Goal: Information Seeking & Learning: Understand process/instructions

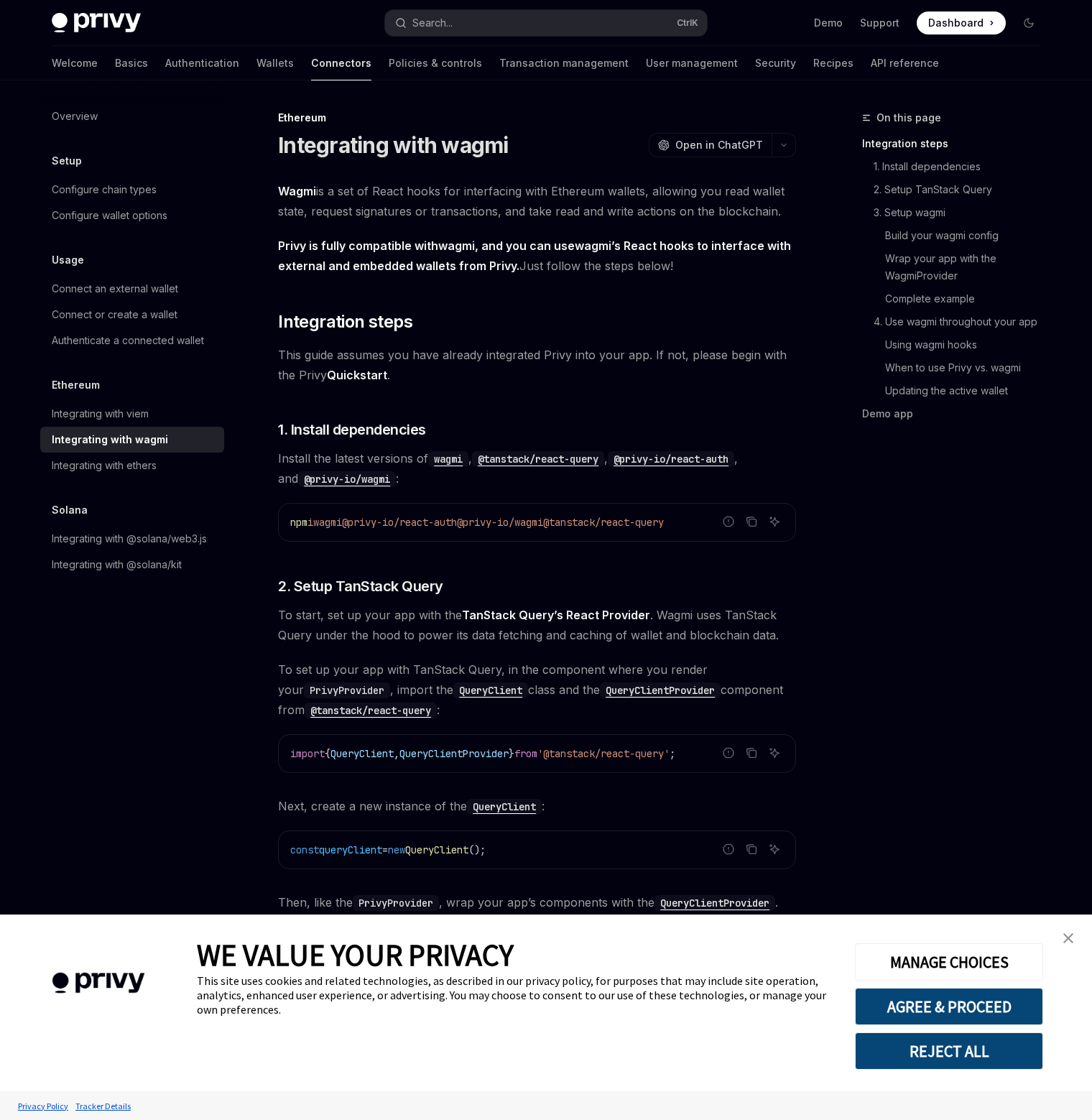
click at [947, 700] on div "On this page Integration steps 1. Install dependencies 2. Setup TanStack Query …" at bounding box center [942, 614] width 218 height 1011
click at [1062, 937] on link "close banner" at bounding box center [1068, 938] width 29 height 29
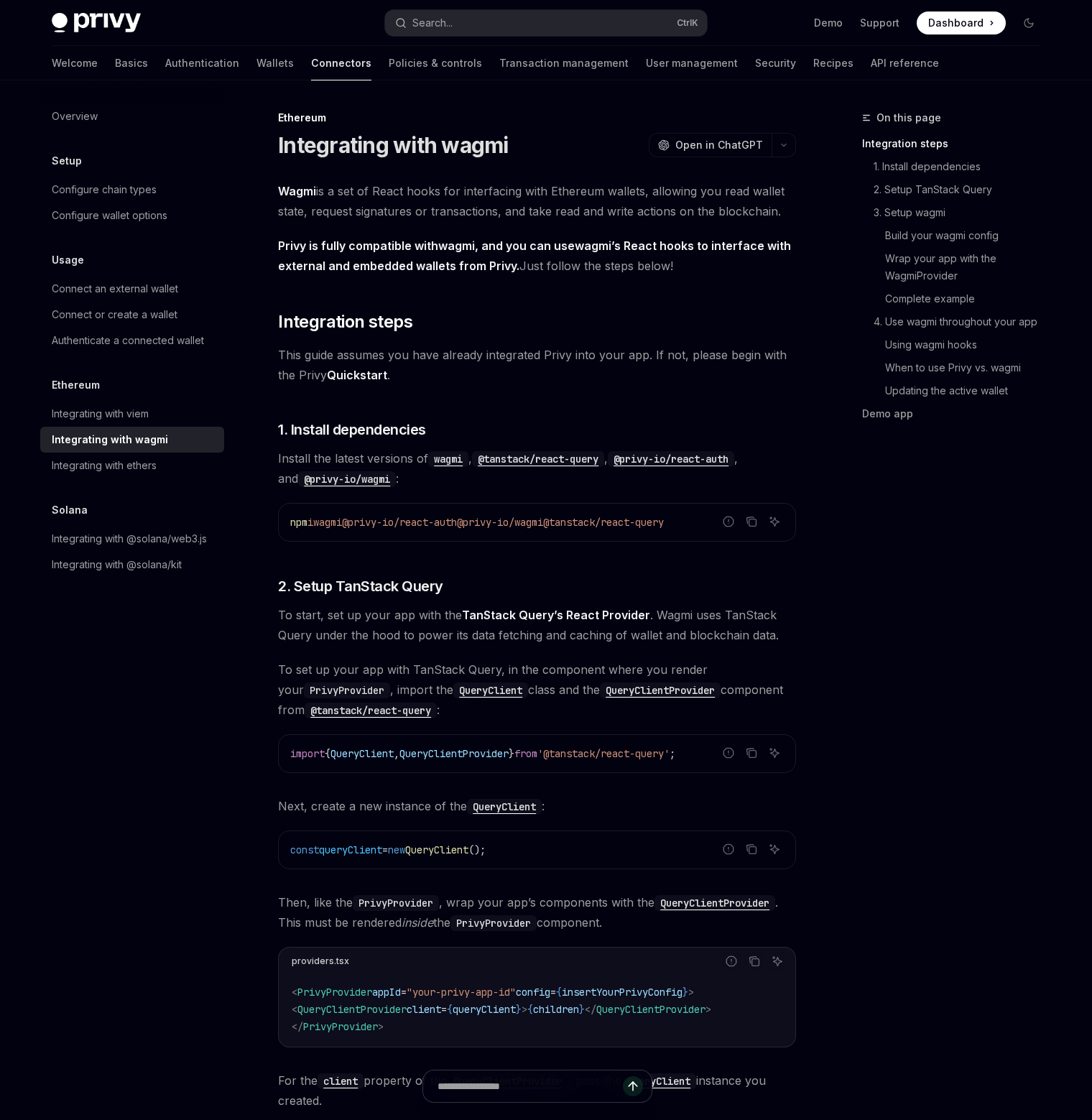
click at [940, 741] on div "On this page Integration steps 1. Install dependencies 2. Setup TanStack Query …" at bounding box center [942, 614] width 218 height 1011
click at [102, 34] on div "Privy Docs home page Search... Ctrl K Demo Support Dashboard Dashboard Search..." at bounding box center [546, 22] width 988 height 46
click at [98, 22] on img at bounding box center [95, 23] width 89 height 20
type textarea "*"
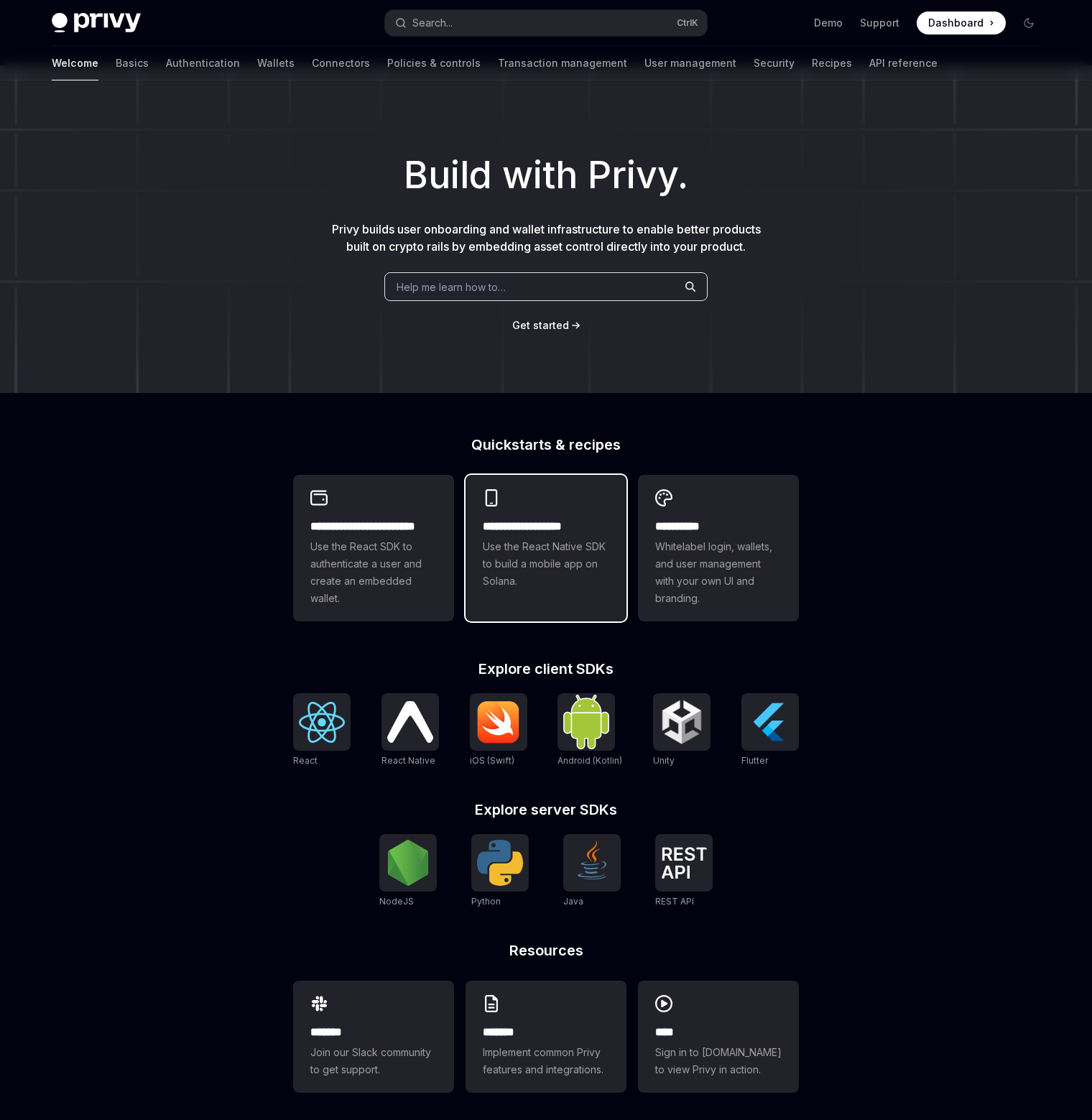
scroll to position [22, 0]
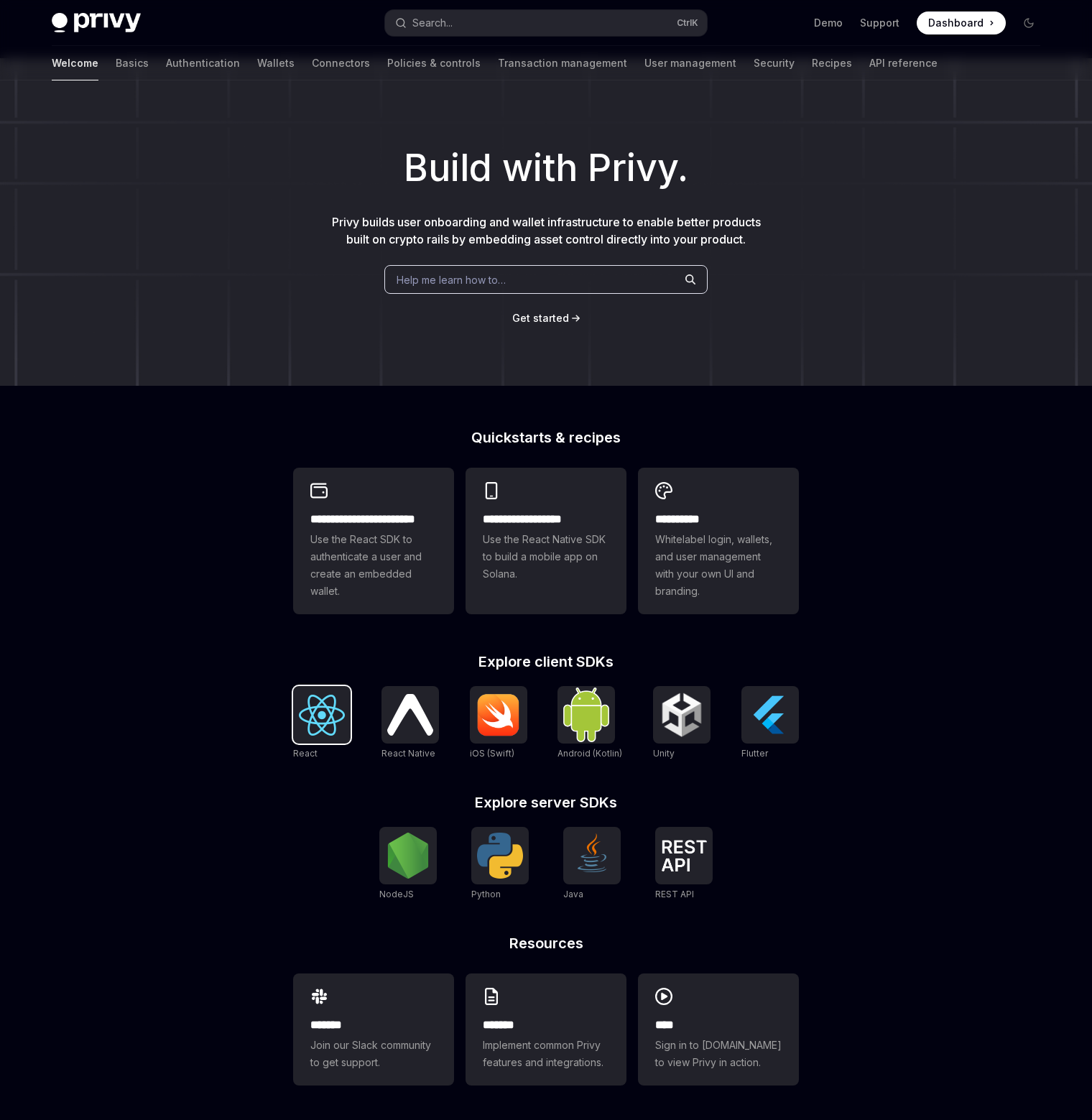
click at [296, 698] on div at bounding box center [322, 715] width 57 height 57
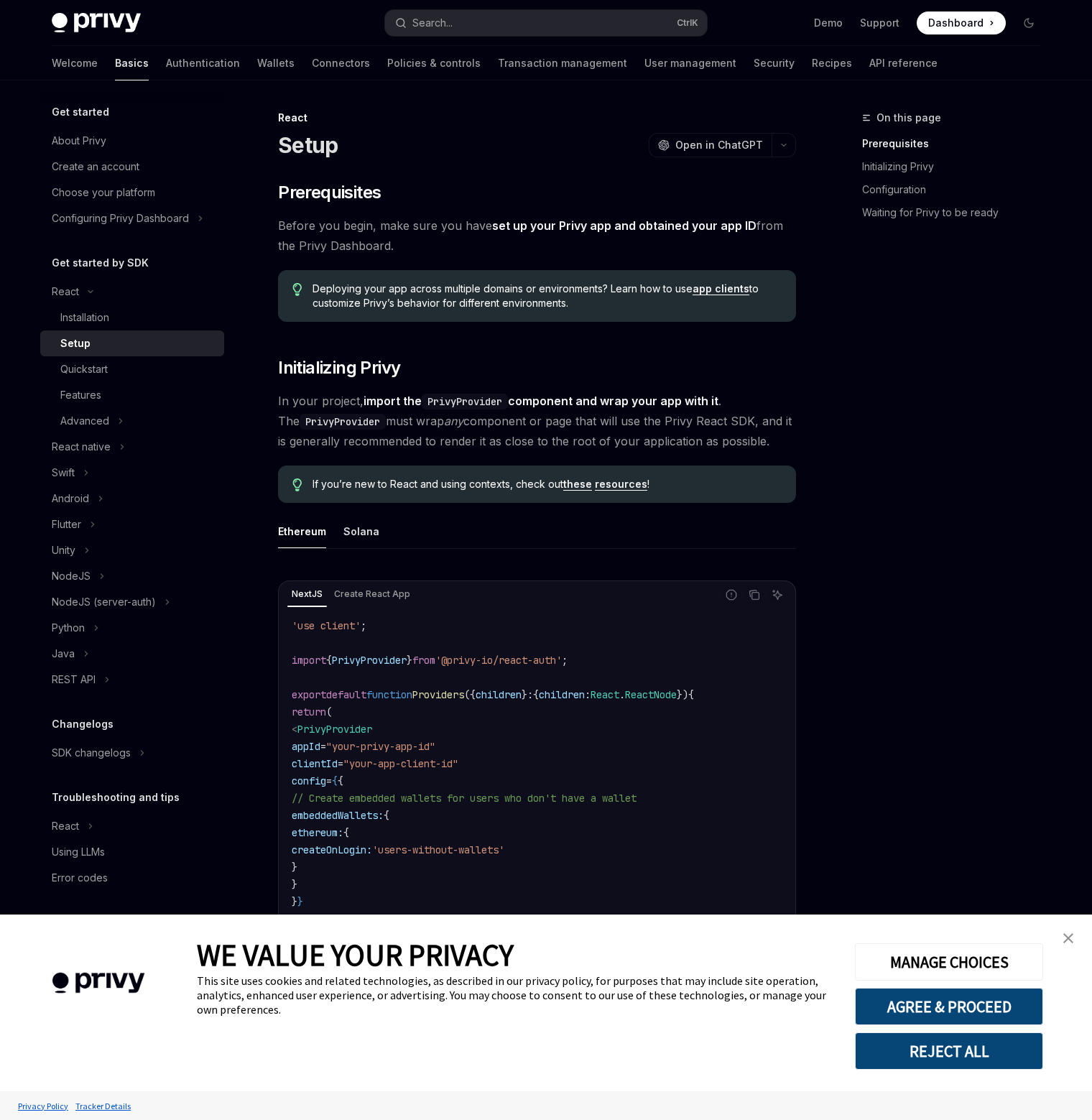
scroll to position [143, 0]
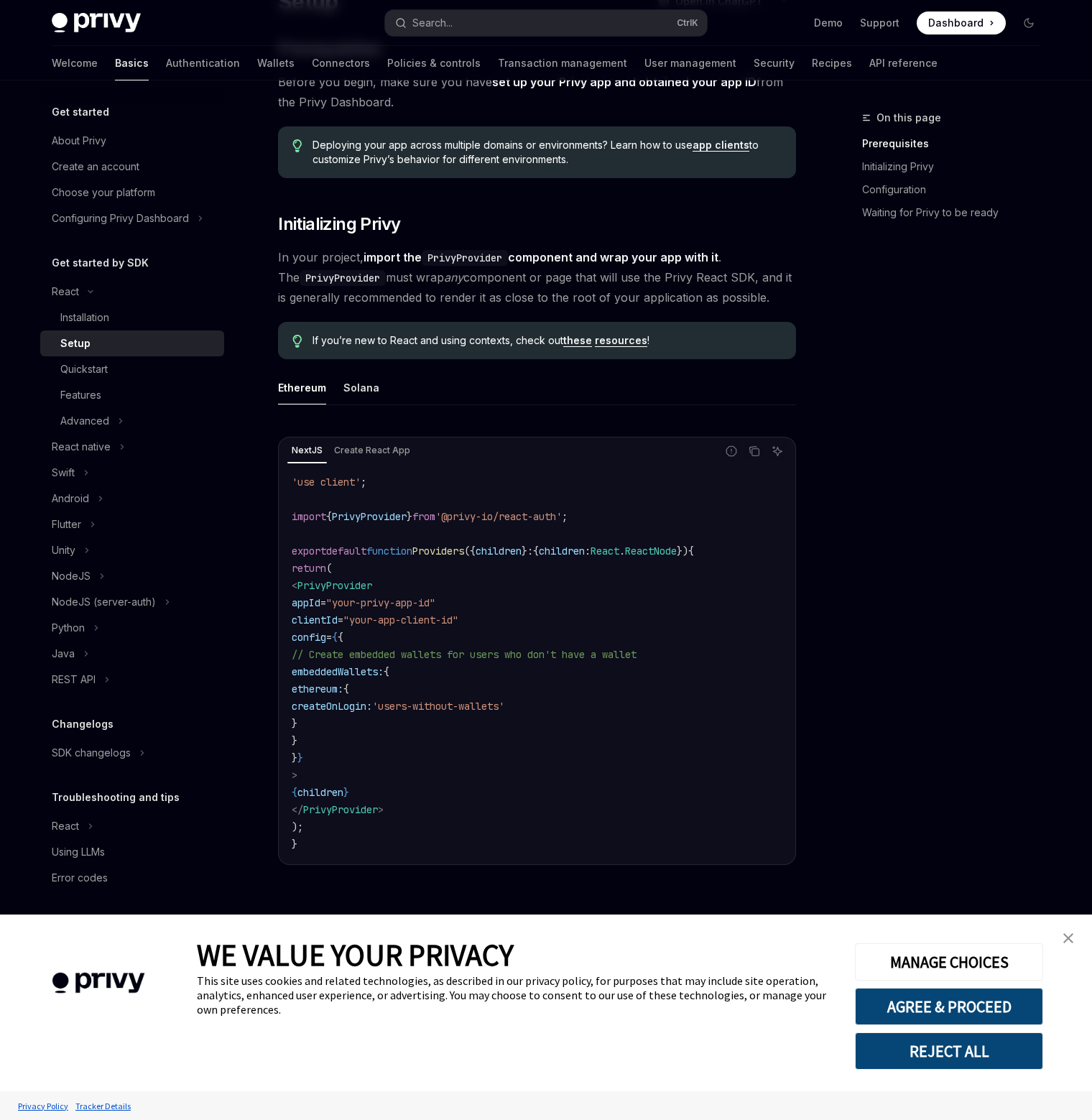
click at [1064, 938] on img "close banner" at bounding box center [1069, 938] width 10 height 10
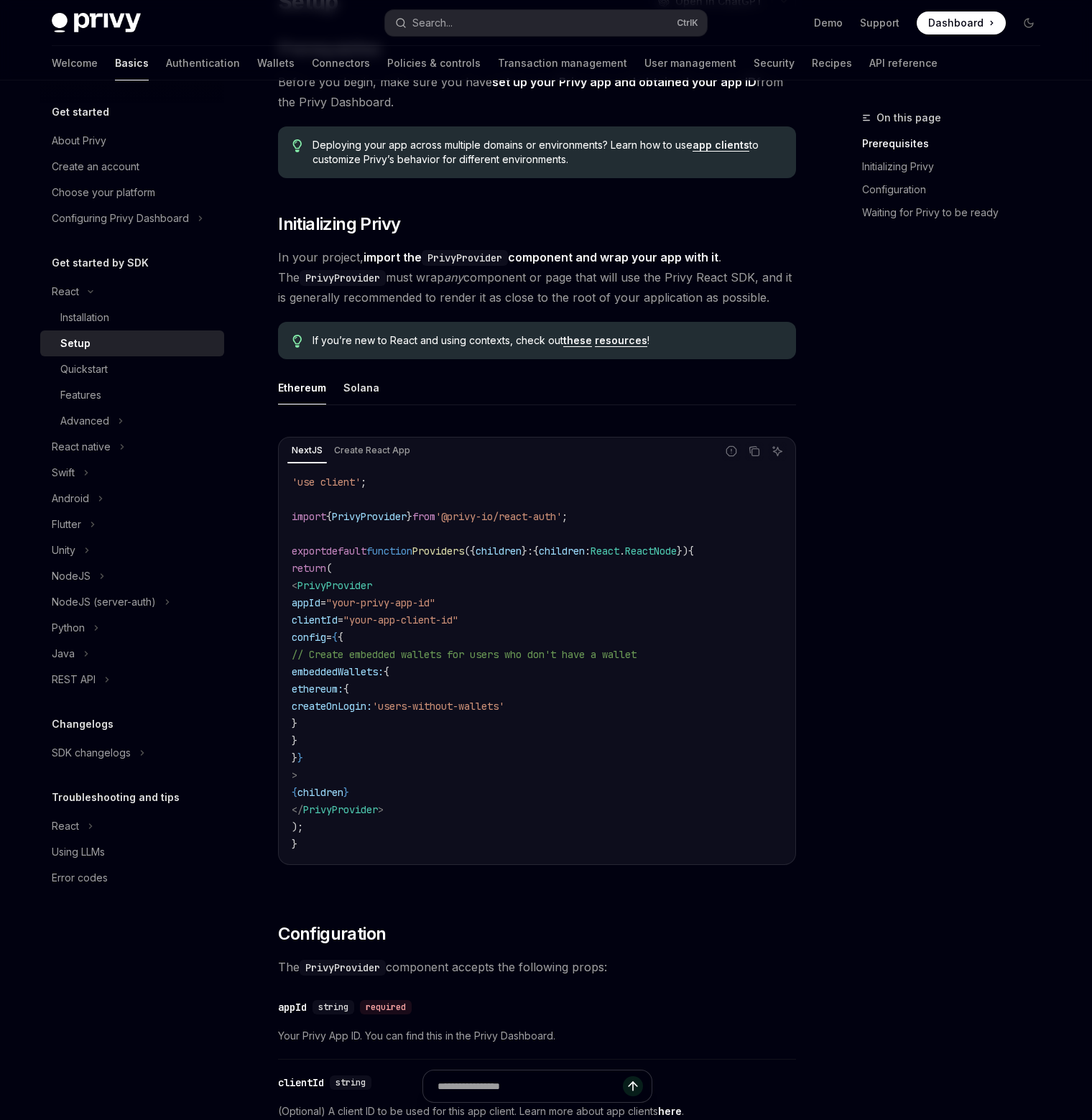
click at [951, 756] on div "On this page Prerequisites Initializing Privy Configuration Waiting for Privy t…" at bounding box center [942, 614] width 218 height 1011
click at [371, 387] on button "Solana" at bounding box center [361, 387] width 36 height 34
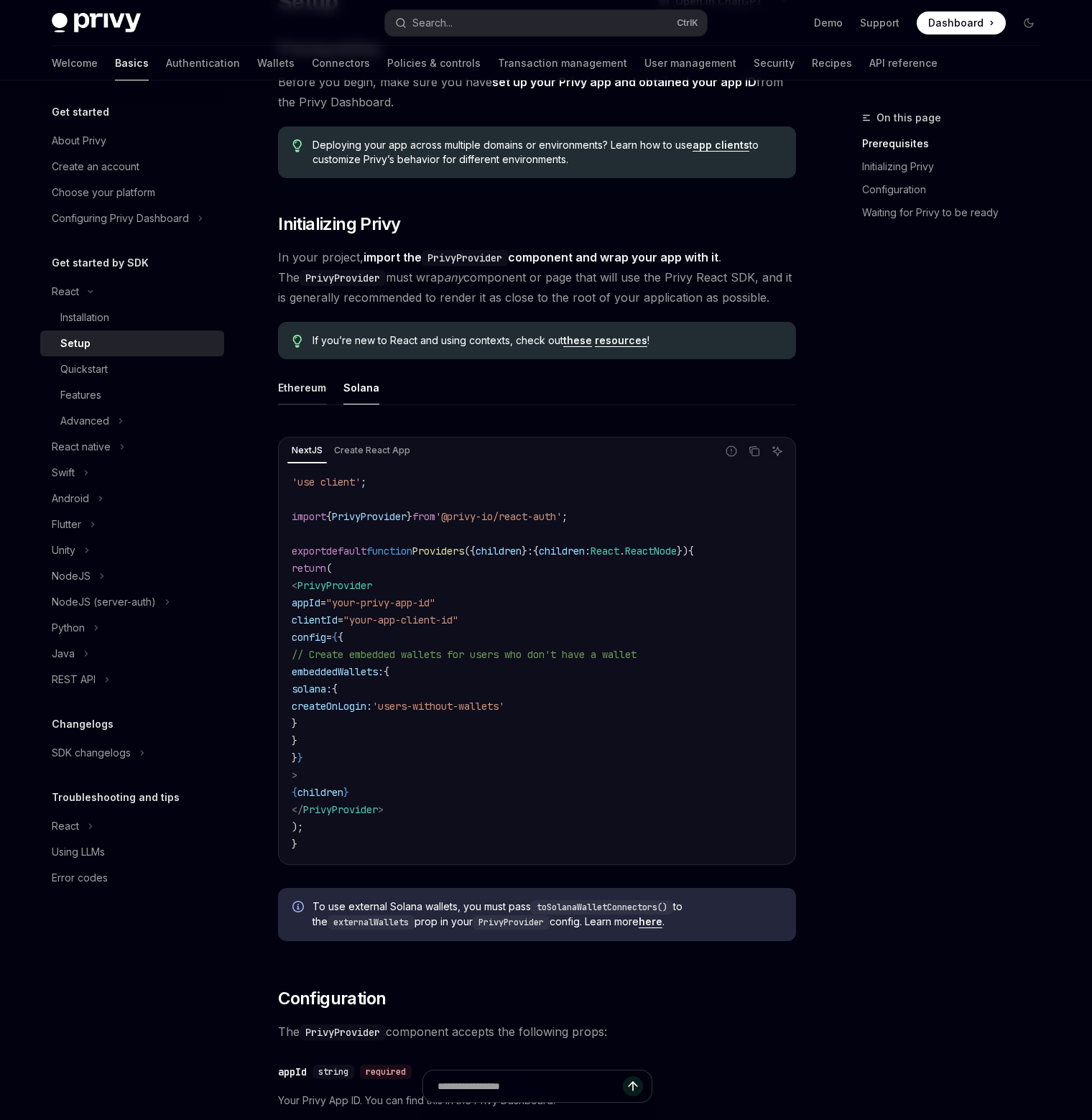
click at [286, 390] on button "Ethereum" at bounding box center [302, 387] width 48 height 34
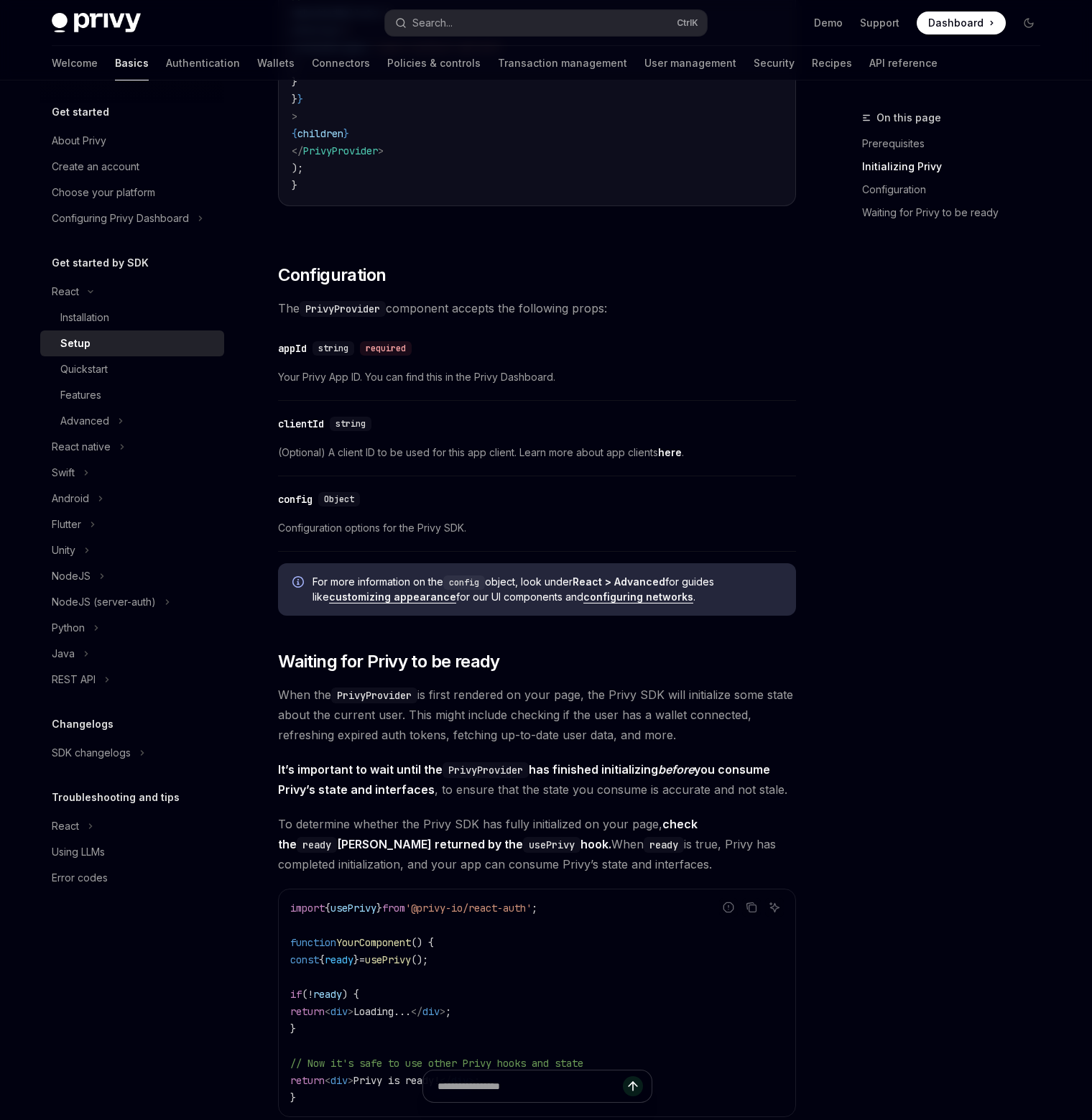
scroll to position [719, 0]
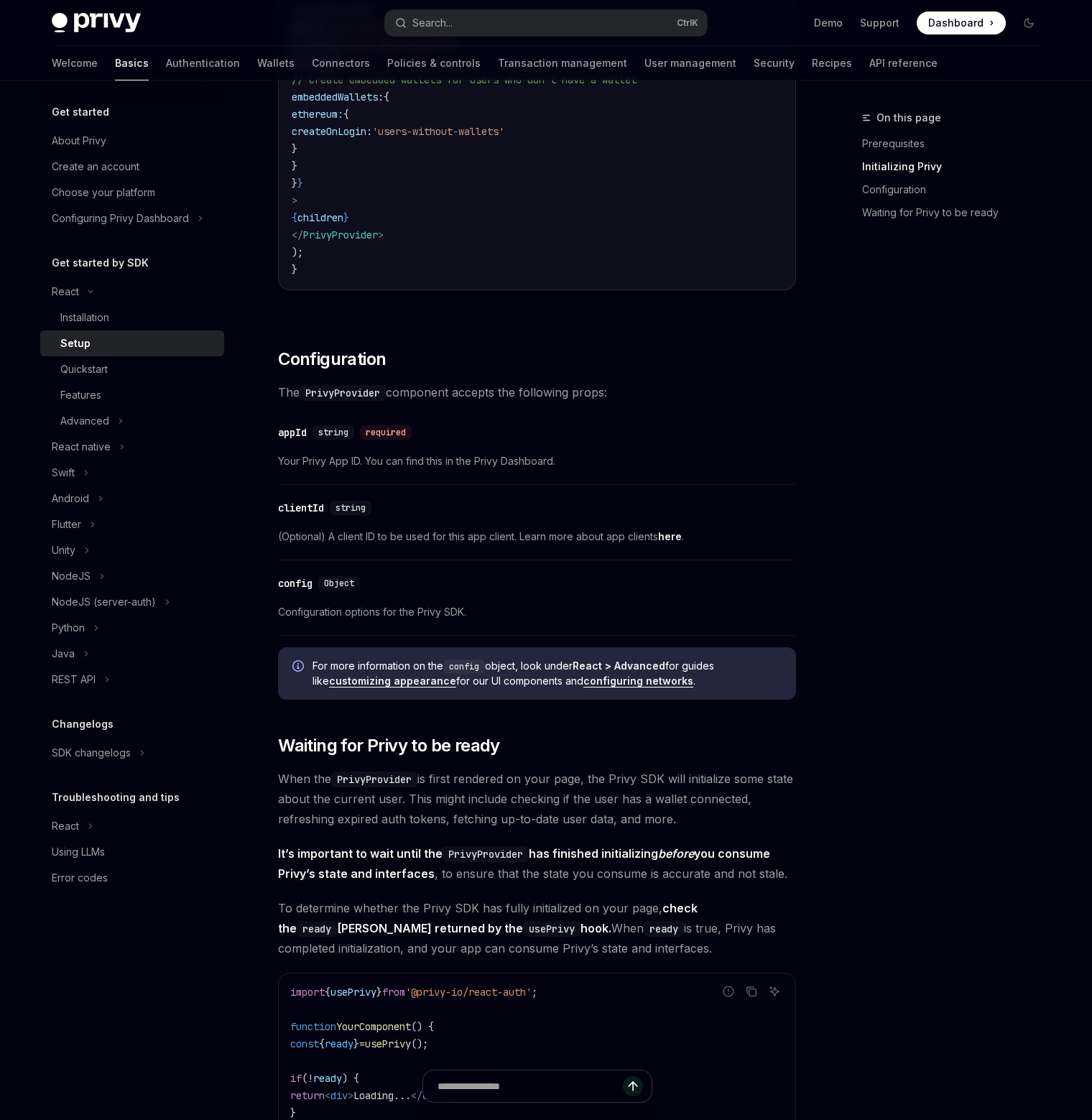
click at [740, 372] on div "​ Prerequisites Before you begin, make sure you have set up your Privy app and …" at bounding box center [536, 499] width 518 height 2073
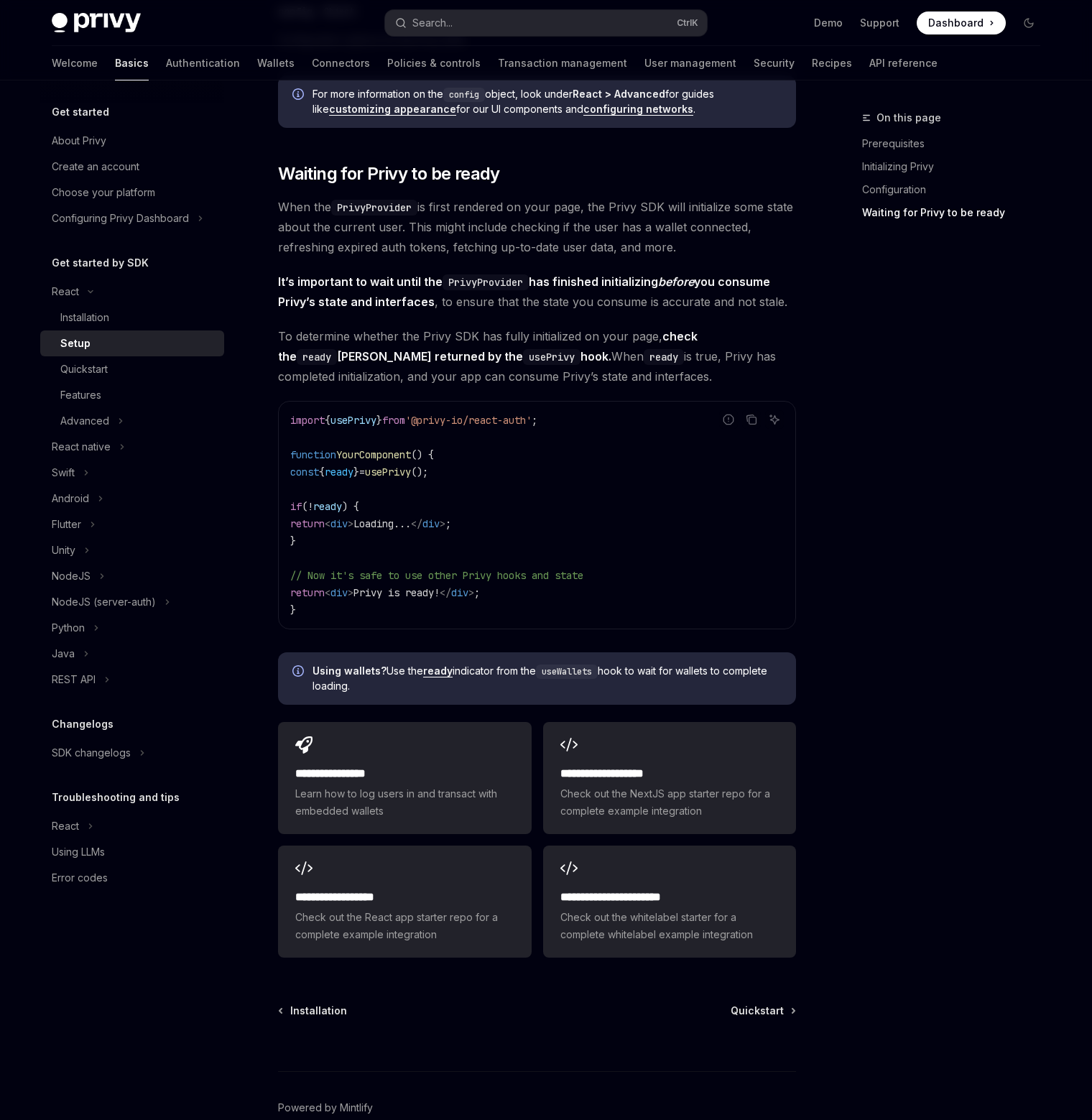
scroll to position [1219, 0]
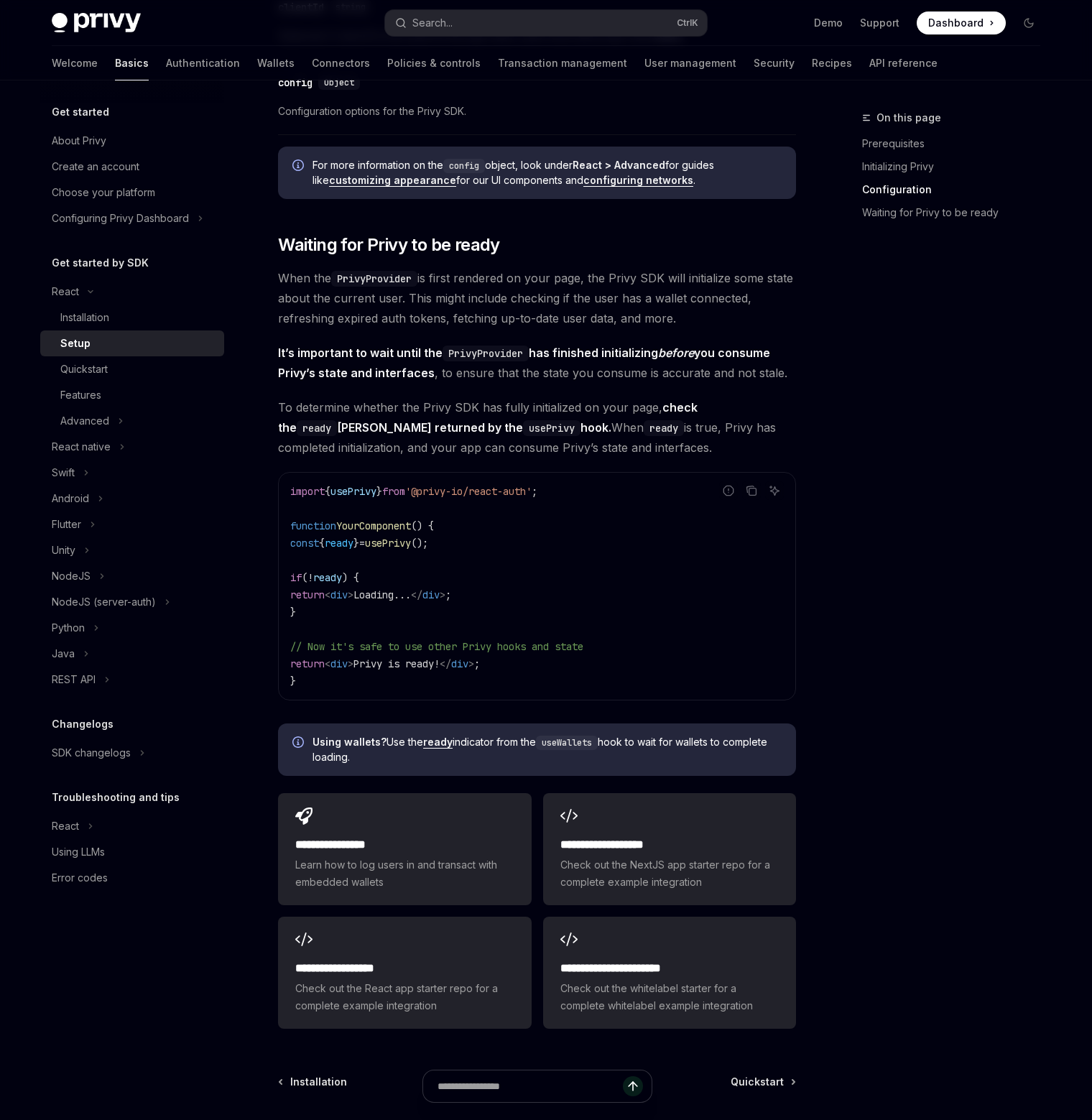
click at [947, 463] on div "On this page Prerequisites Initializing Privy Configuration Waiting for Privy t…" at bounding box center [942, 614] width 218 height 1011
click at [153, 368] on div "Quickstart" at bounding box center [138, 369] width 155 height 17
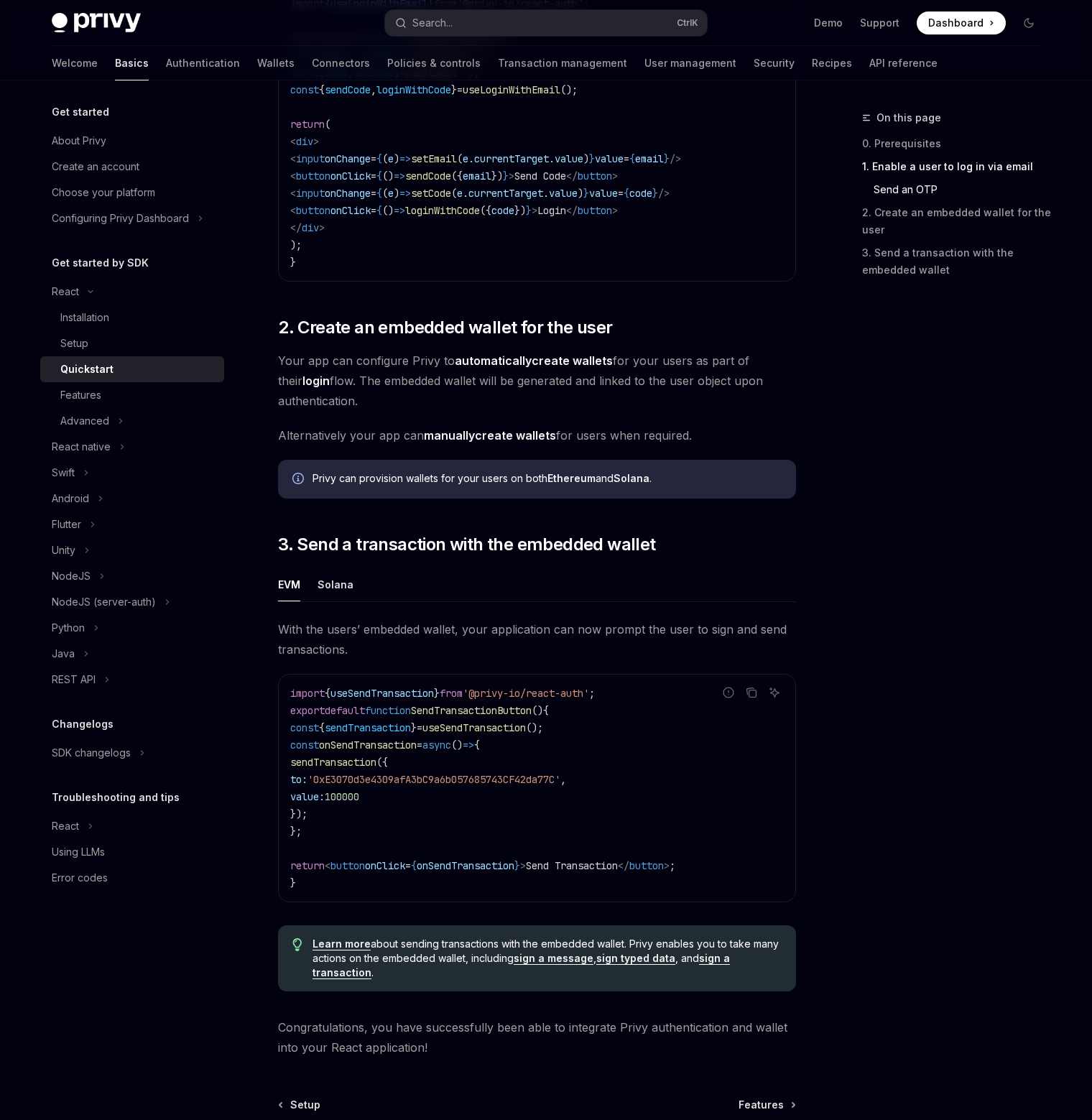
scroll to position [981, 0]
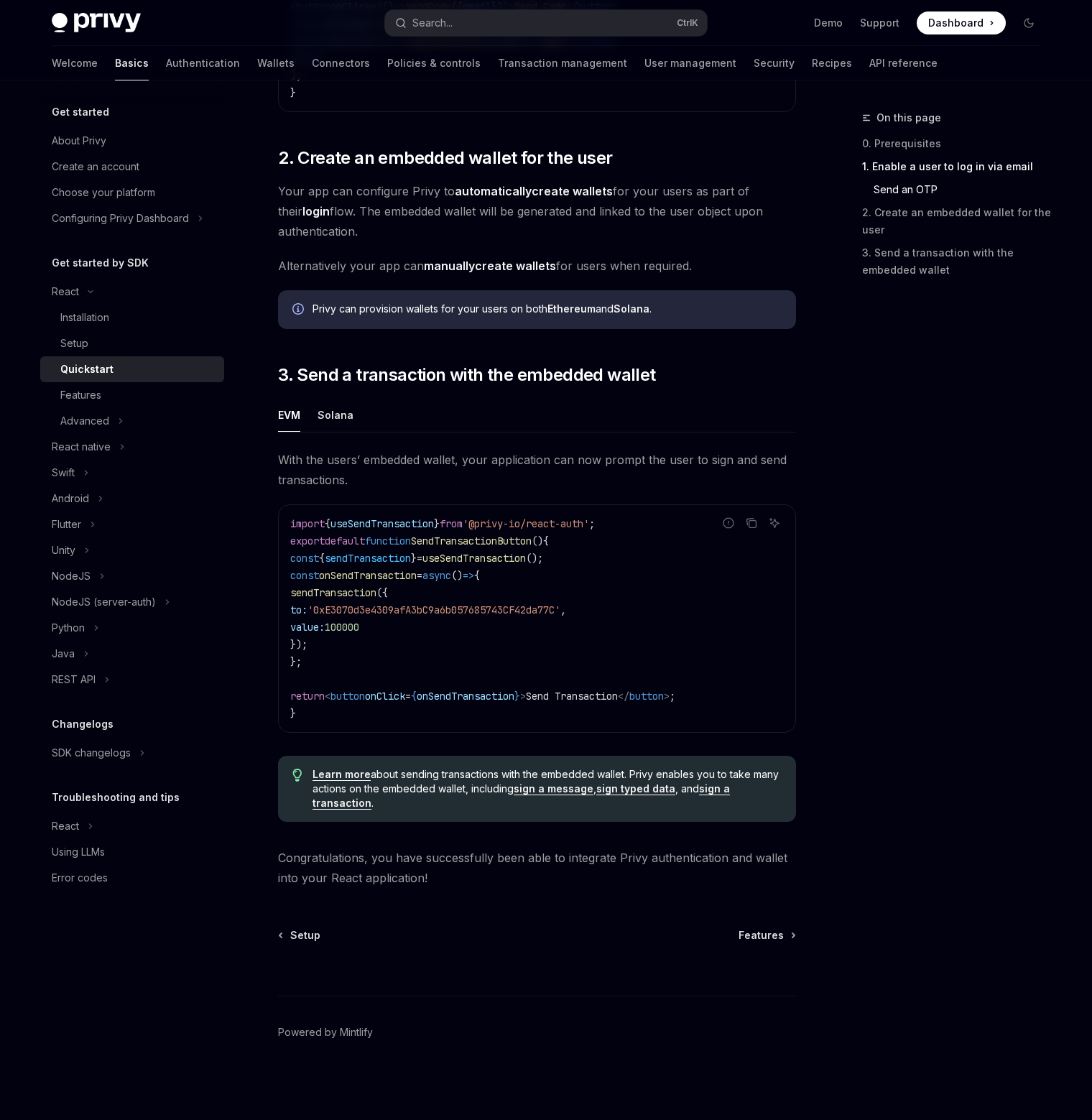
click at [1015, 498] on div "On this page 0. Prerequisites 1. Enable a user to log in via email Send an OTP …" at bounding box center [942, 614] width 218 height 1011
click at [376, 662] on code "import { useSendTransaction } from '@privy-io/react-auth' ; export default func…" at bounding box center [536, 618] width 493 height 207
drag, startPoint x: 336, startPoint y: 671, endPoint x: 301, endPoint y: 582, distance: 95.6
click at [301, 582] on code "import { useSendTransaction } from '@privy-io/react-auth' ; export default func…" at bounding box center [536, 618] width 493 height 207
copy code "const onSendTransaction = async () => { sendTransaction ({ to: '0xE3070d3e4309a…"
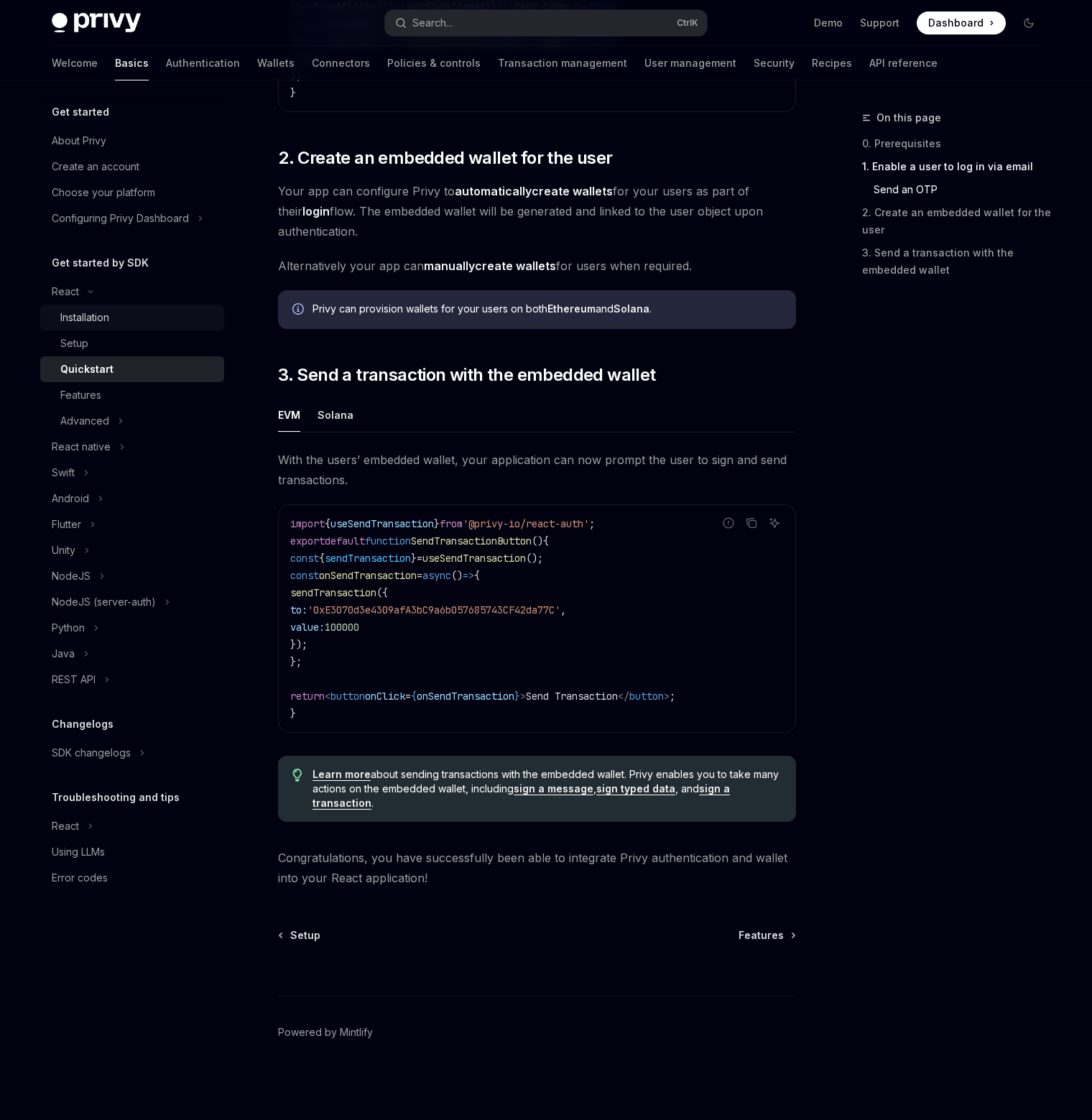
click at [104, 318] on div "Installation" at bounding box center [85, 318] width 49 height 17
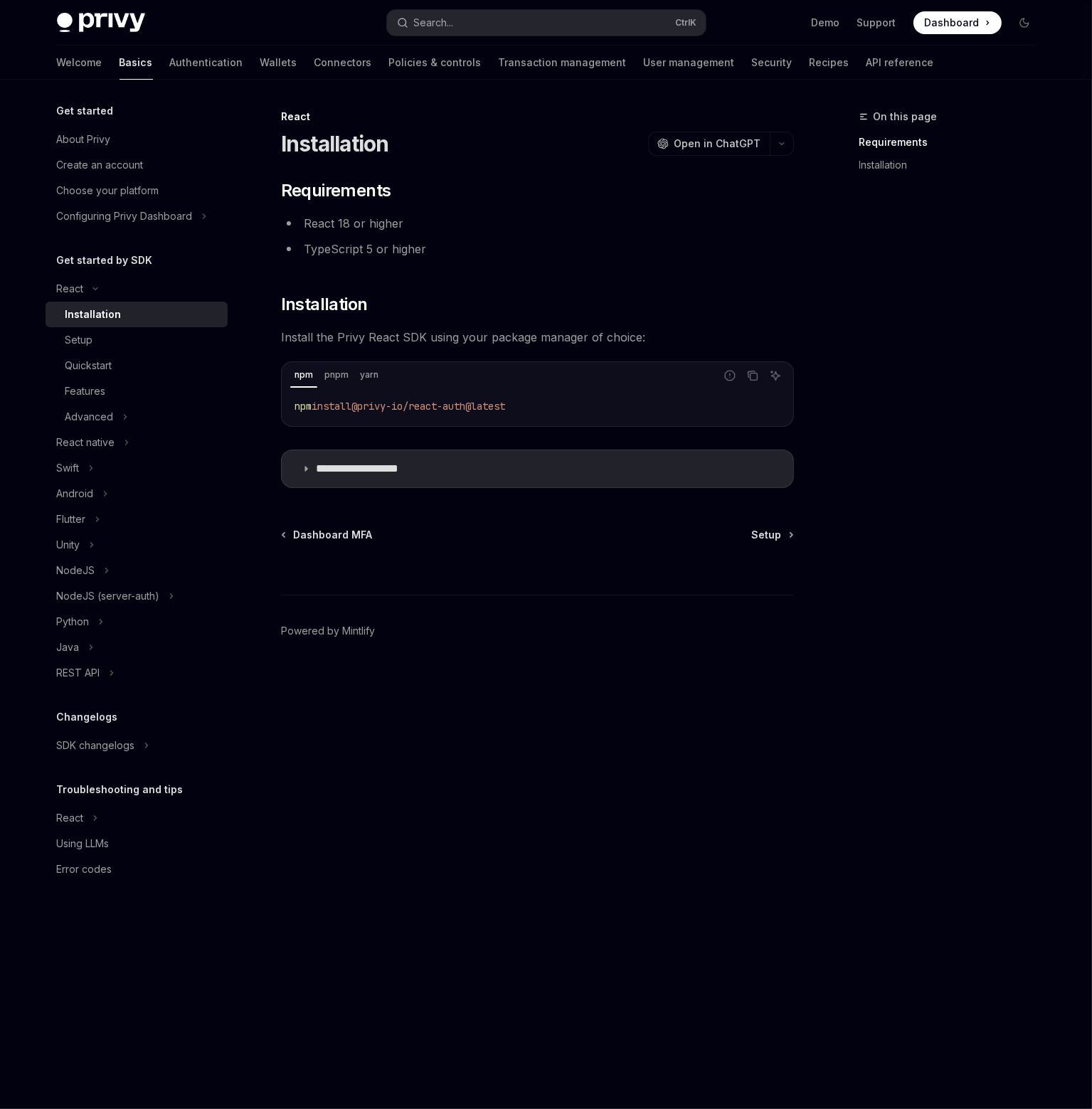
click at [851, 295] on div "On this page Requirements Installation" at bounding box center [938, 608] width 216 height 1001
click at [803, 305] on div "**********" at bounding box center [546, 594] width 1002 height 1029
click at [163, 367] on div "Quickstart" at bounding box center [142, 365] width 154 height 17
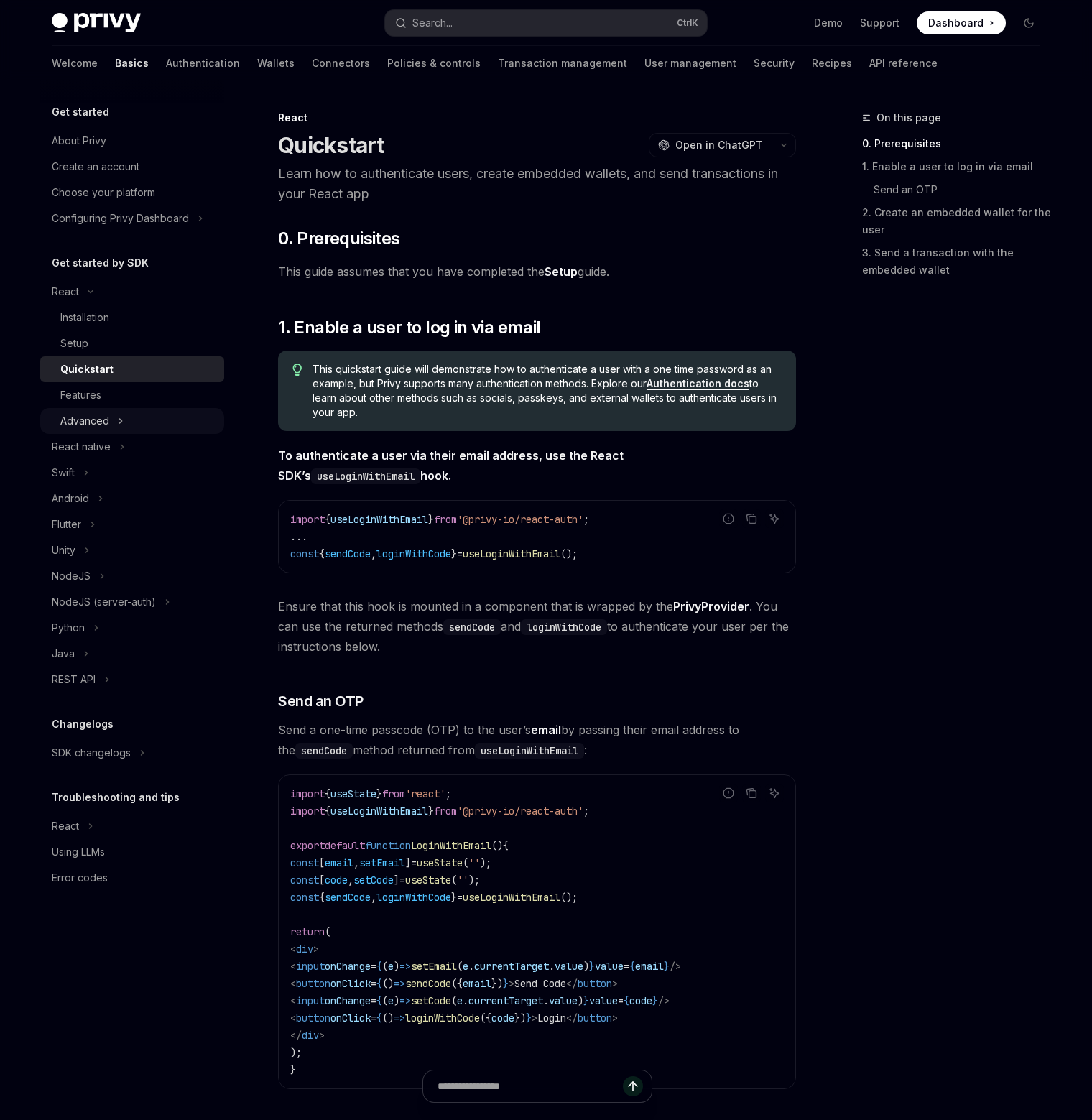
click at [129, 413] on button "Advanced" at bounding box center [133, 420] width 184 height 26
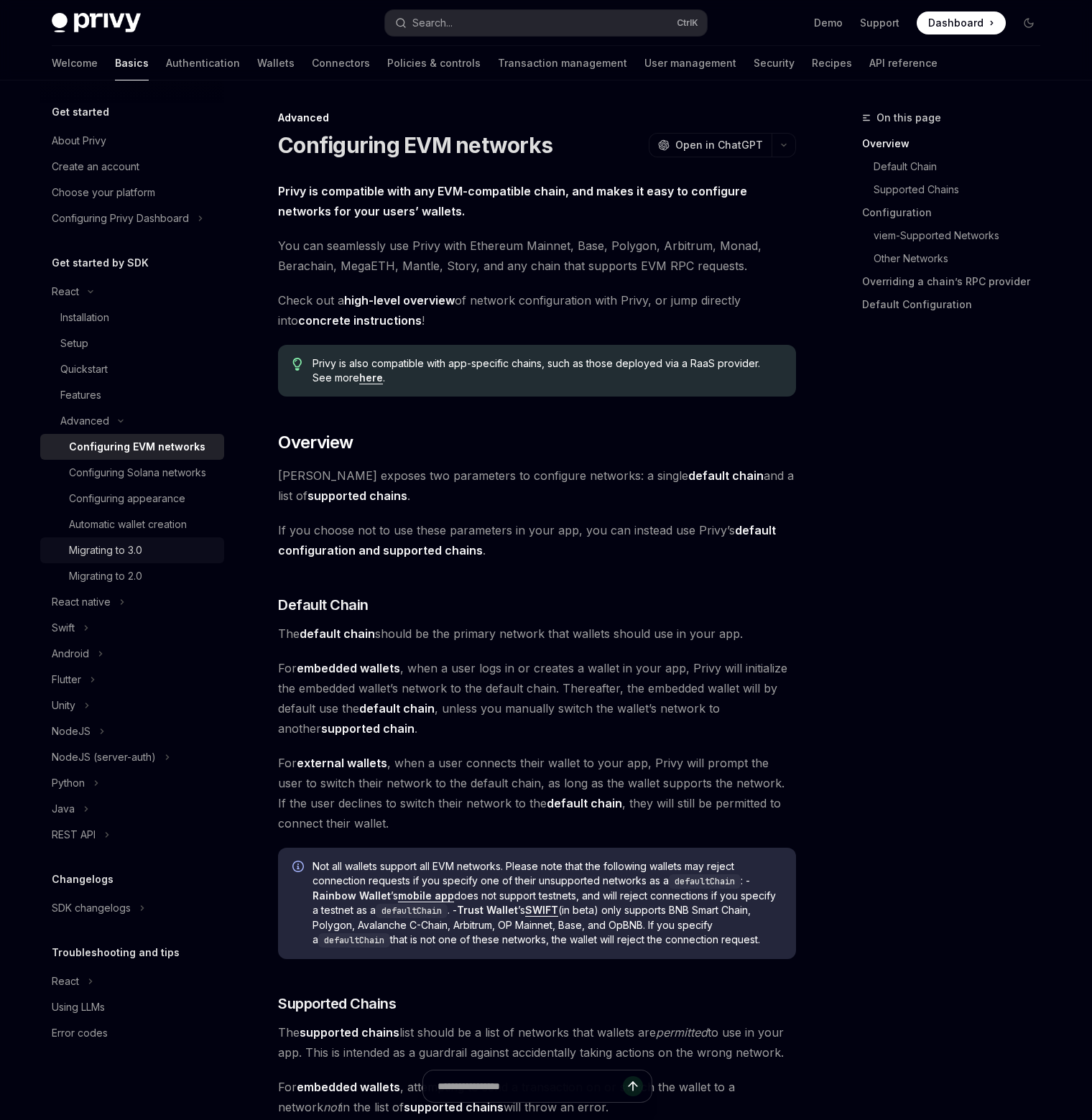
click at [187, 556] on div "Migrating to 3.0" at bounding box center [142, 550] width 147 height 17
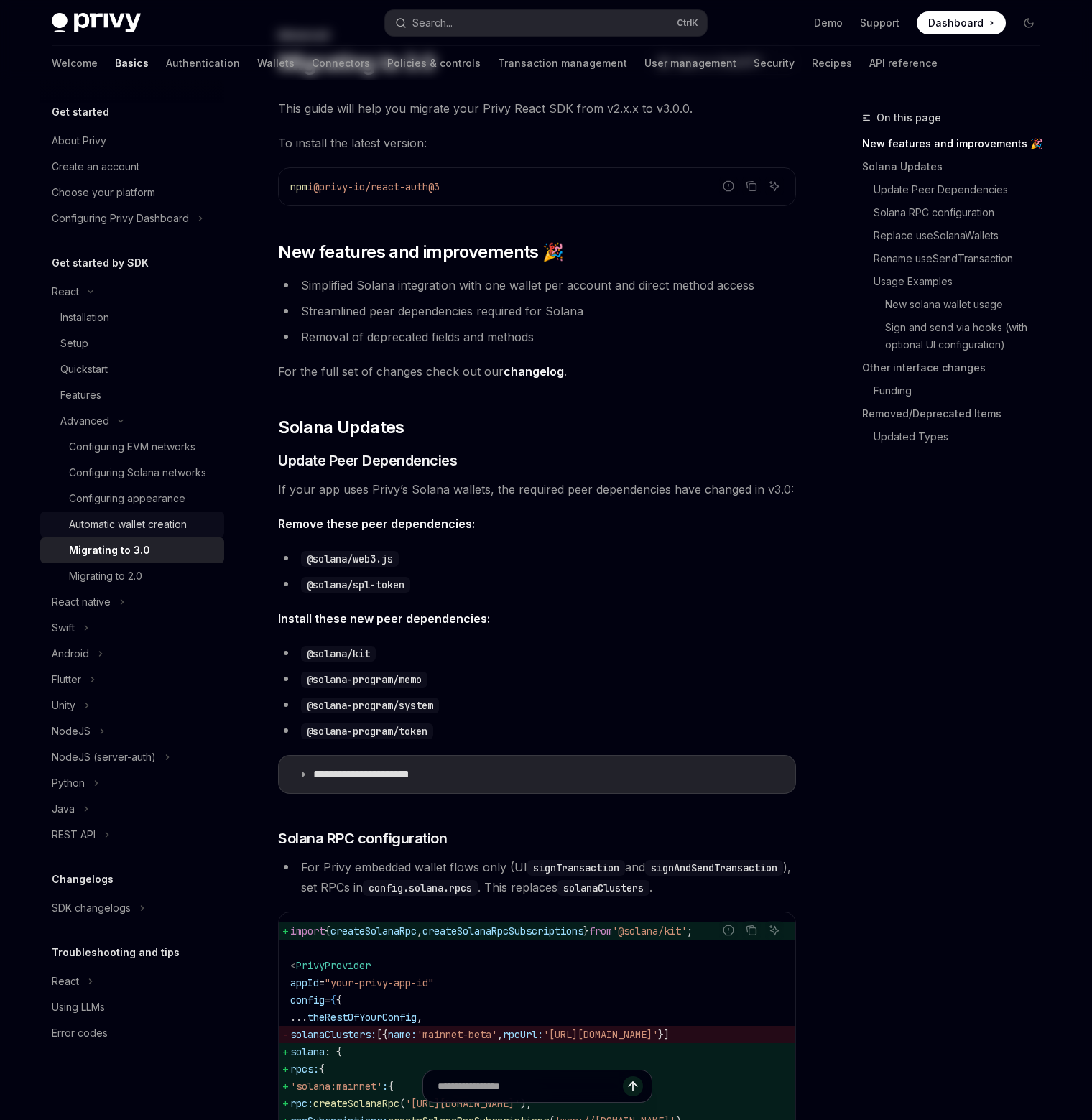
scroll to position [143, 0]
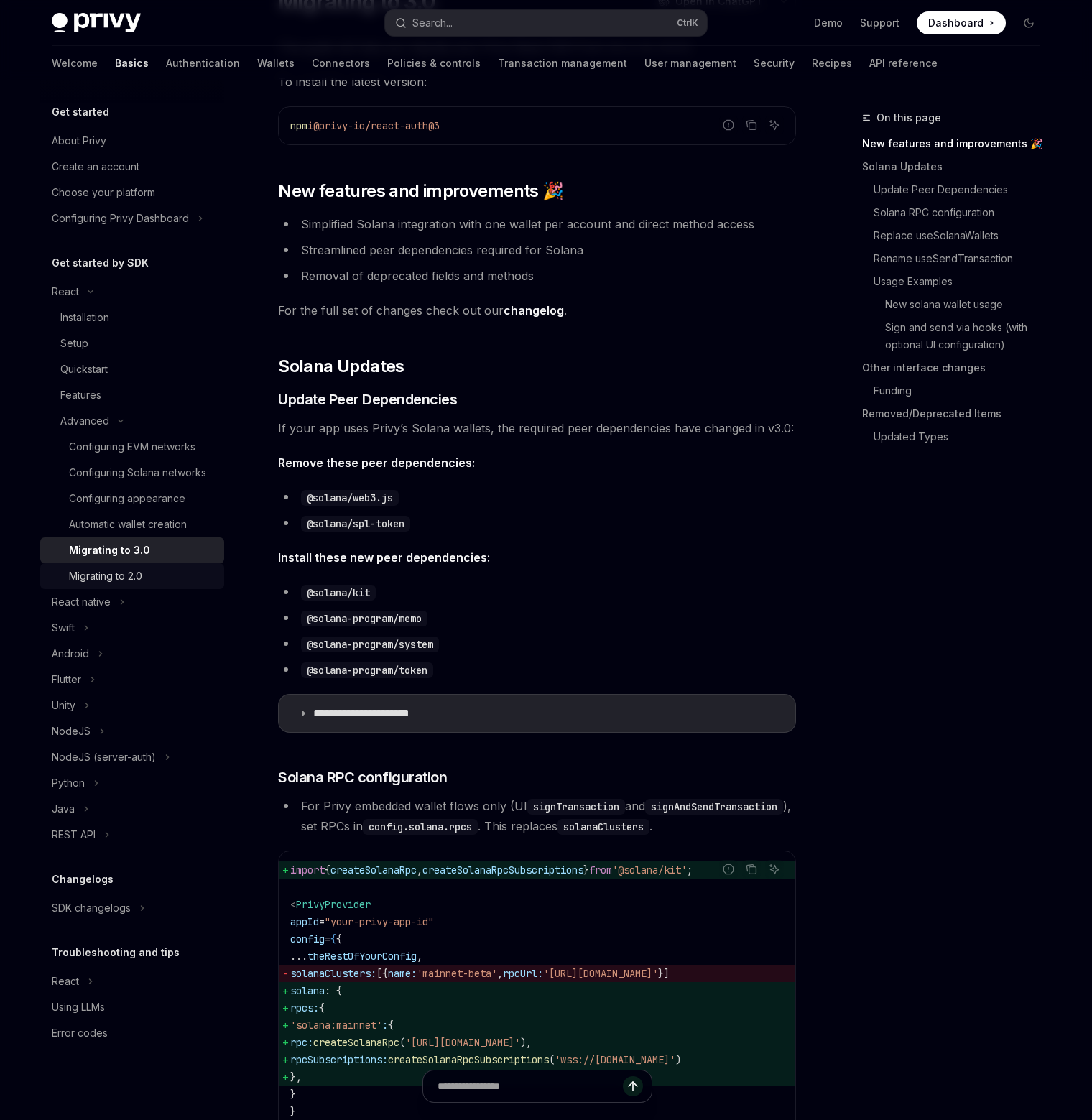
click at [95, 574] on div "Migrating to 2.0" at bounding box center [105, 576] width 73 height 17
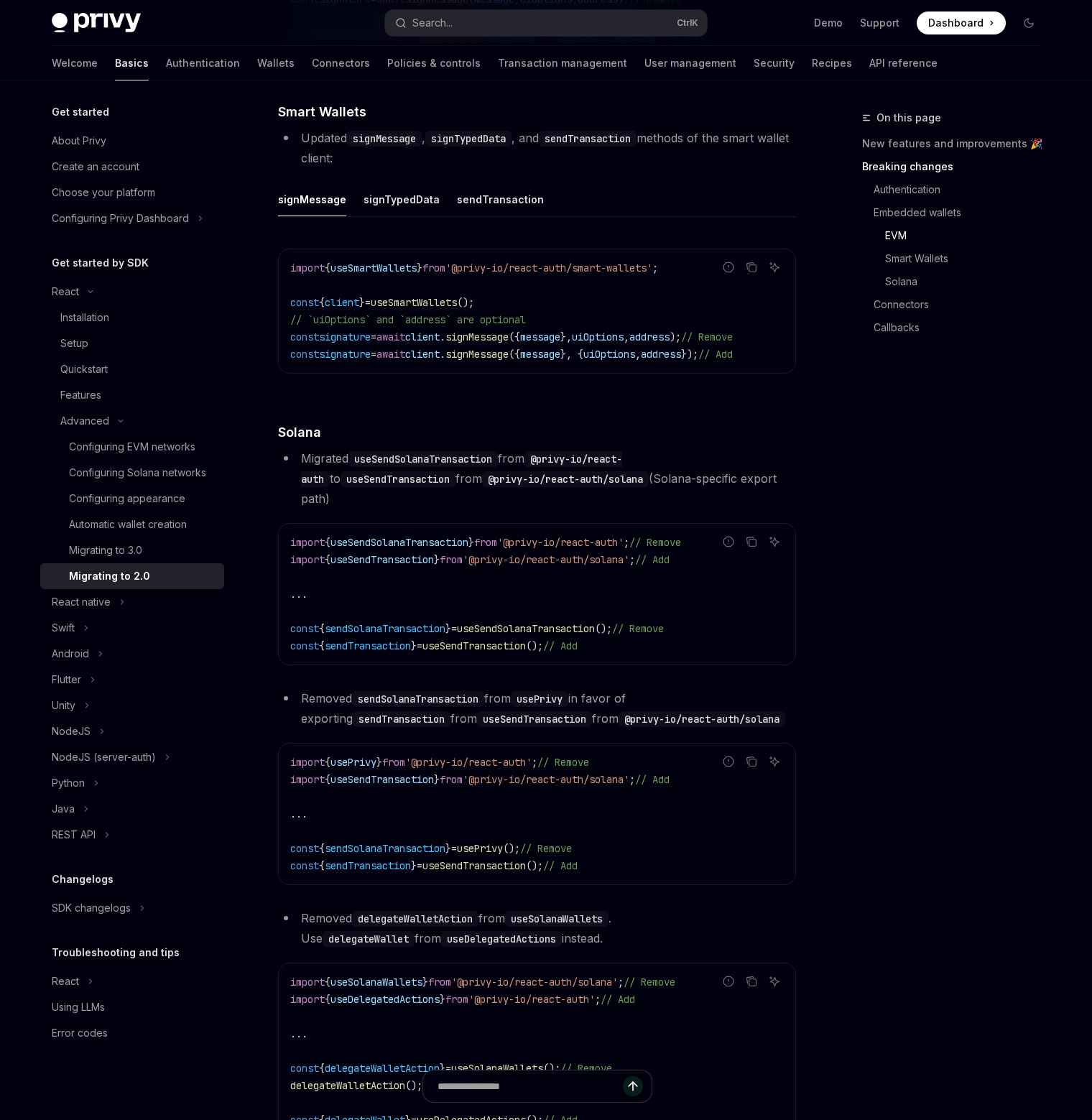
scroll to position [2299, 0]
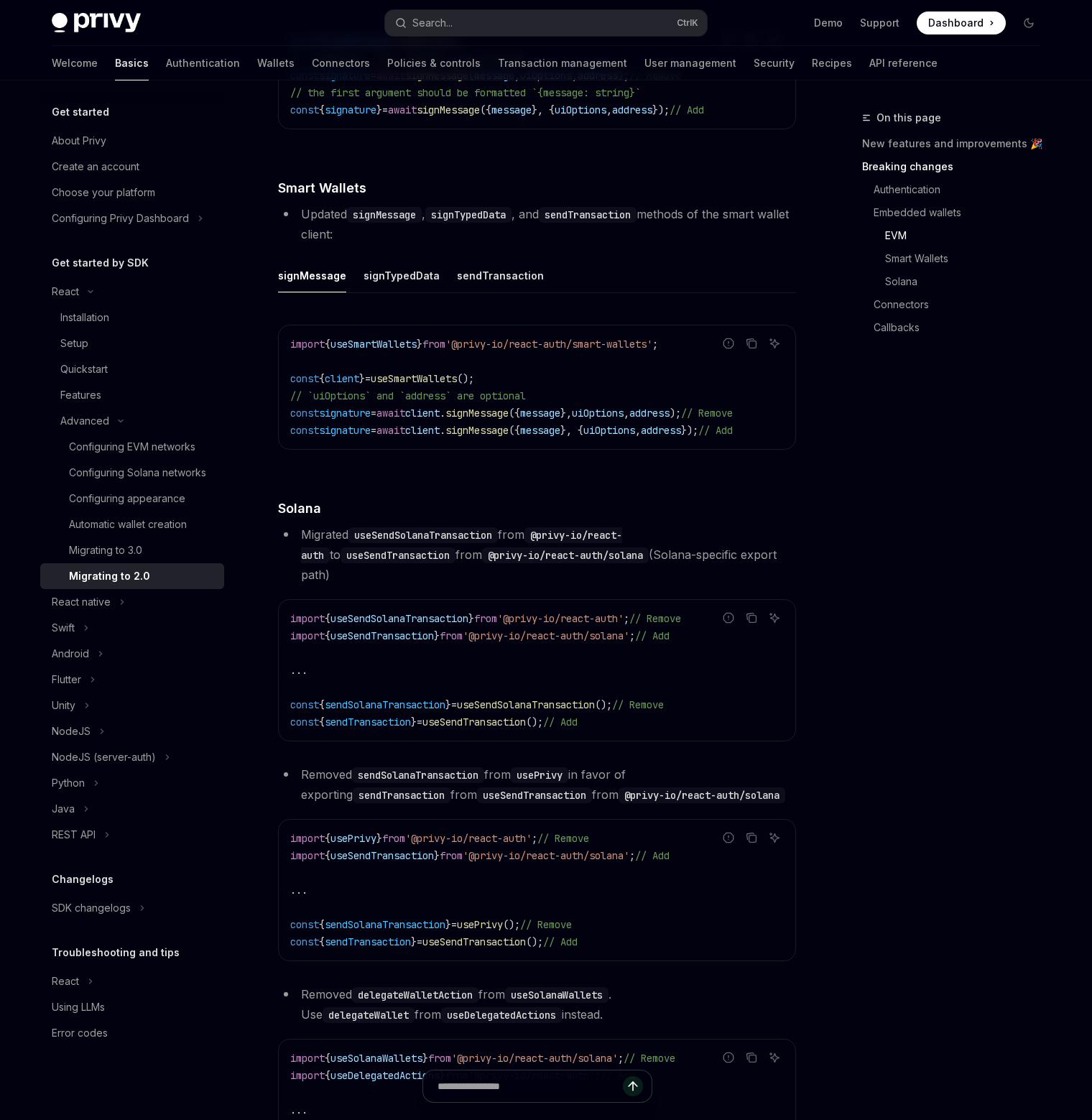
click at [975, 525] on div "On this page New features and improvements 🎉 Breaking changes Authentication Em…" at bounding box center [942, 614] width 218 height 1011
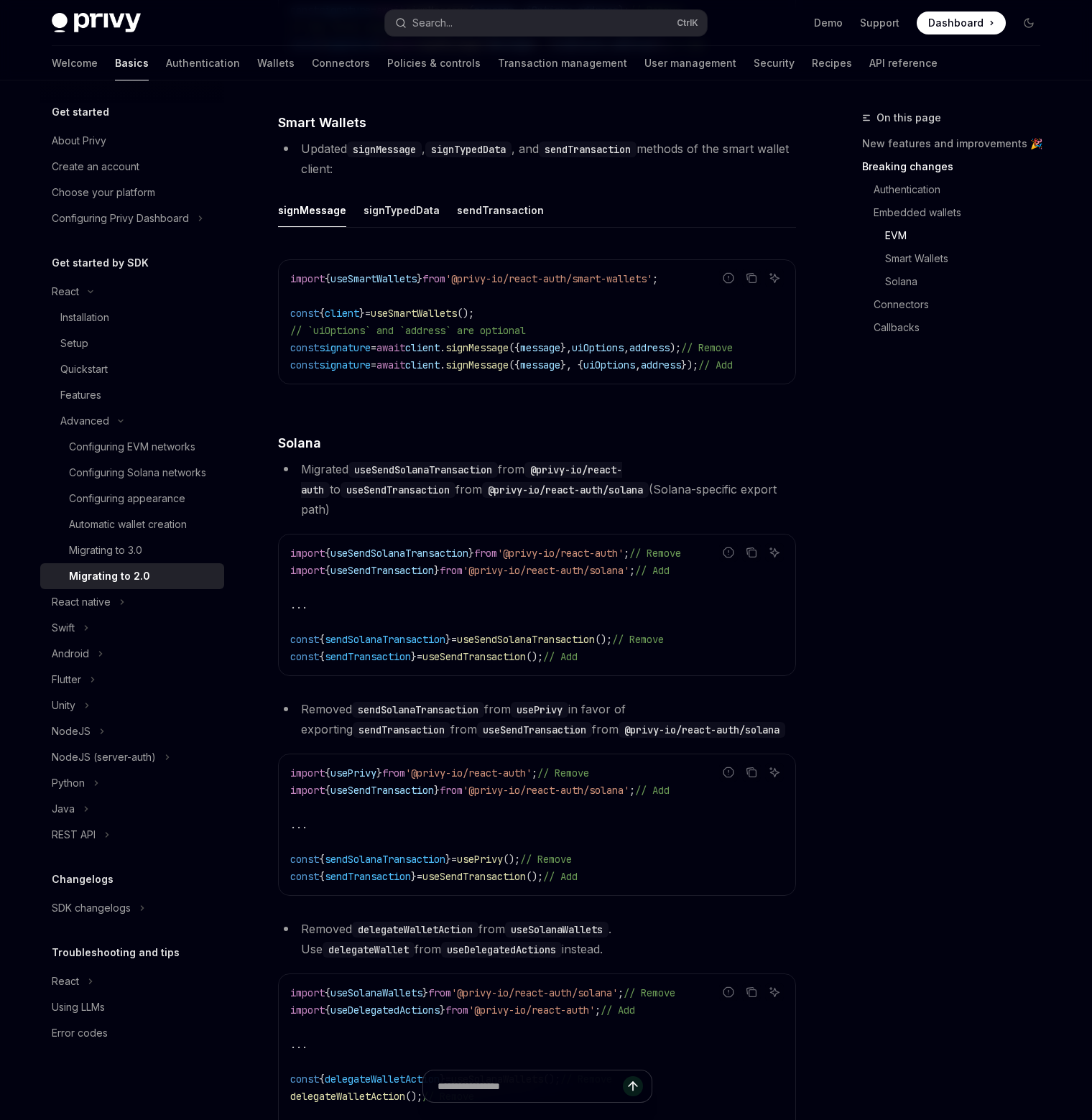
scroll to position [2443, 0]
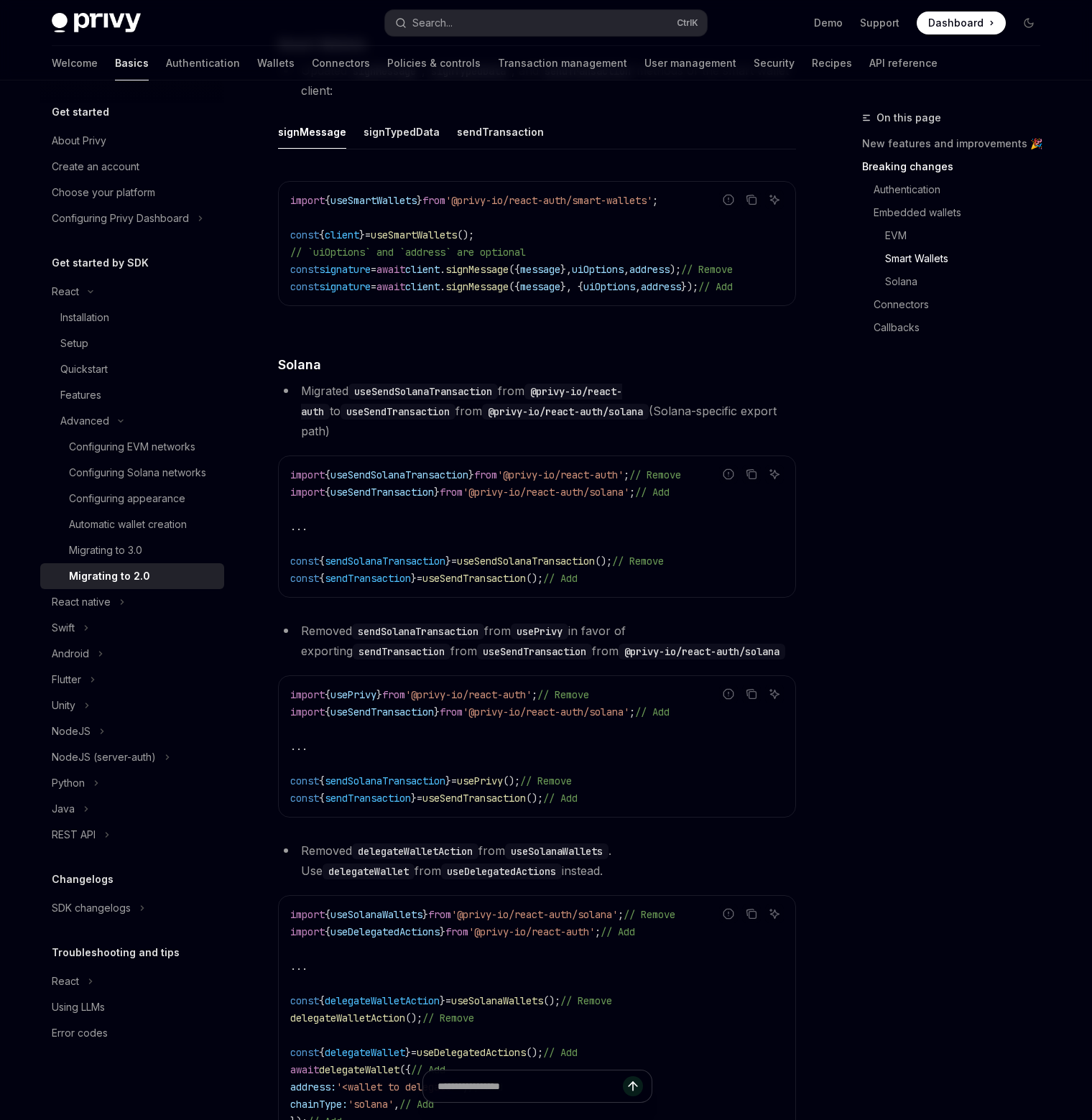
click at [932, 460] on div "On this page New features and improvements 🎉 Breaking changes Authentication Em…" at bounding box center [942, 614] width 218 height 1011
click at [116, 315] on div "Installation" at bounding box center [138, 318] width 155 height 17
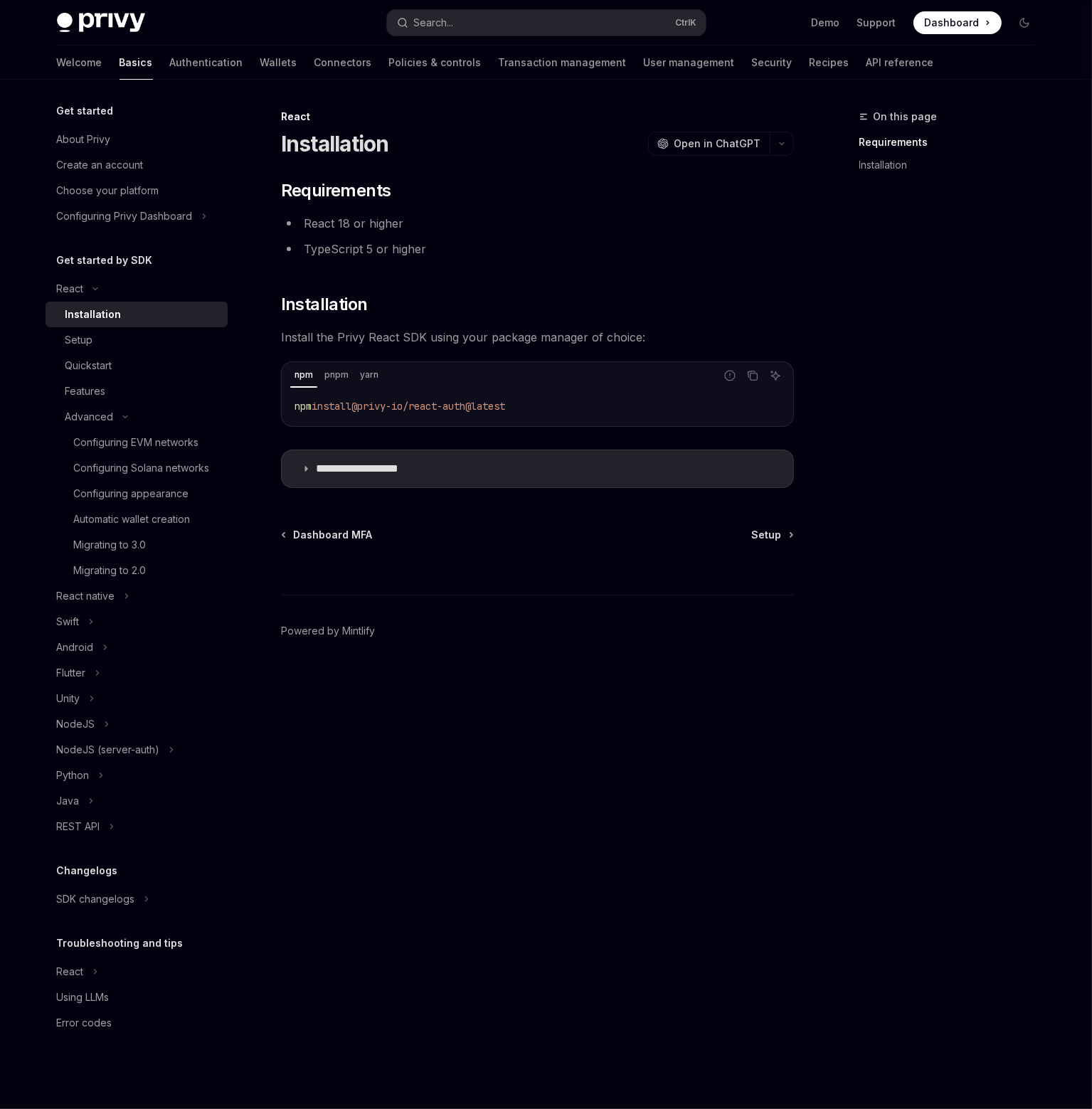
drag, startPoint x: 553, startPoint y: 409, endPoint x: 405, endPoint y: 444, distance: 152.1
click at [291, 403] on div "npm install @privy-io/react-auth@latest" at bounding box center [538, 406] width 509 height 37
copy span "npm install @privy-io/react-auth@latest"
drag, startPoint x: 673, startPoint y: 620, endPoint x: 615, endPoint y: 497, distance: 136.0
click at [673, 620] on footer "Powered by Mintlify" at bounding box center [537, 657] width 513 height 123
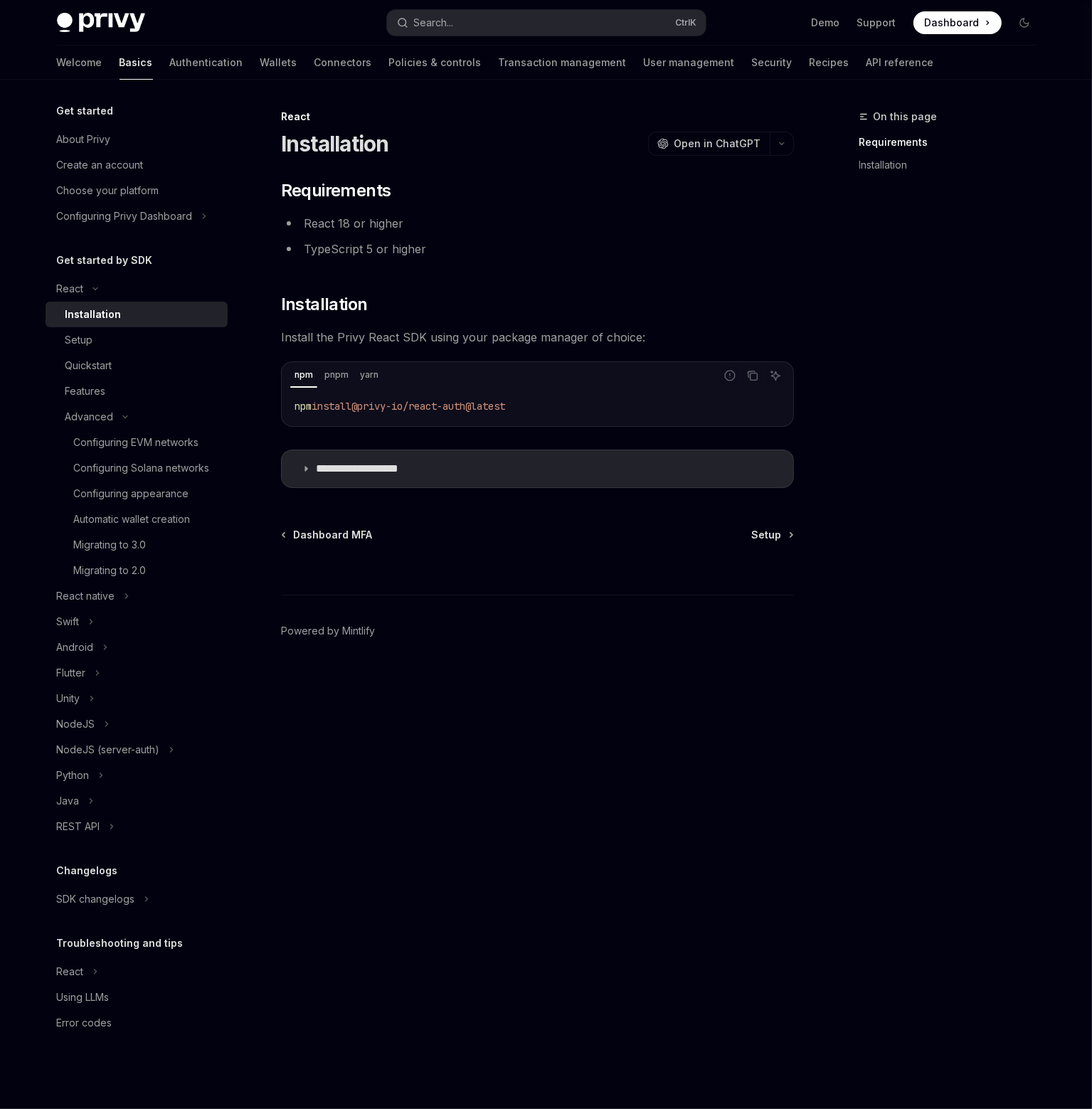
click at [512, 450] on details "**********" at bounding box center [537, 469] width 513 height 39
click at [111, 338] on div "Setup" at bounding box center [142, 340] width 154 height 17
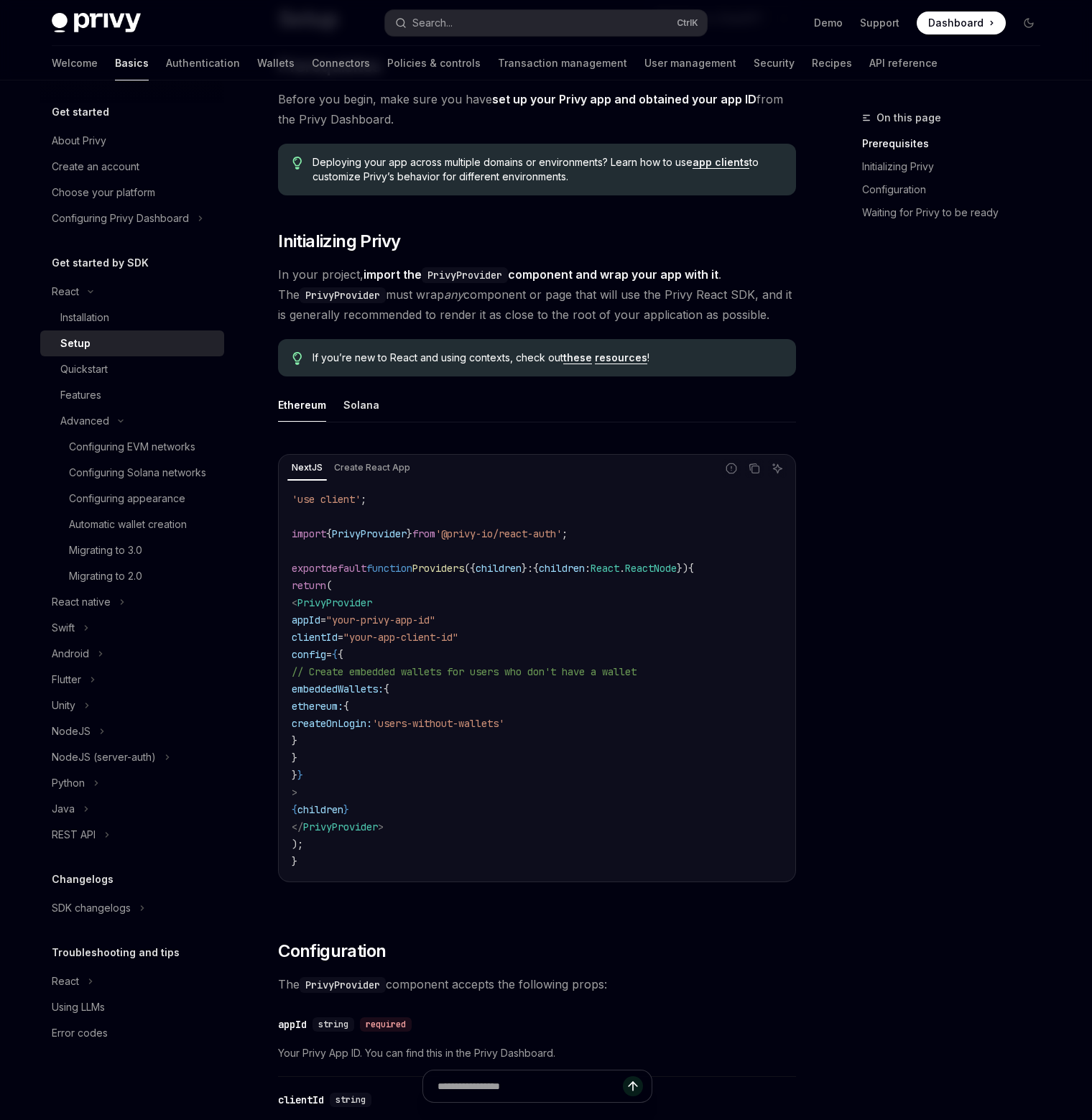
scroll to position [216, 0]
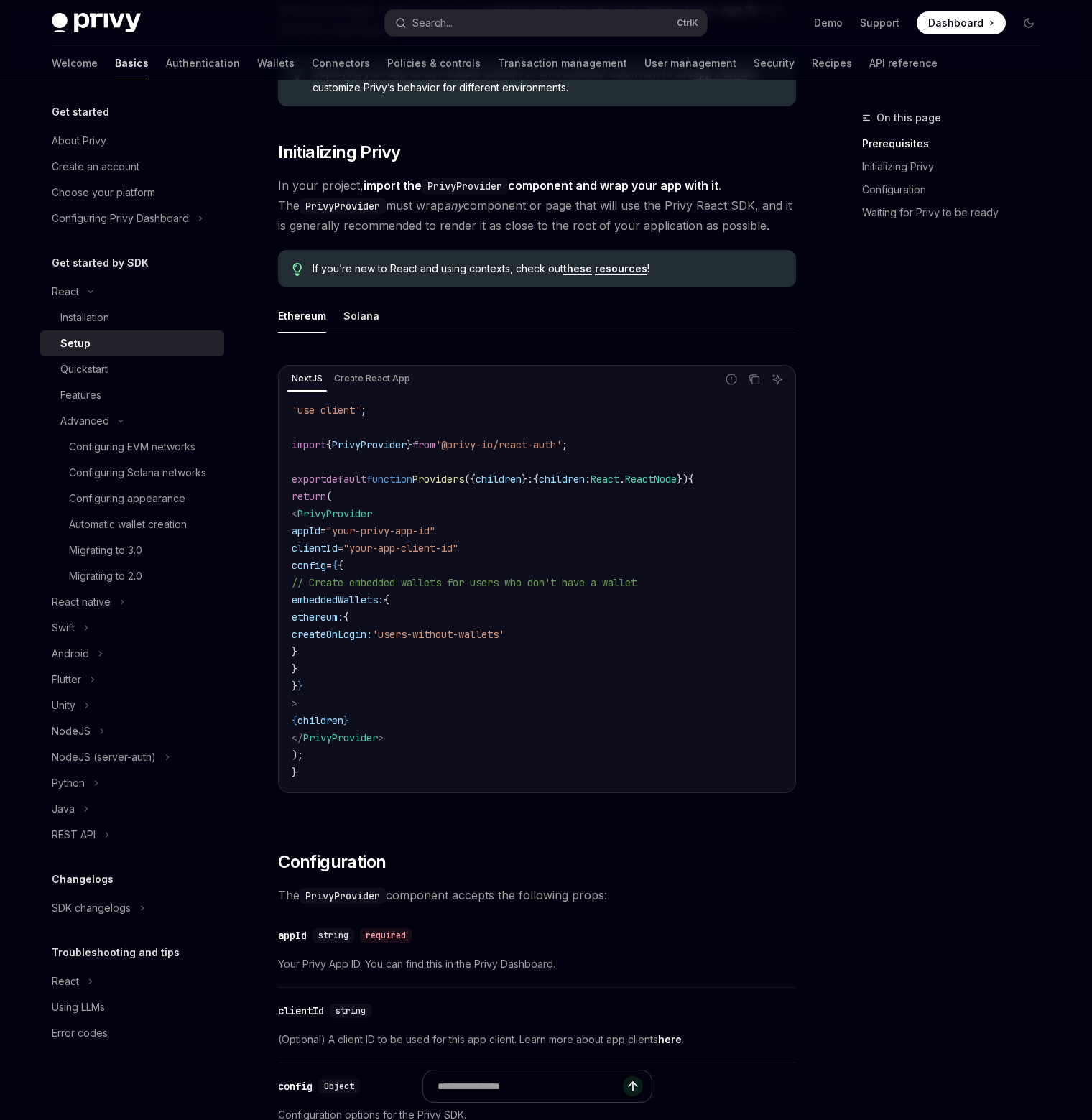
click at [372, 515] on span "PrivyProvider" at bounding box center [335, 514] width 75 height 13
click at [464, 477] on span "Providers" at bounding box center [438, 479] width 51 height 13
copy span "Providers"
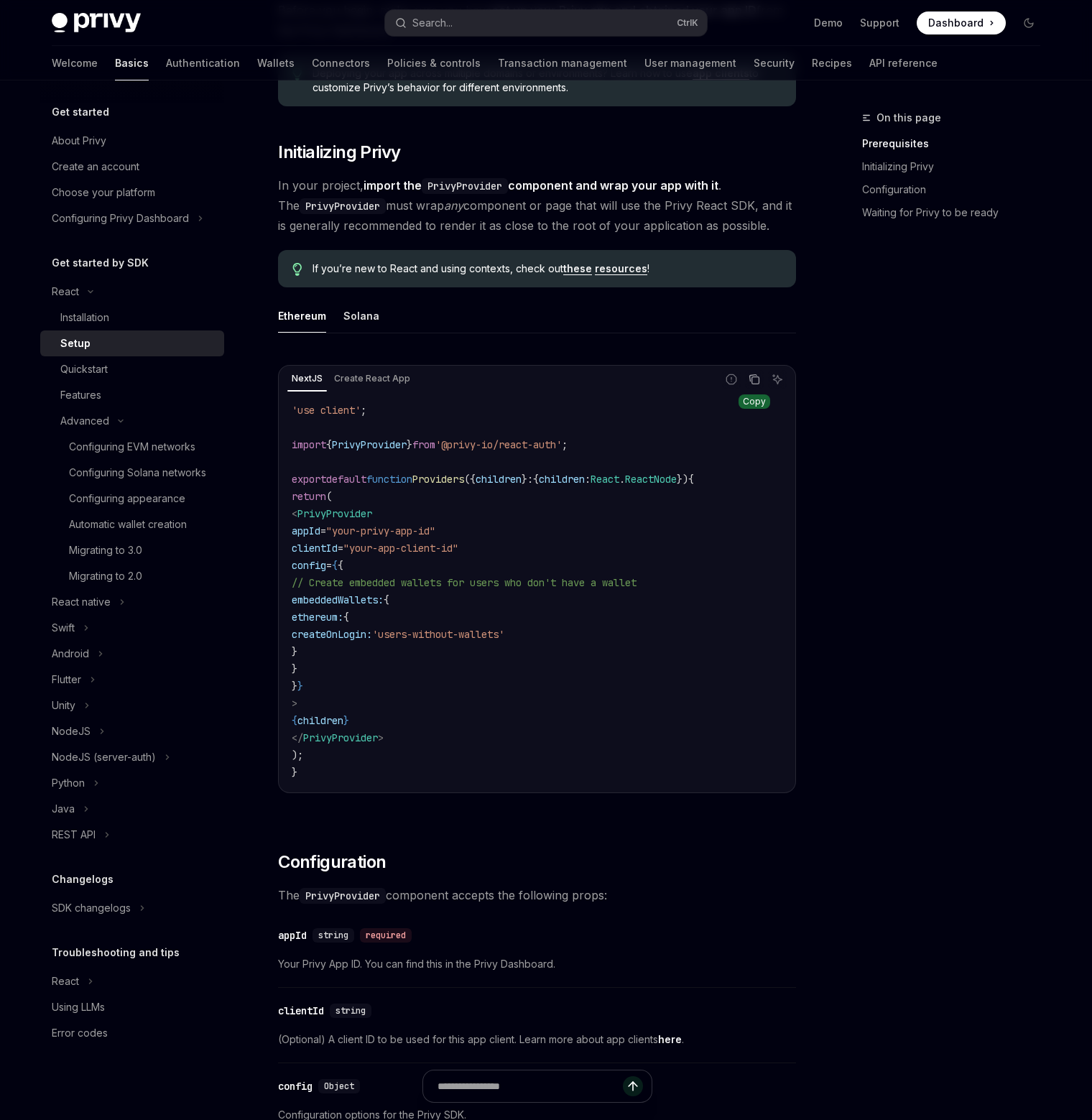
click at [756, 371] on button "Copy the contents from the code block" at bounding box center [755, 379] width 19 height 19
click at [696, 695] on code "'use client' ; import { PrivyProvider } from '@privy-io/react-auth' ; export de…" at bounding box center [537, 591] width 491 height 380
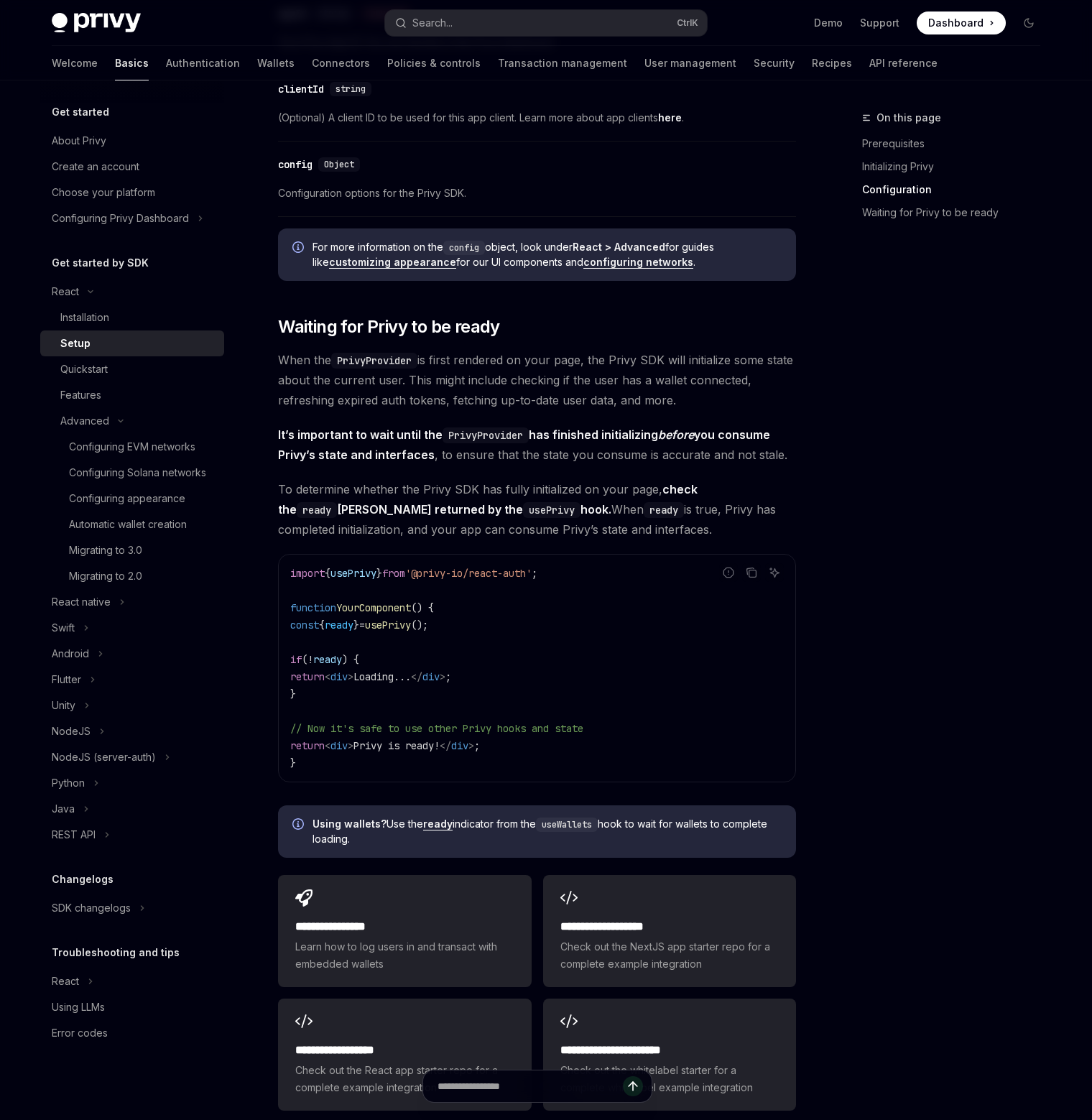
scroll to position [1150, 0]
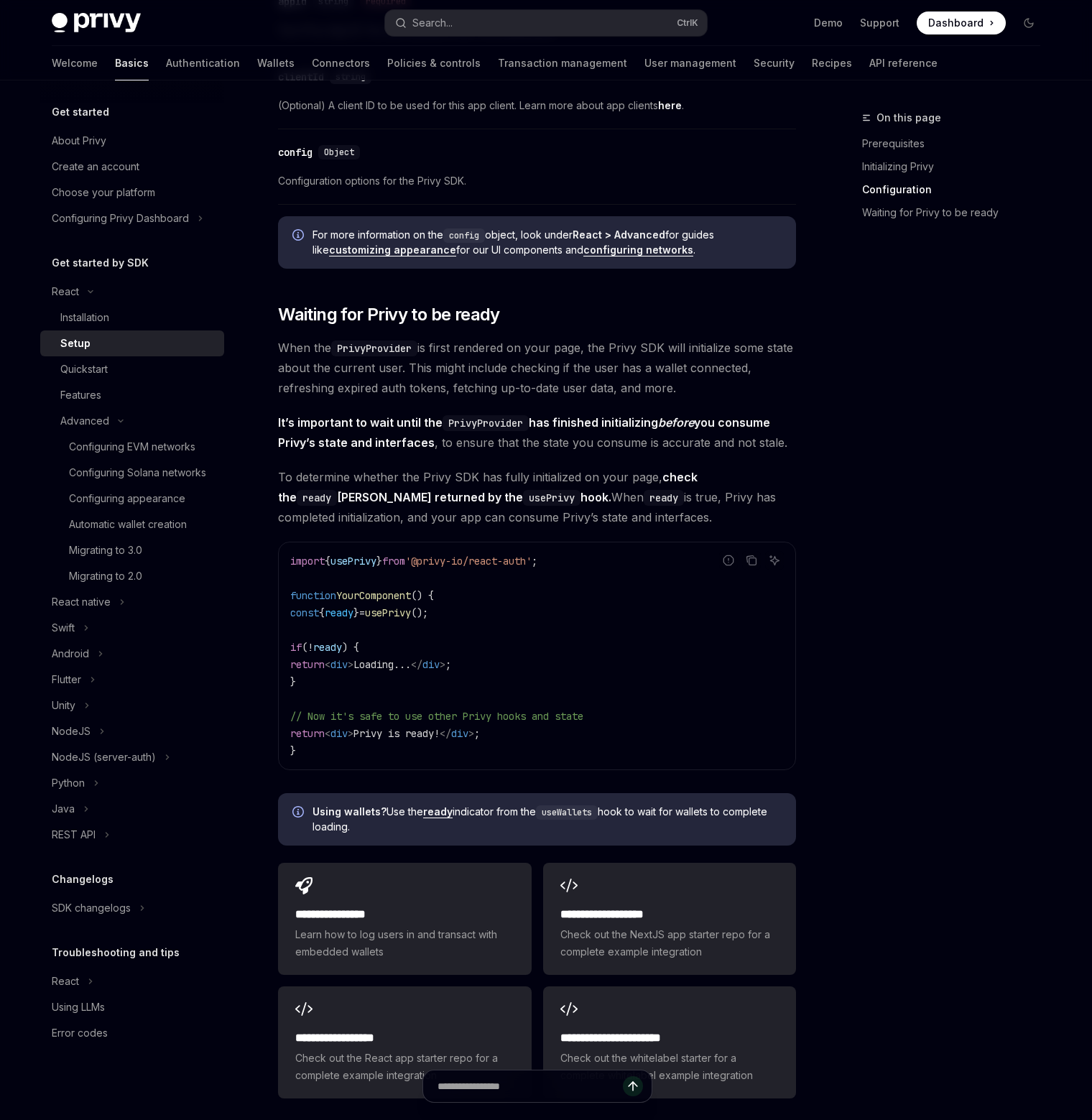
click at [684, 652] on code "import { usePrivy } from '@privy-io/react-auth' ; function YourComponent () { c…" at bounding box center [536, 656] width 493 height 207
click at [396, 591] on span "YourComponent" at bounding box center [374, 596] width 75 height 13
click at [633, 654] on code "import { usePrivy } from '@privy-io/react-auth' ; function YourComponent () { c…" at bounding box center [536, 656] width 493 height 207
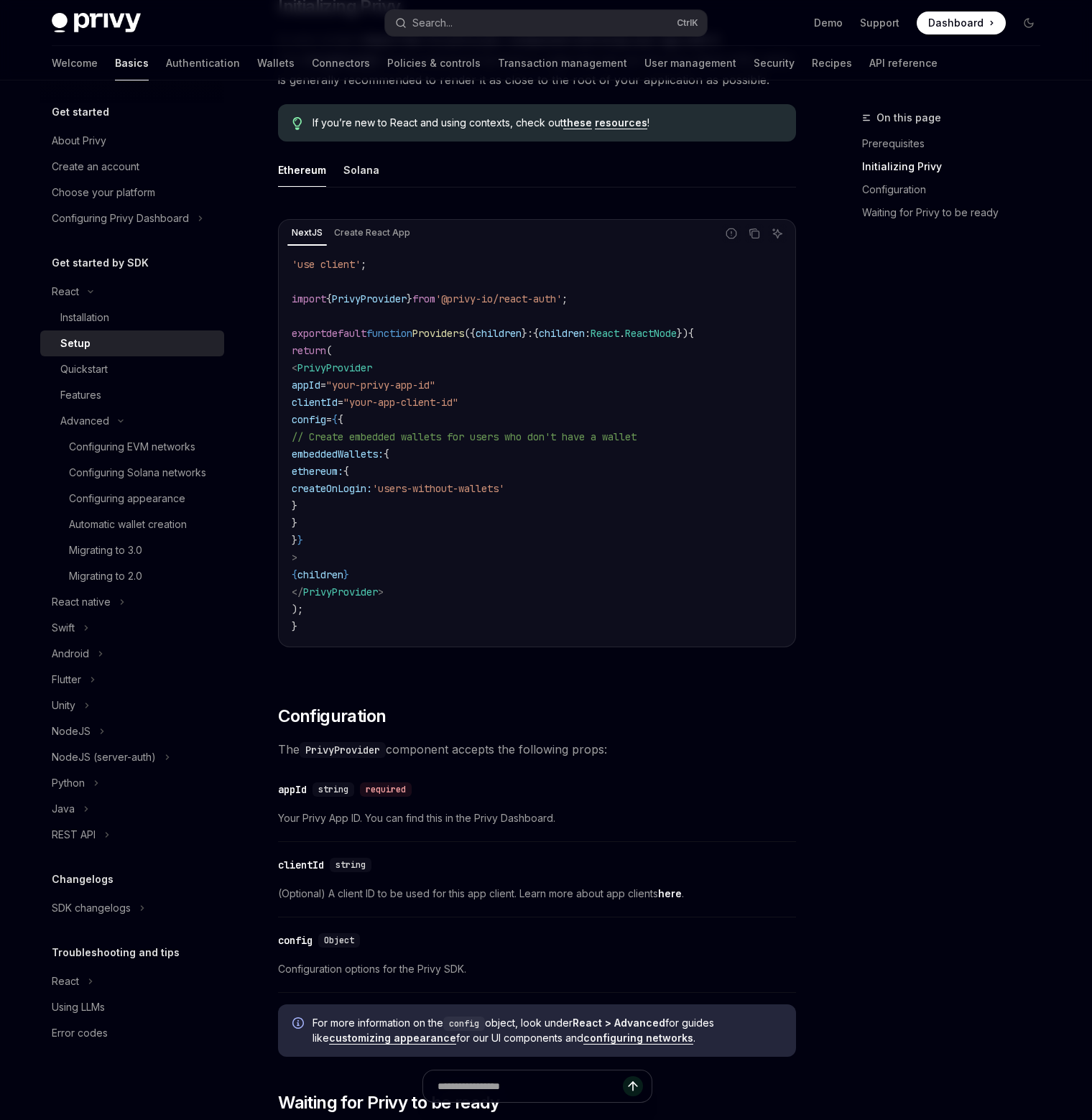
scroll to position [359, 0]
click at [799, 512] on div "On this page Prerequisites Initializing Privy Configuration Waiting for Privy t…" at bounding box center [546, 924] width 1012 height 2405
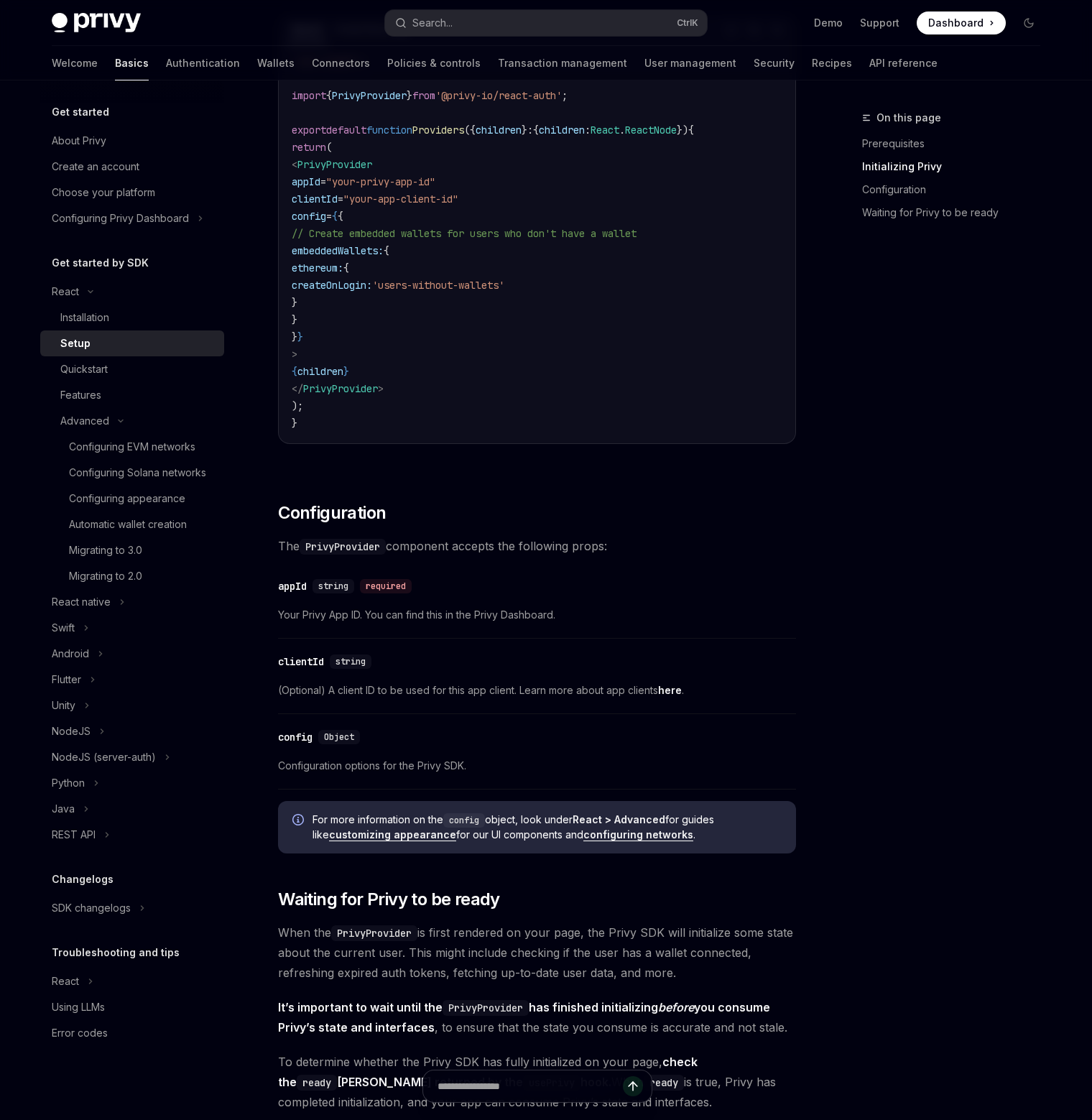
scroll to position [503, 0]
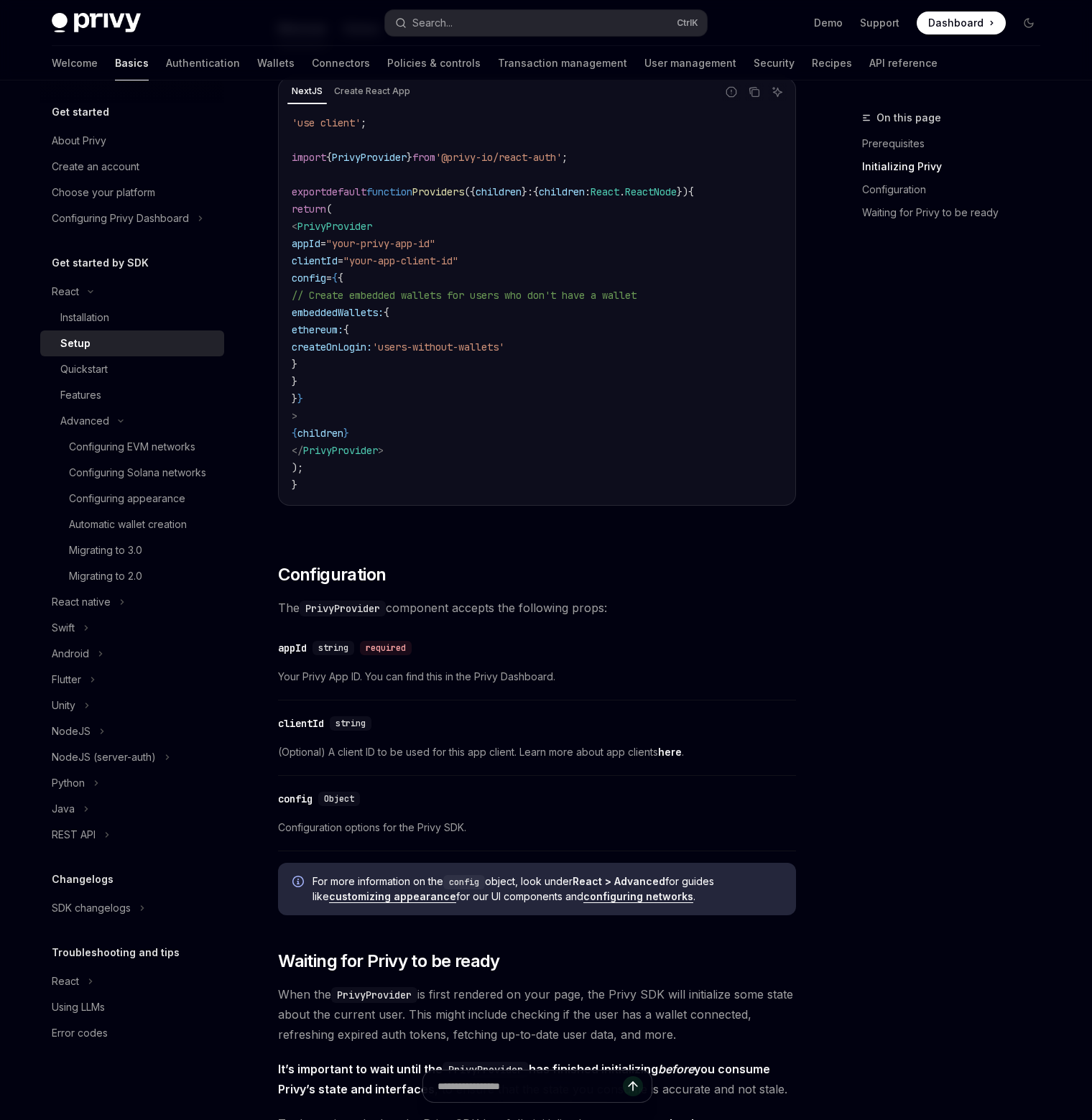
click at [851, 456] on div "On this page Prerequisites Initializing Privy Configuration Waiting for Privy t…" at bounding box center [942, 614] width 218 height 1011
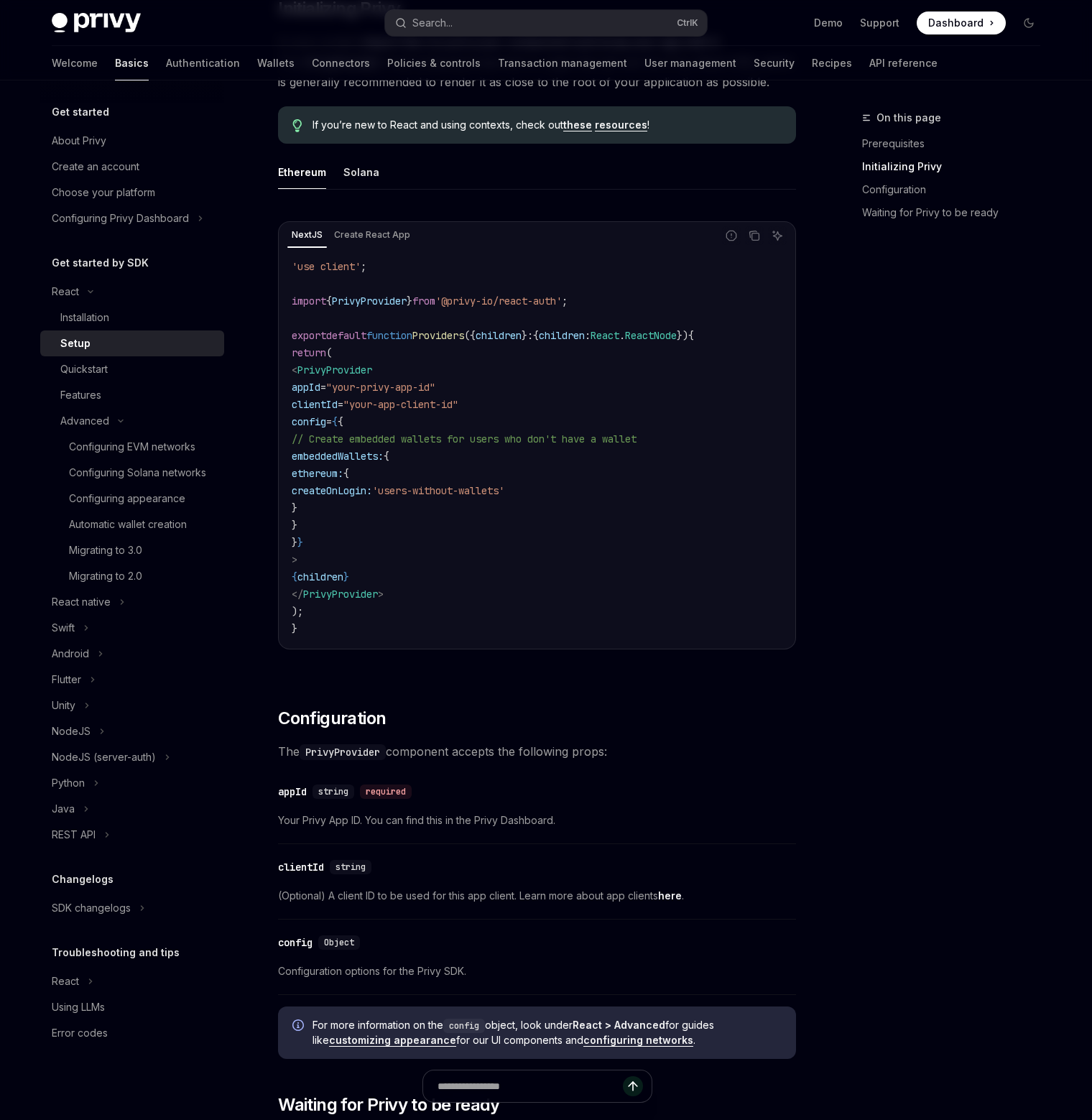
click at [837, 332] on div "On this page Prerequisites Initializing Privy Configuration Waiting for Privy t…" at bounding box center [942, 614] width 218 height 1011
click at [643, 374] on code "'use client' ; import { PrivyProvider } from '@privy-io/react-auth' ; export de…" at bounding box center [537, 448] width 491 height 380
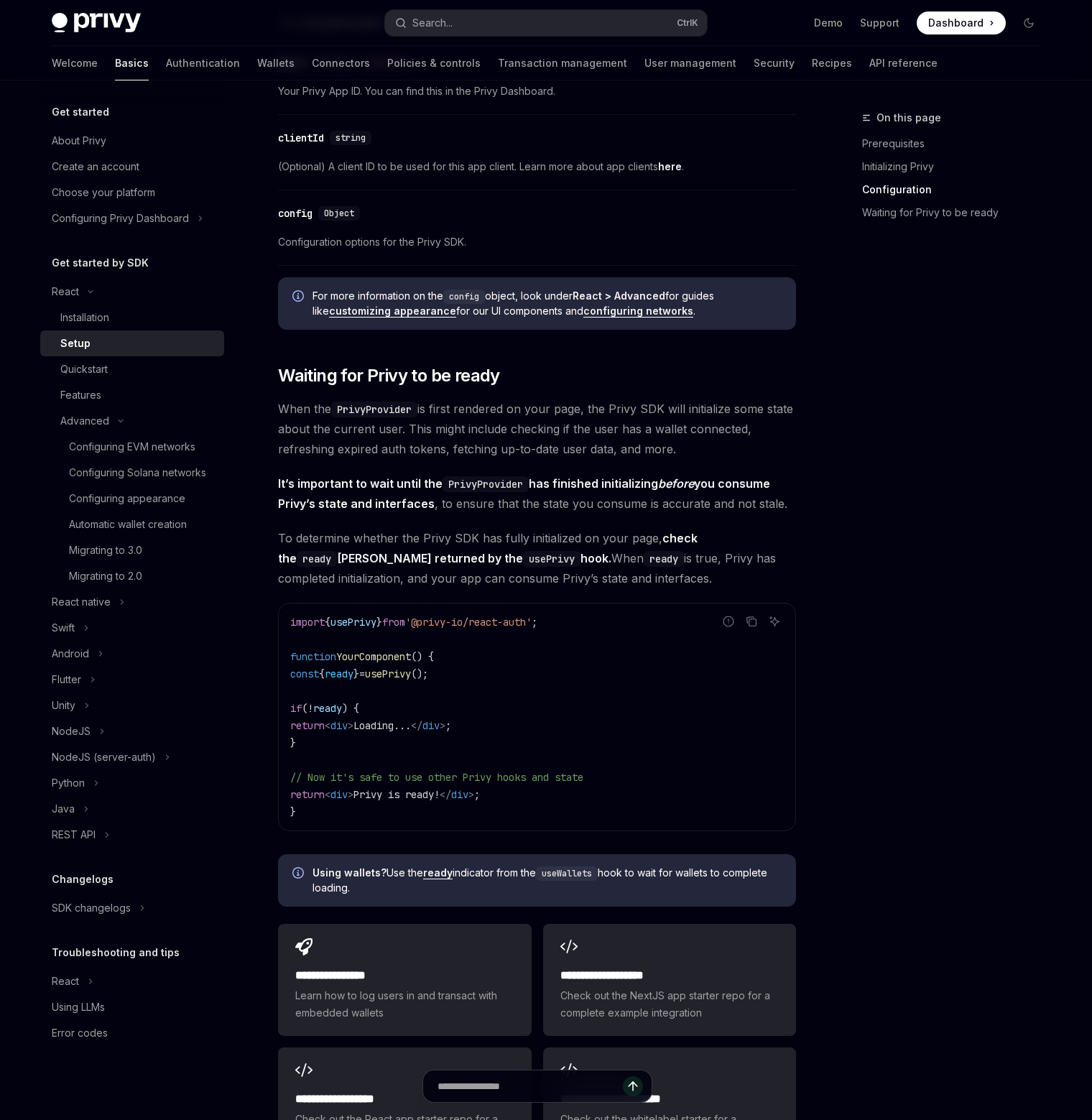
scroll to position [1221, 0]
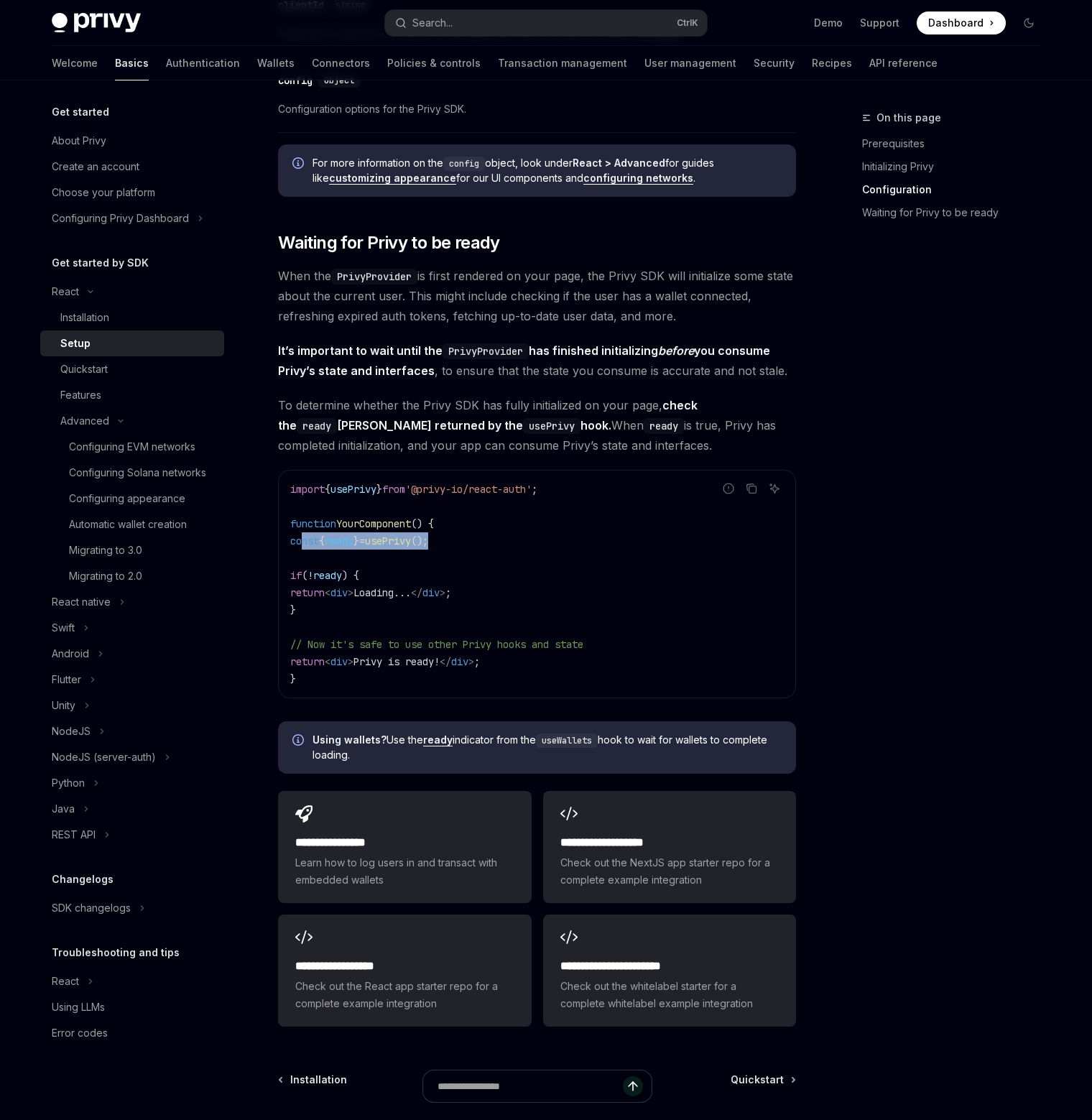
drag, startPoint x: 423, startPoint y: 549, endPoint x: 300, endPoint y: 545, distance: 123.1
click at [300, 545] on code "import { usePrivy } from '@privy-io/react-auth' ; function YourComponent () { c…" at bounding box center [536, 584] width 493 height 207
copy span "const { ready } = usePrivy ();"
drag, startPoint x: 494, startPoint y: 591, endPoint x: 506, endPoint y: 597, distance: 13.4
click at [494, 591] on code "import { usePrivy } from '@privy-io/react-auth' ; function YourComponent () { c…" at bounding box center [536, 584] width 493 height 207
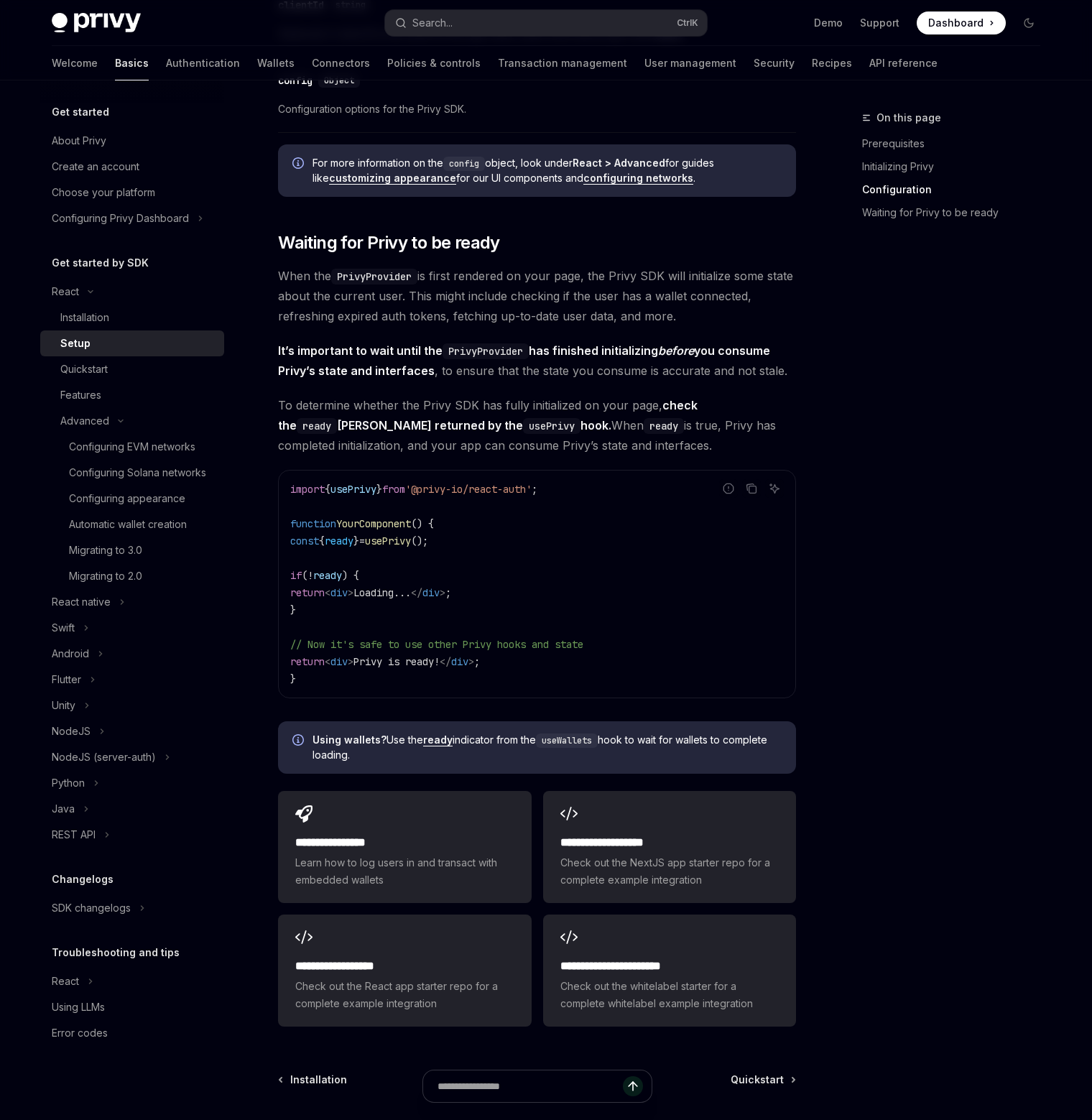
drag, startPoint x: 386, startPoint y: 607, endPoint x: 255, endPoint y: 570, distance: 136.1
click at [255, 570] on div "React Setup OpenAI Open in ChatGPT OpenAI Open in ChatGPT ​ Prerequisites Befor…" at bounding box center [402, 75] width 794 height 2377
copy code "if ( ! ready ) { return < div > Loading... </ div > ; }"
click at [480, 655] on span ";" at bounding box center [477, 662] width 6 height 13
drag, startPoint x: 529, startPoint y: 662, endPoint x: 304, endPoint y: 669, distance: 225.1
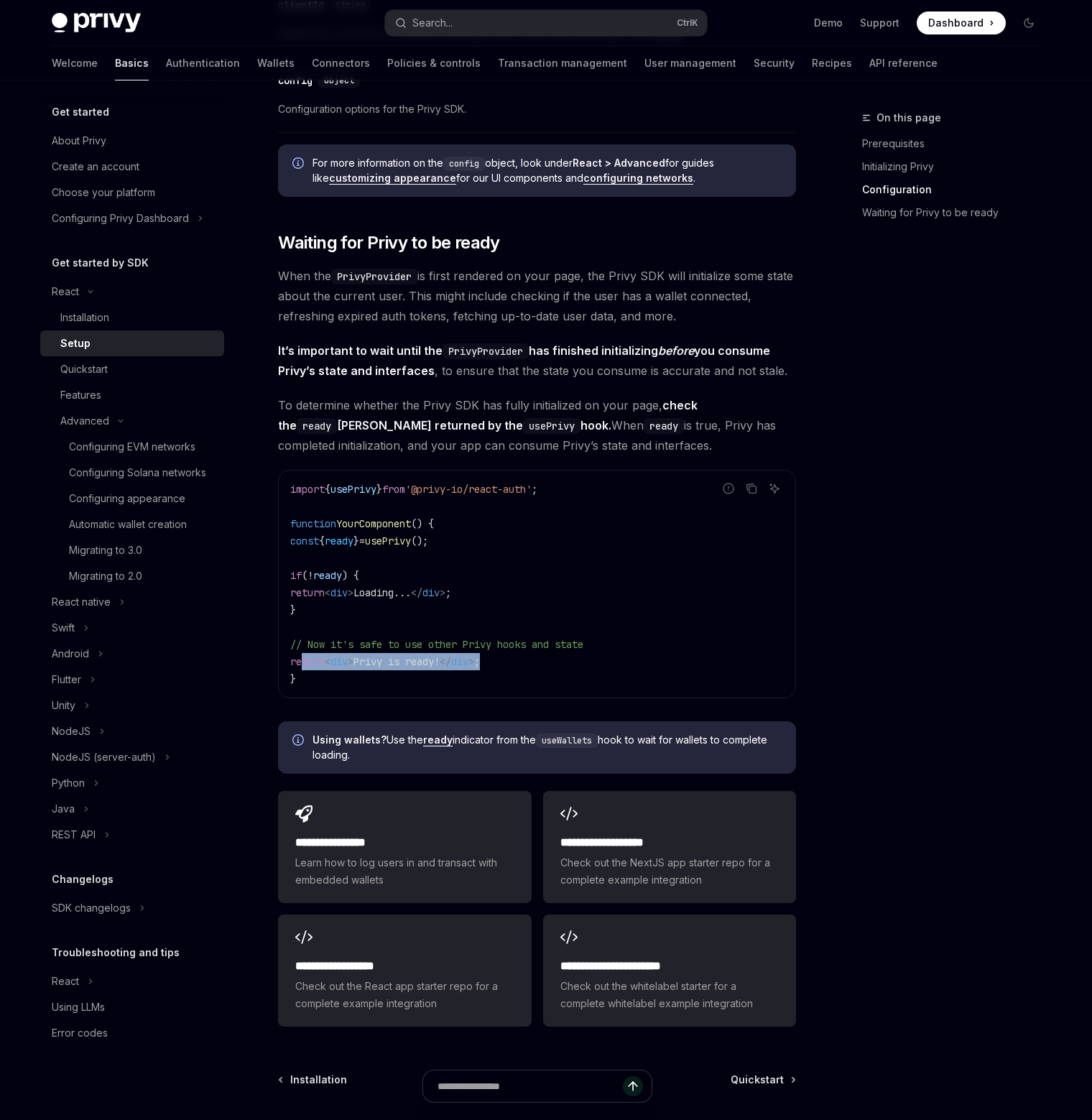
click at [304, 669] on code "import { usePrivy } from '@privy-io/react-auth' ; function YourComponent () { c…" at bounding box center [536, 584] width 493 height 207
click at [995, 486] on div "On this page Prerequisites Initializing Privy Configuration Waiting for Privy t…" at bounding box center [942, 614] width 218 height 1011
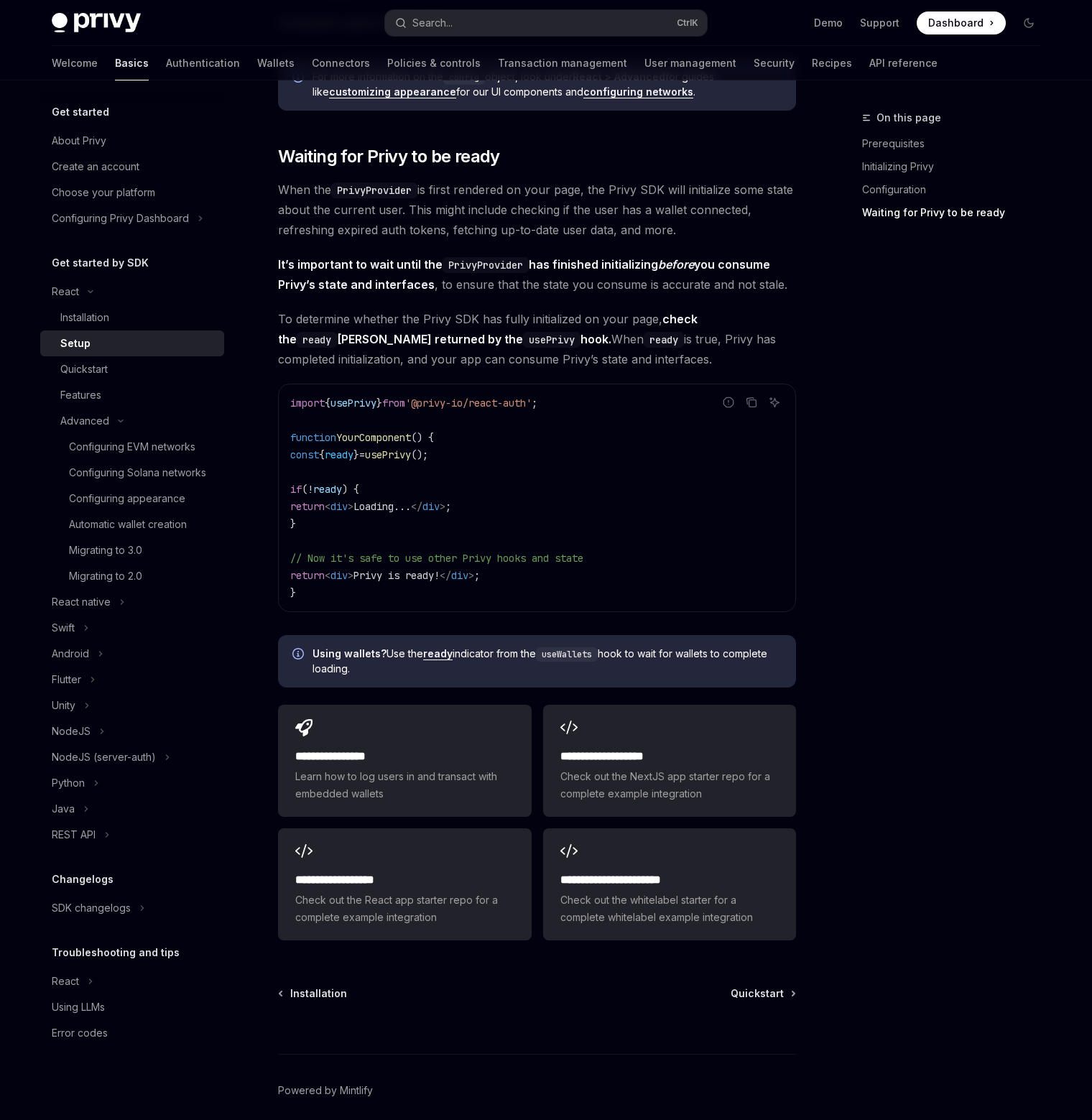
scroll to position [1363, 0]
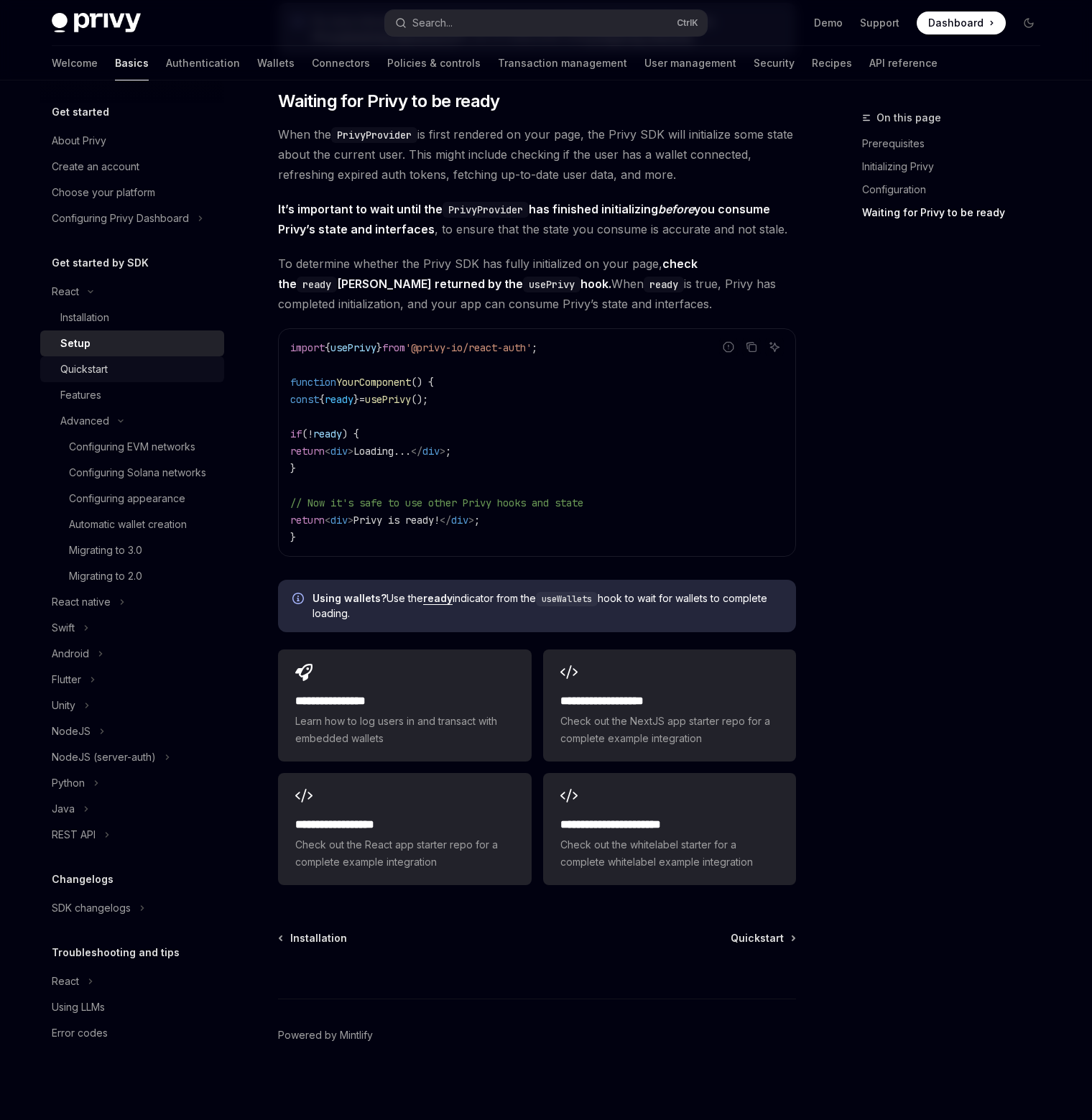
click at [121, 367] on div "Quickstart" at bounding box center [138, 369] width 155 height 17
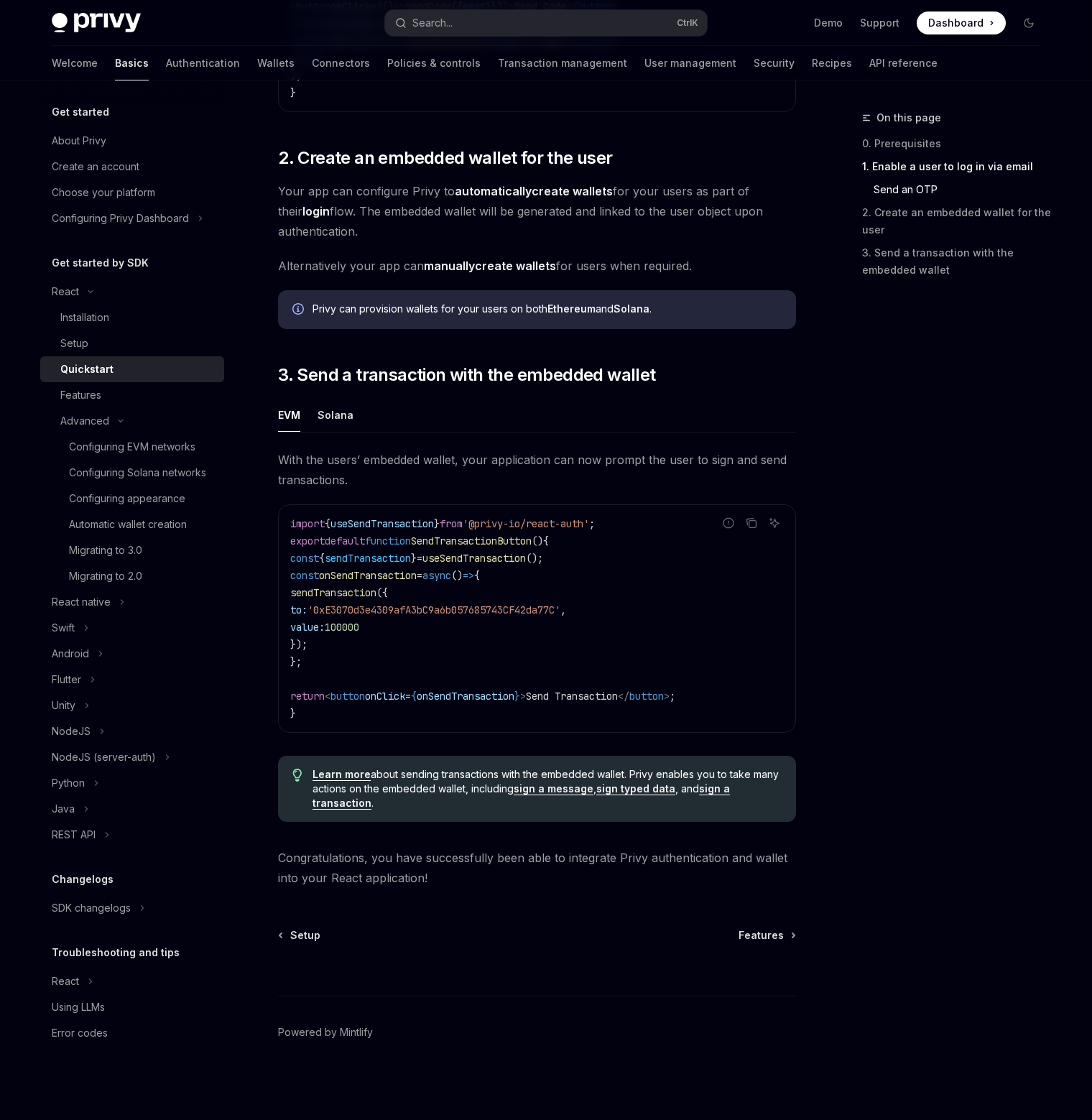
scroll to position [981, 0]
click at [607, 561] on code "import { useSendTransaction } from '@privy-io/react-auth' ; export default func…" at bounding box center [536, 618] width 493 height 207
click at [691, 603] on code "import { useSendTransaction } from '@privy-io/react-auth' ; export default func…" at bounding box center [536, 618] width 493 height 207
click at [888, 567] on div "On this page 0. Prerequisites 1. Enable a user to log in via email Send an OTP …" at bounding box center [942, 614] width 218 height 1011
drag, startPoint x: 611, startPoint y: 554, endPoint x: 292, endPoint y: 557, distance: 319.0
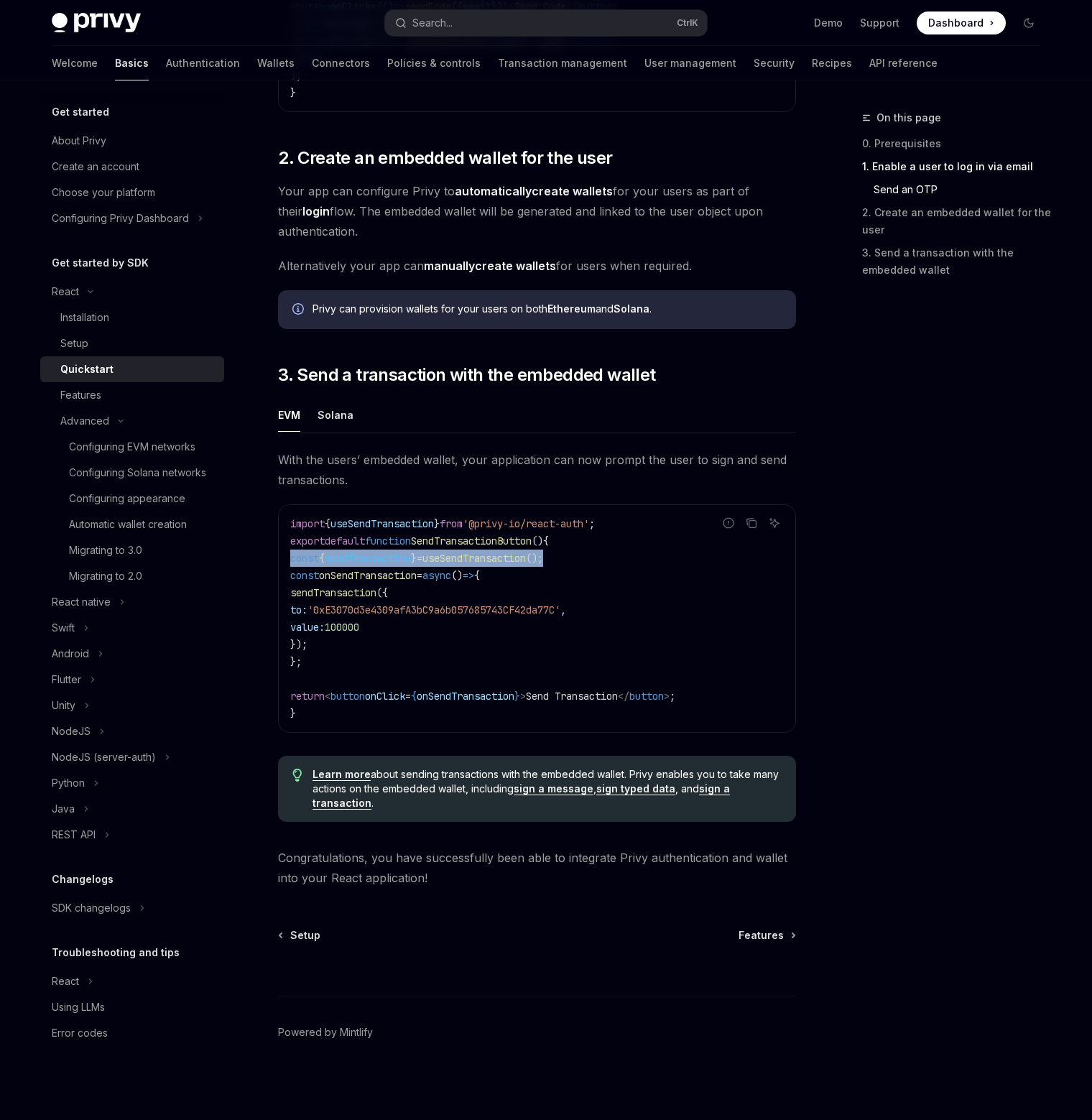
click at [292, 557] on code "import { useSendTransaction } from '@privy-io/react-auth' ; export default func…" at bounding box center [536, 618] width 493 height 207
copy span "const { sendTransaction } = useSendTransaction ();"
click at [433, 621] on code "import { useSendTransaction } from '@privy-io/react-auth' ; export default func…" at bounding box center [536, 618] width 493 height 207
drag, startPoint x: 365, startPoint y: 658, endPoint x: 728, endPoint y: 501, distance: 395.5
click at [272, 579] on div "React Quickstart OpenAI Open in ChatGPT Learn how to authenticate users, create…" at bounding box center [402, 126] width 794 height 1988
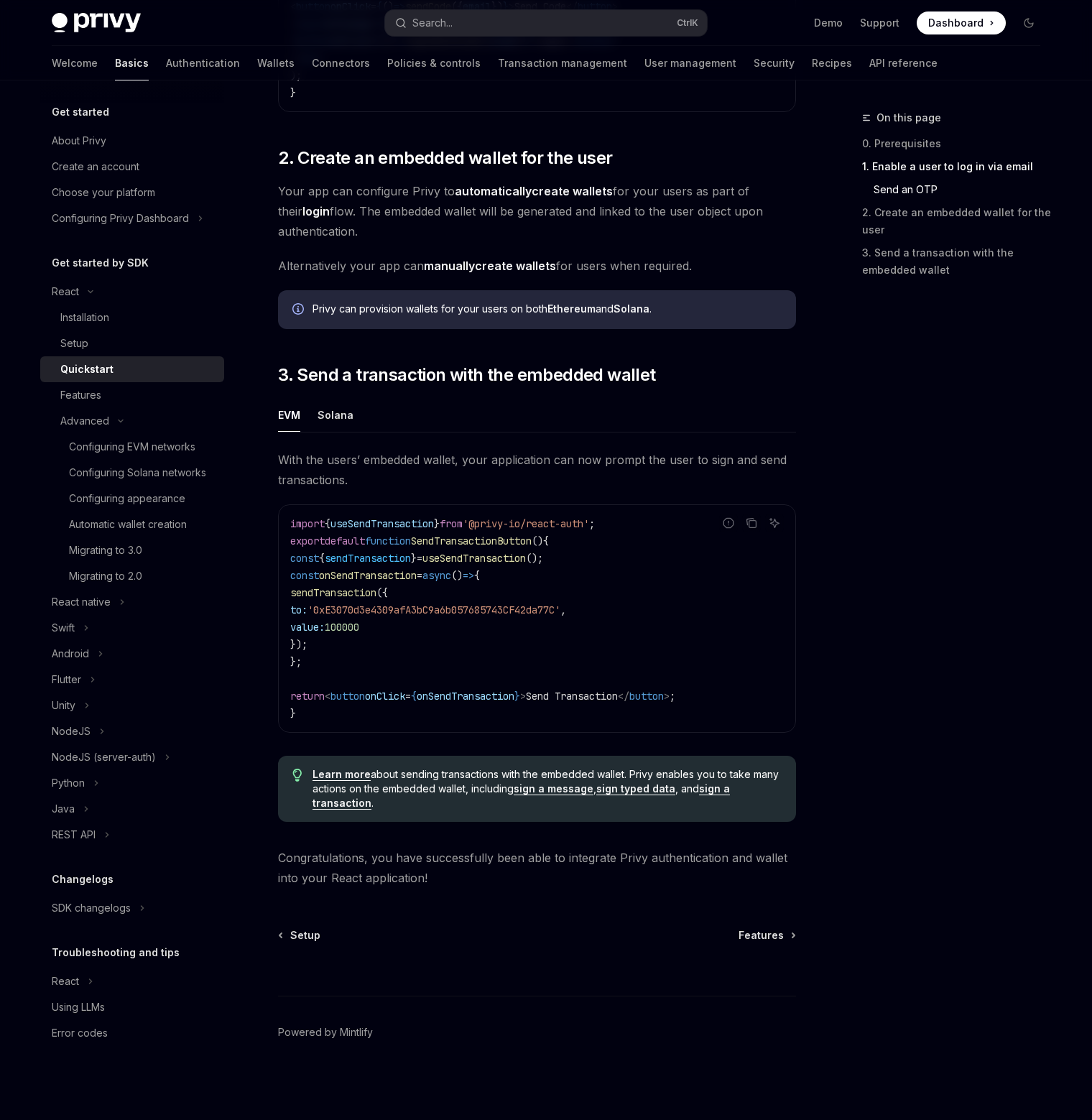
copy code "const onSendTransaction = async () => { sendTransaction ({ to: '0xE3070d3e4309a…"
drag, startPoint x: 662, startPoint y: 662, endPoint x: 696, endPoint y: 675, distance: 36.4
click at [662, 662] on code "import { useSendTransaction } from '@privy-io/react-auth' ; export default func…" at bounding box center [536, 618] width 493 height 207
drag, startPoint x: 730, startPoint y: 695, endPoint x: 299, endPoint y: 695, distance: 431.0
click at [299, 695] on code "import { useSendTransaction } from '@privy-io/react-auth' ; export default func…" at bounding box center [536, 618] width 493 height 207
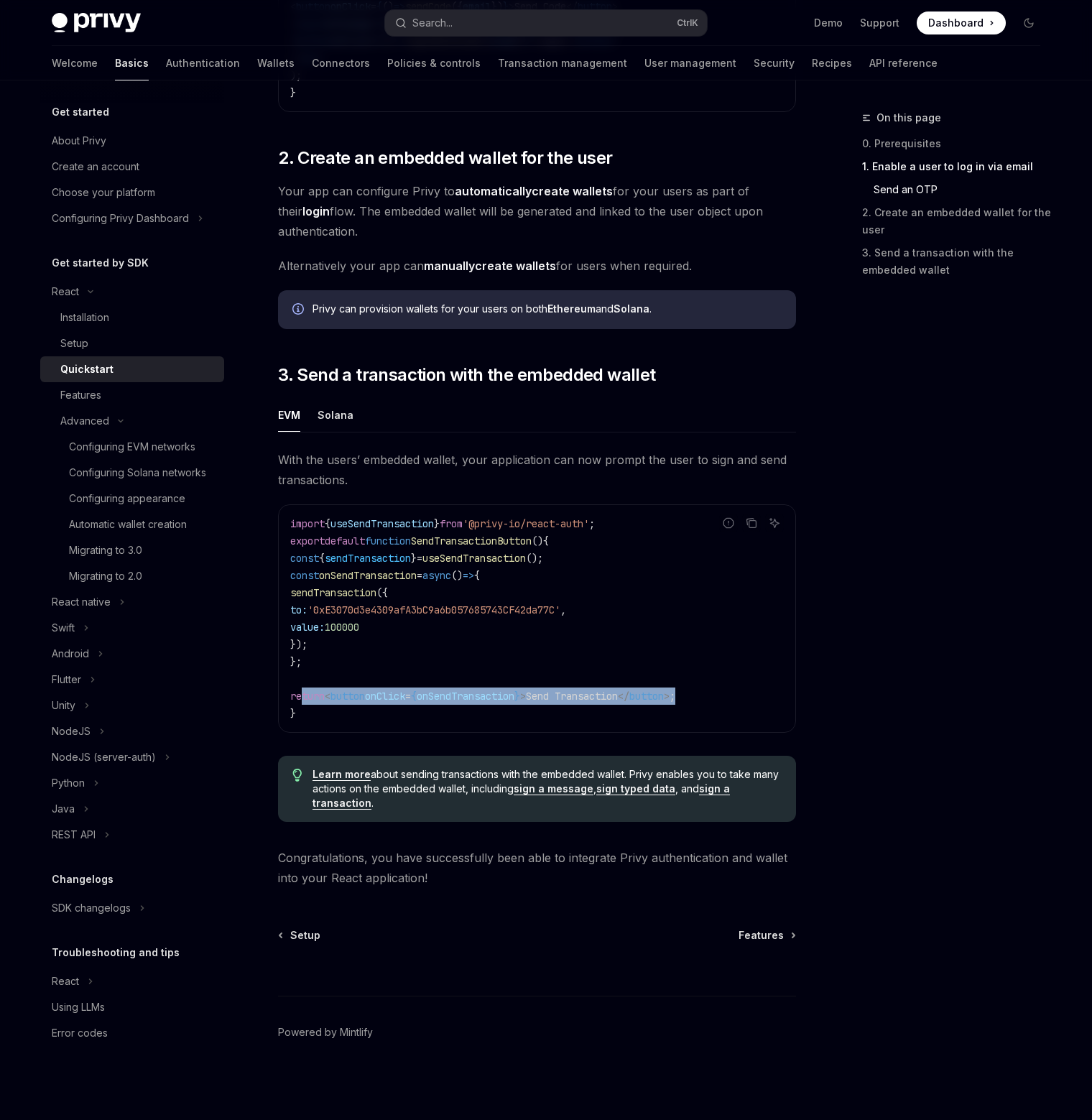
copy span "return < button onClick = { onSendTransaction } > Send Transaction </ button > ;"
click at [716, 632] on code "import { useSendTransaction } from '@privy-io/react-auth' ; export default func…" at bounding box center [536, 618] width 493 height 207
drag, startPoint x: 711, startPoint y: 696, endPoint x: 343, endPoint y: 705, distance: 368.1
click at [343, 705] on code "import { useSendTransaction } from '@privy-io/react-auth' ; export default func…" at bounding box center [536, 618] width 493 height 207
copy span "< button onClick = { onSendTransaction } > Send Transaction </ button >"
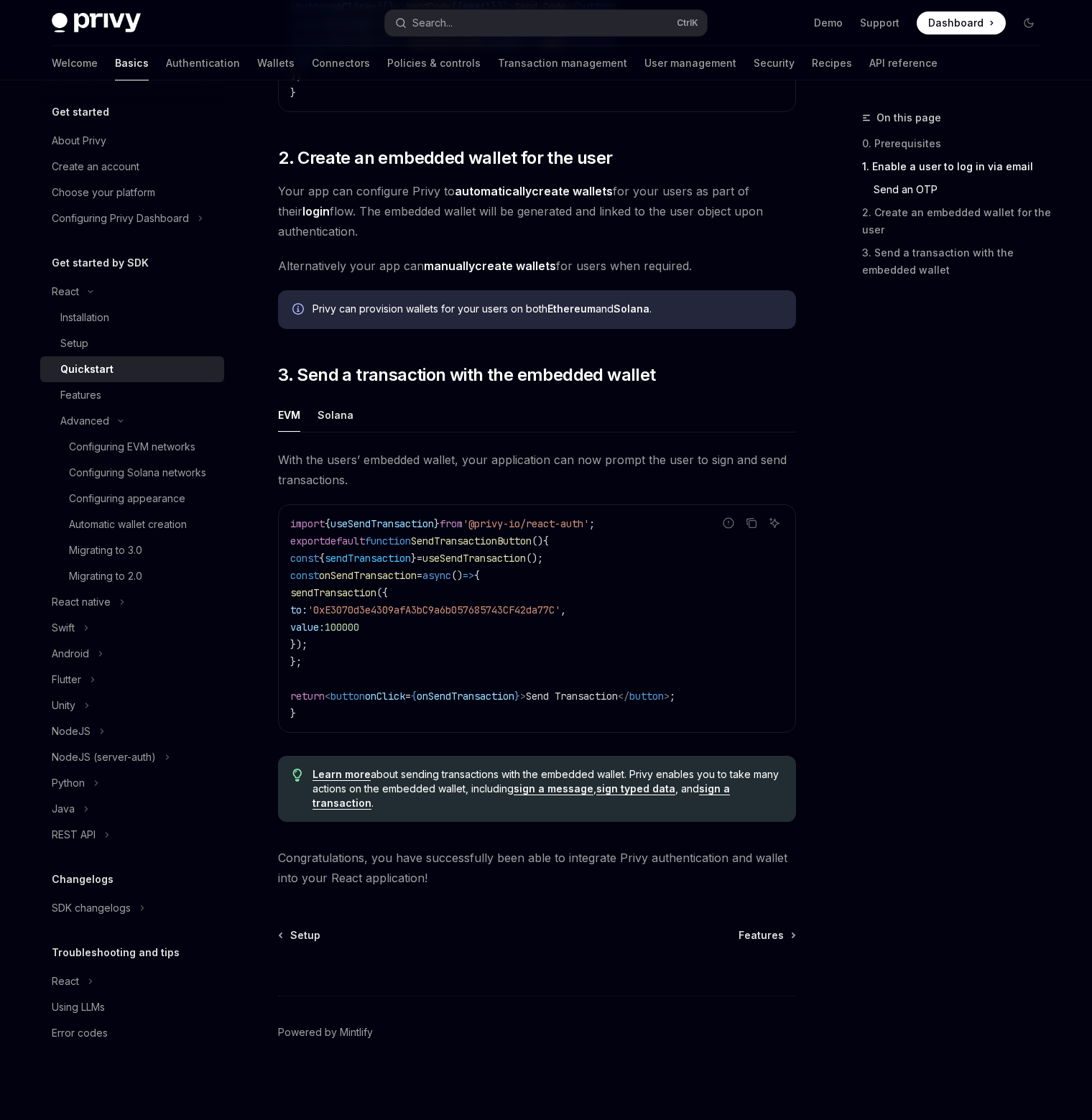
click at [1003, 445] on div "On this page 0. Prerequisites 1. Enable a user to log in via email Send an OTP …" at bounding box center [942, 614] width 218 height 1011
click at [129, 392] on div "Features" at bounding box center [138, 395] width 155 height 17
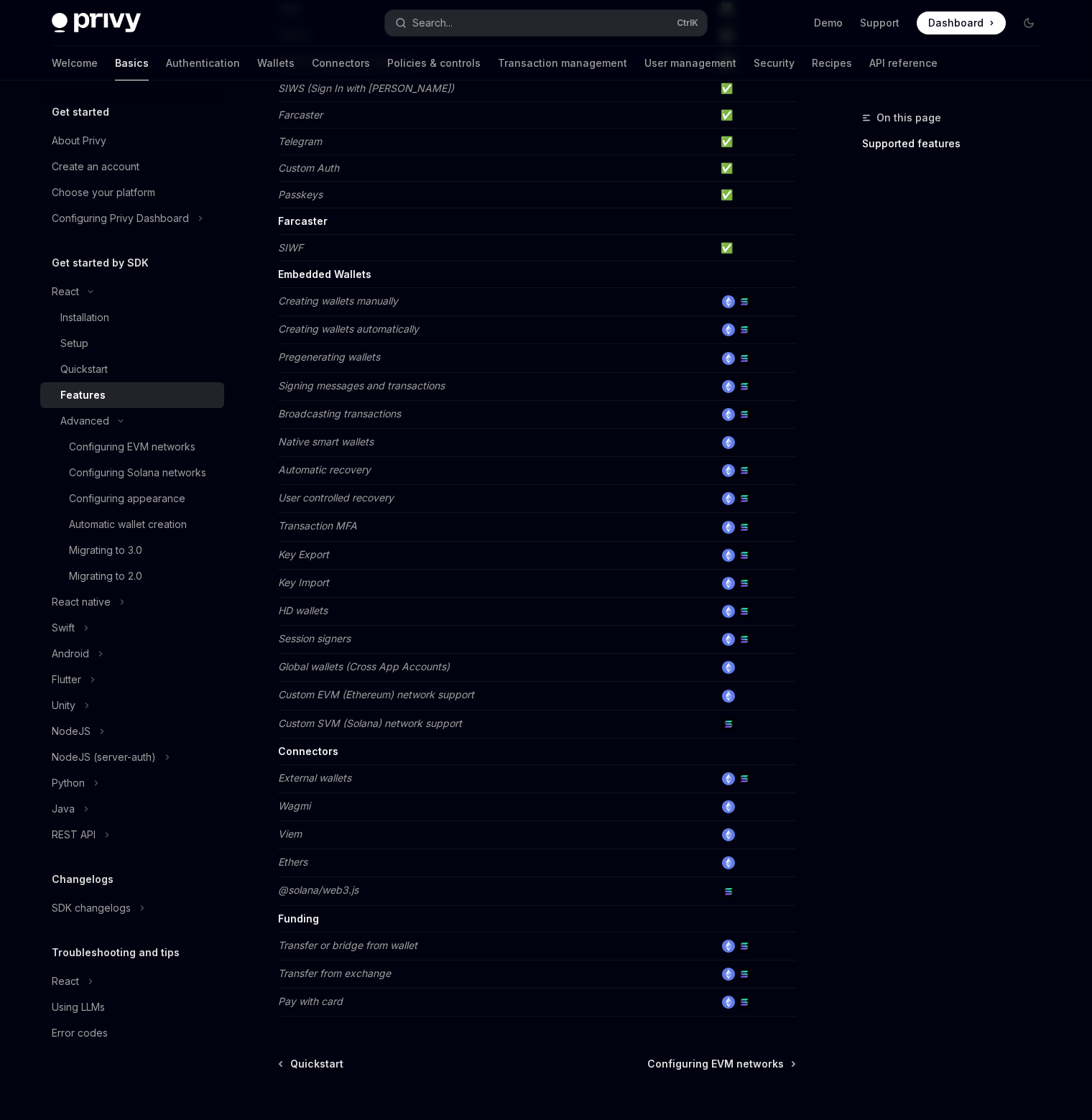
scroll to position [424, 0]
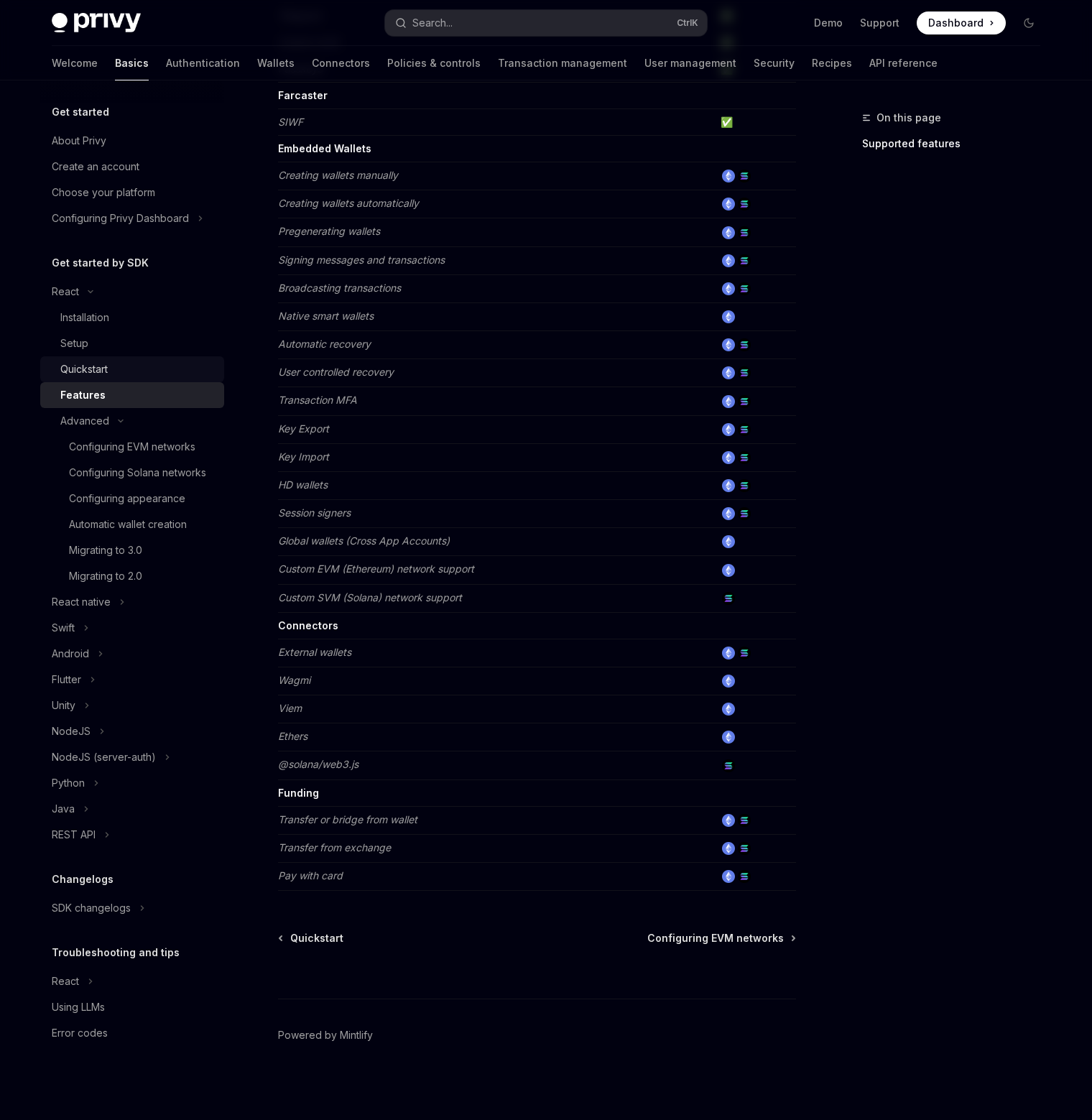
click at [196, 362] on div "Quickstart" at bounding box center [138, 369] width 155 height 17
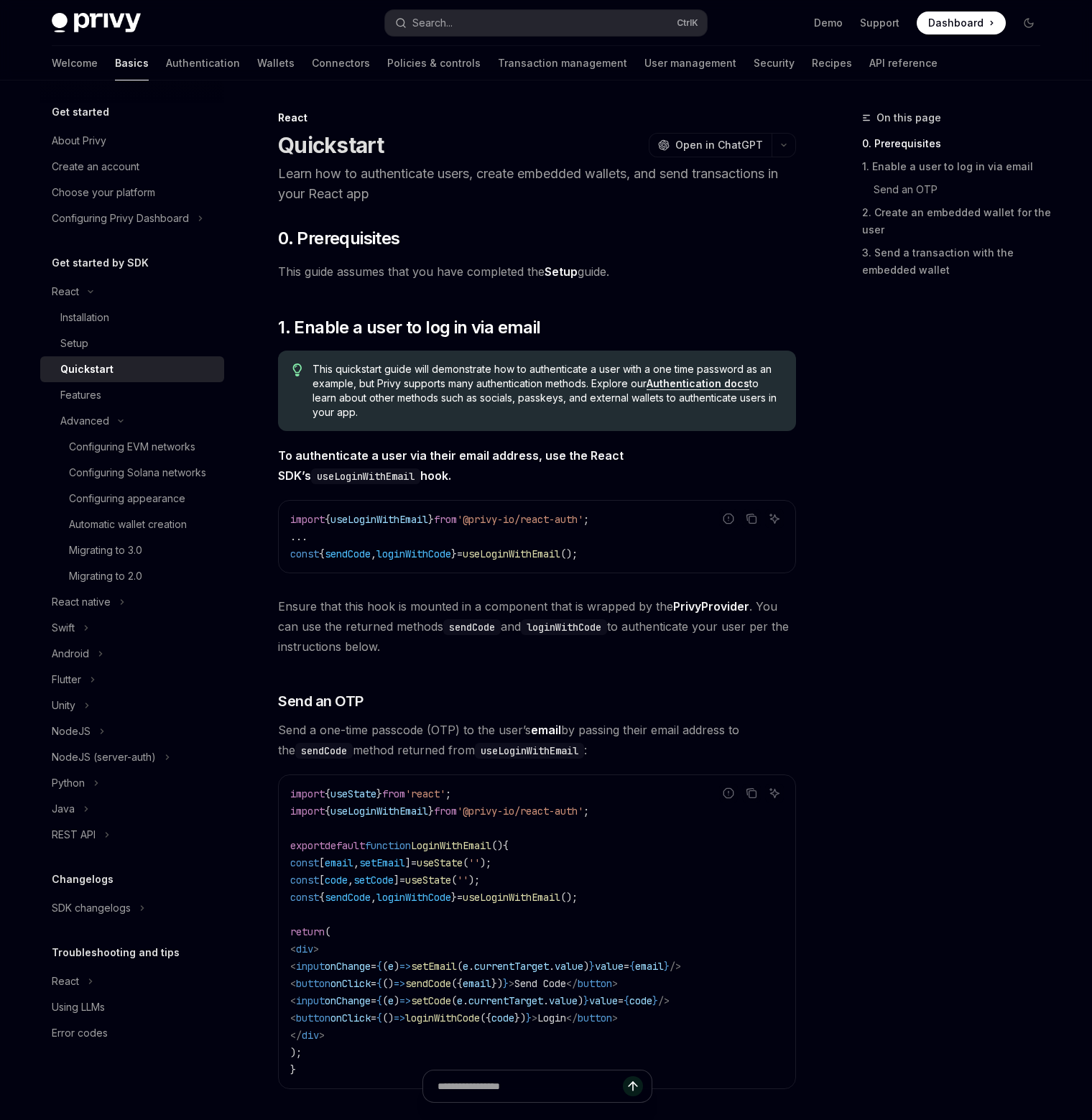
click at [905, 511] on div "On this page 0. Prerequisites 1. Enable a user to log in via email Send an OTP …" at bounding box center [942, 614] width 218 height 1011
click at [561, 267] on link "Setup" at bounding box center [561, 272] width 33 height 15
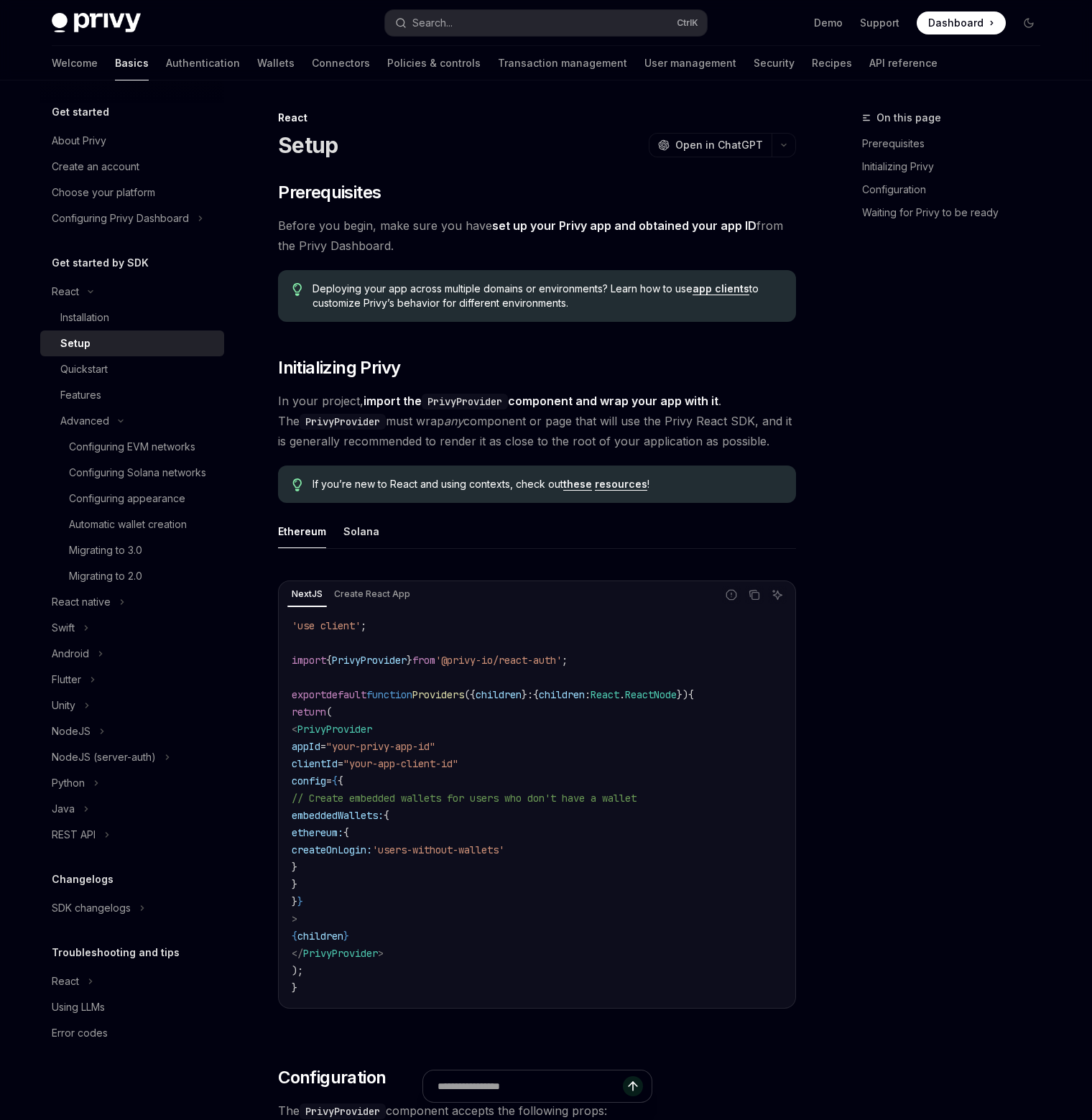
type textarea "*"
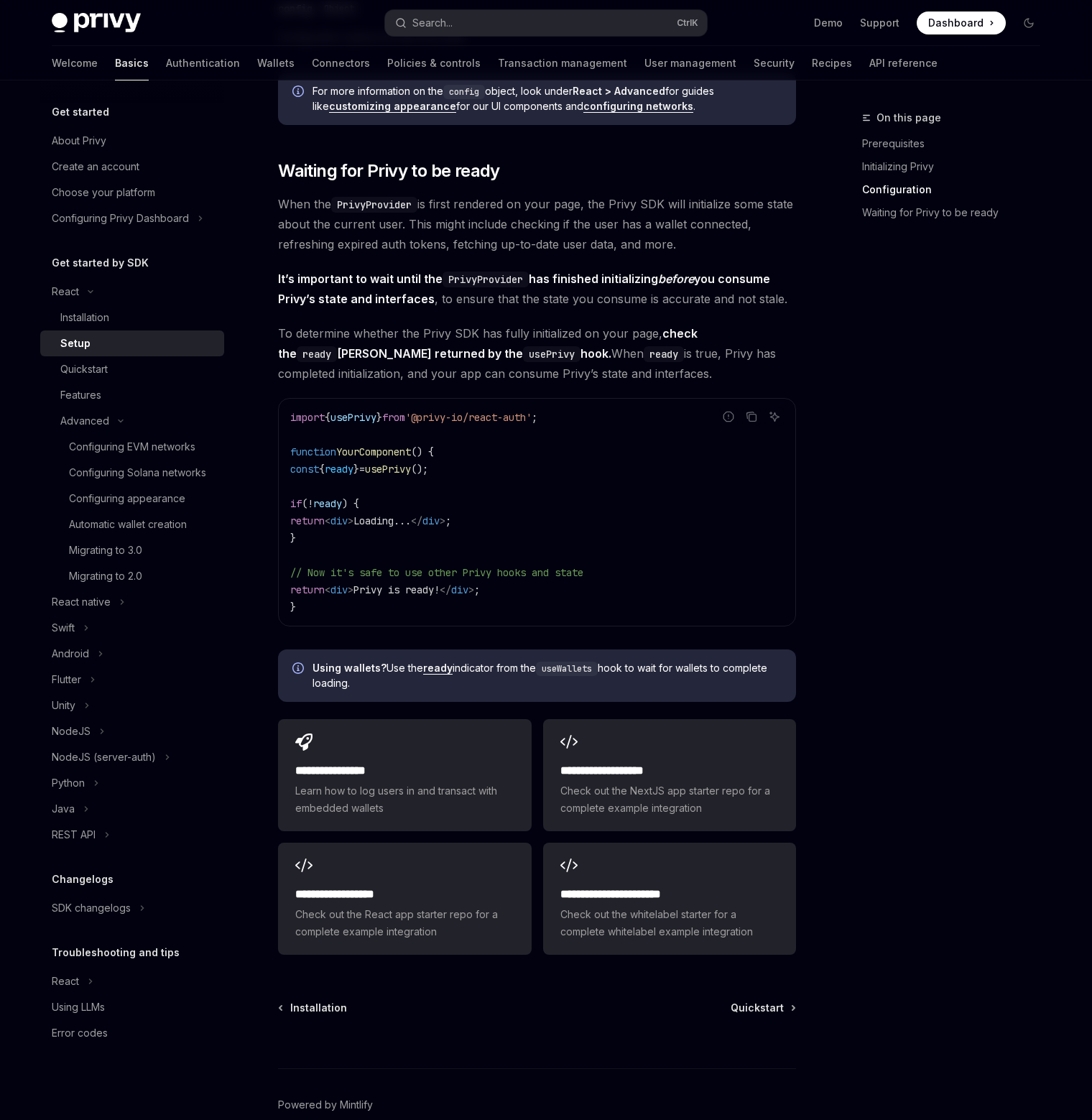
scroll to position [1363, 0]
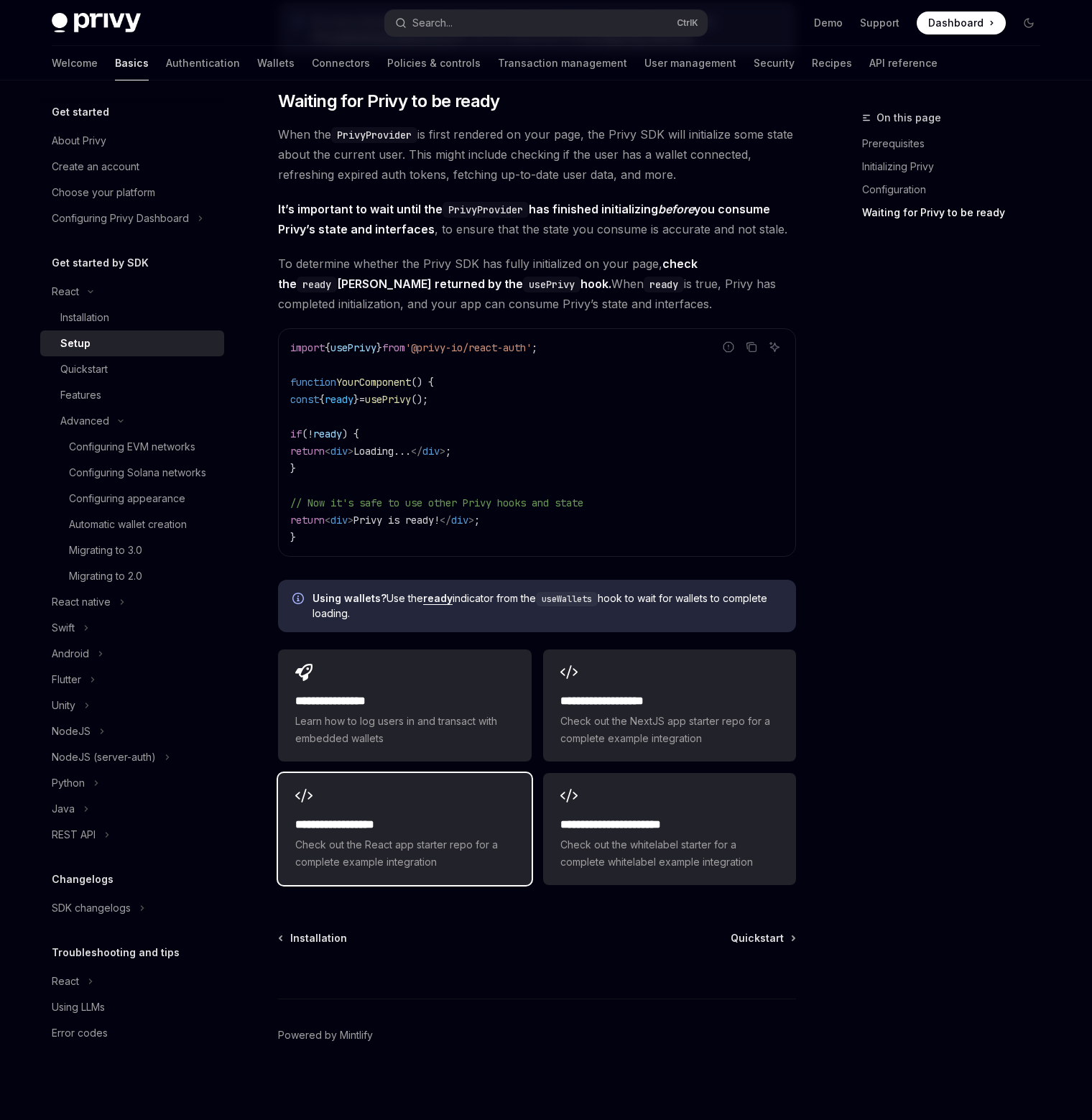
click at [472, 832] on div "**********" at bounding box center [404, 843] width 218 height 55
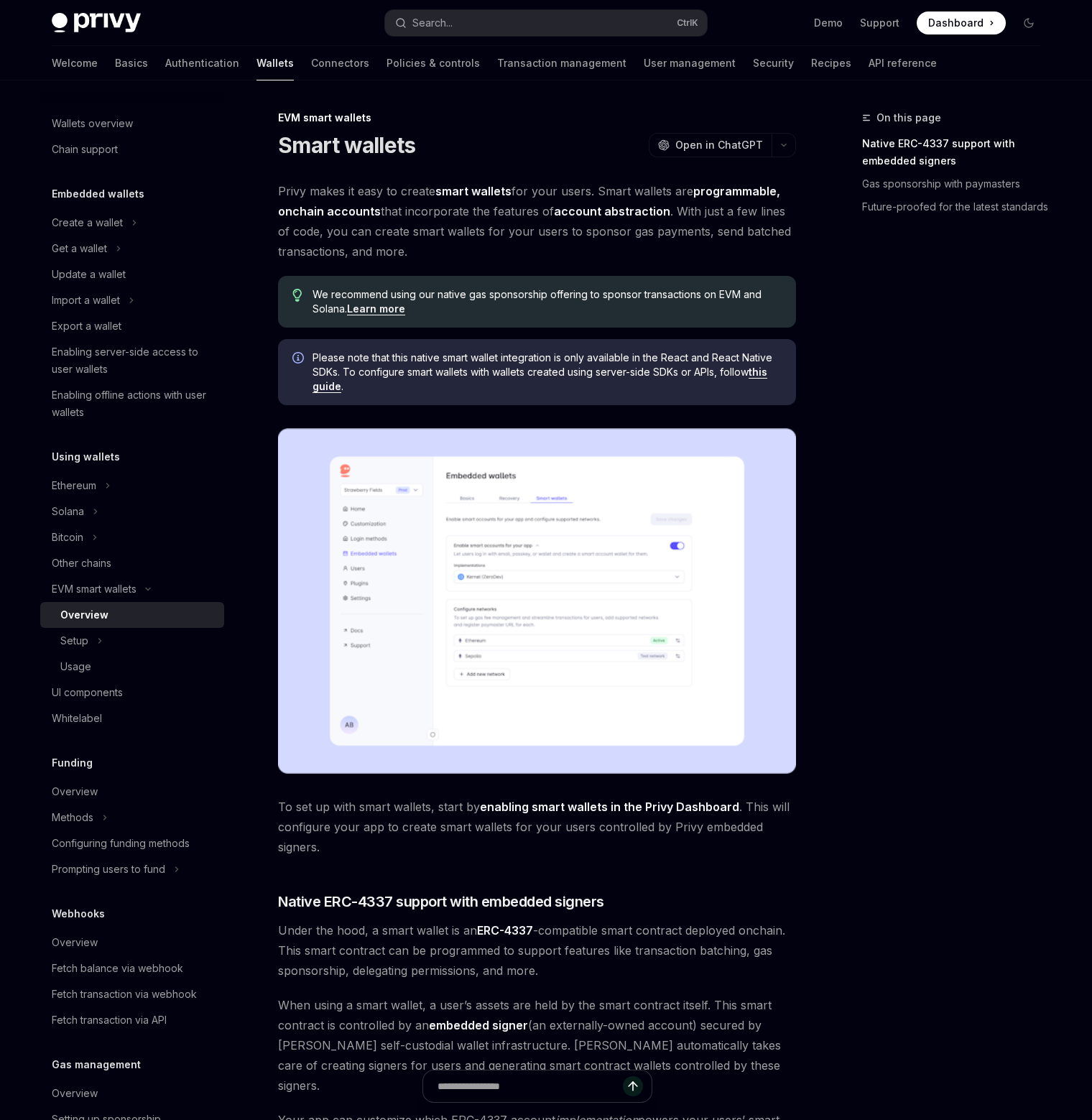
type textarea "*"
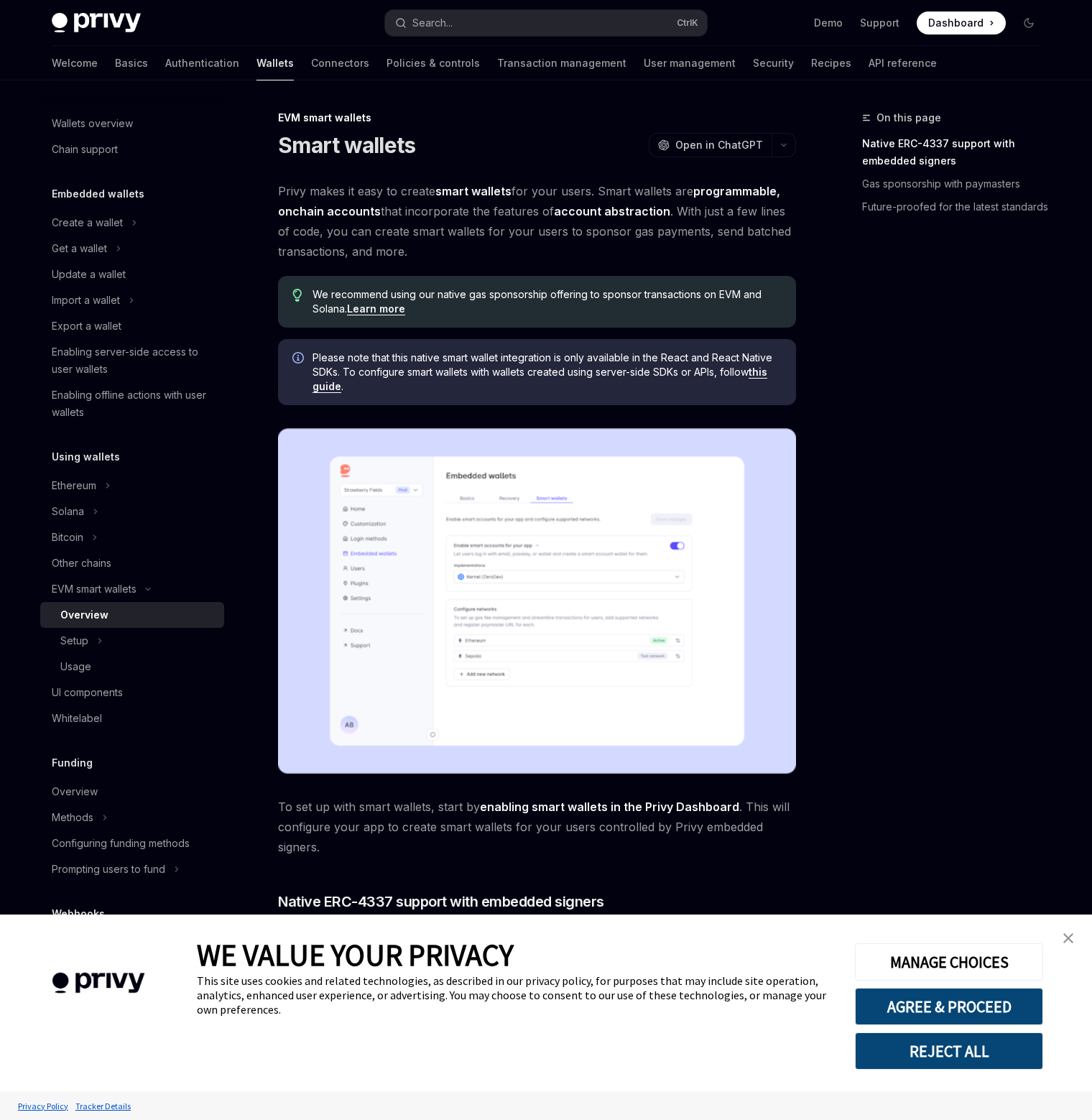
click at [920, 402] on div "On this page Native ERC-4337 support with embedded signers Gas sponsorship with…" at bounding box center [942, 614] width 218 height 1011
click at [878, 380] on div "On this page Native ERC-4337 support with embedded signers Gas sponsorship with…" at bounding box center [942, 614] width 218 height 1011
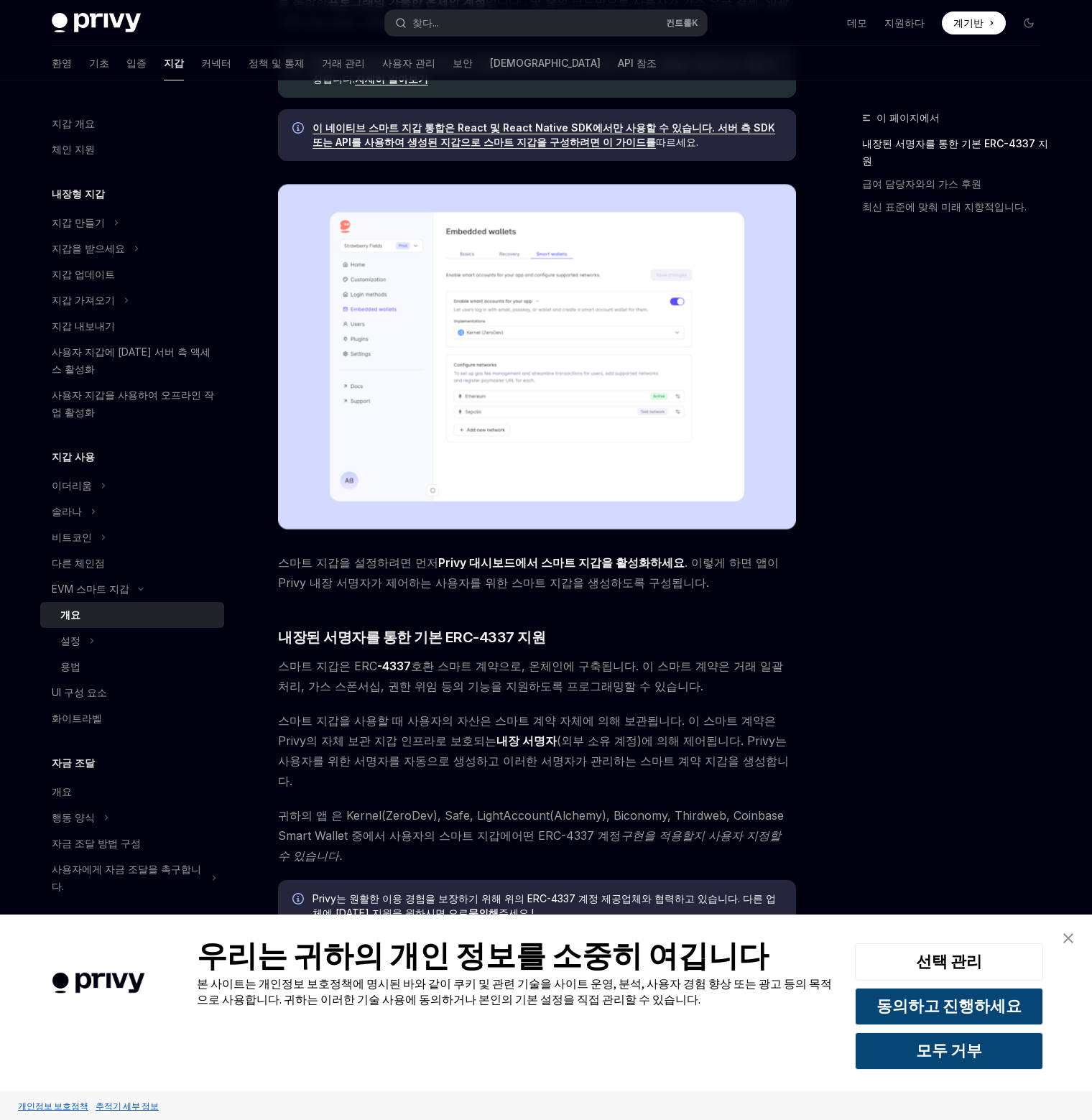
scroll to position [216, 0]
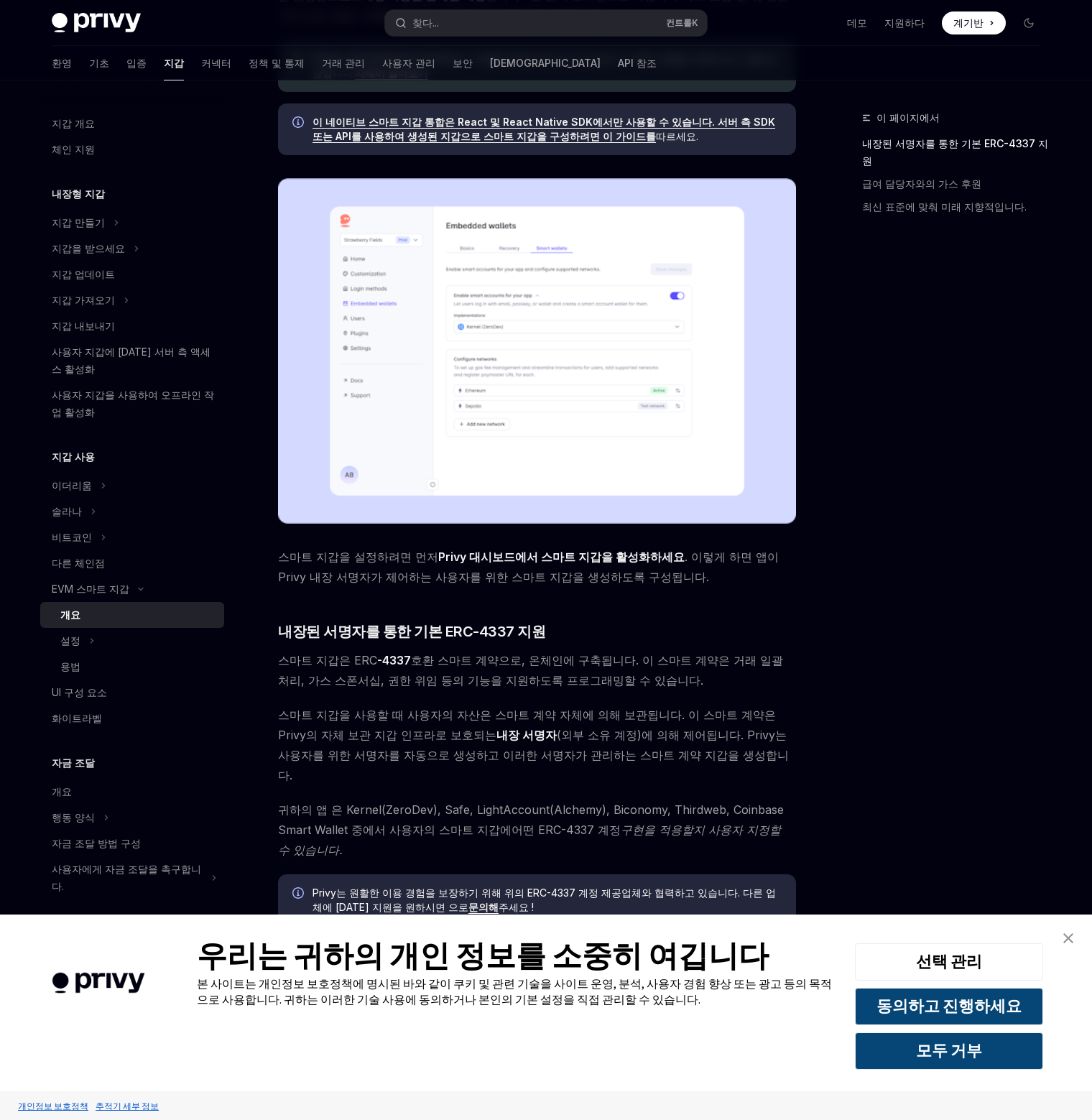
click at [682, 361] on img at bounding box center [536, 351] width 518 height 346
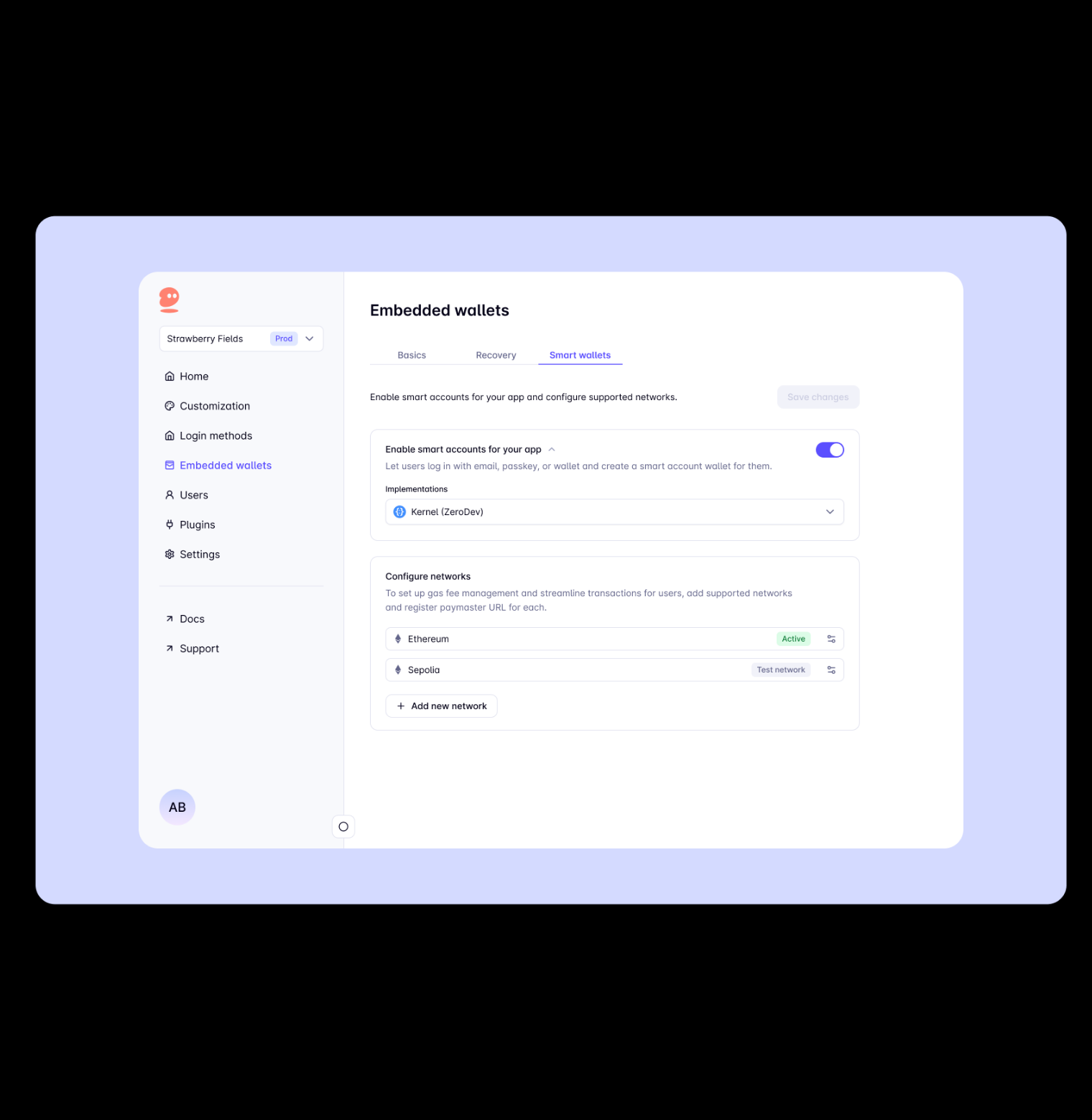
click at [650, 960] on div at bounding box center [546, 560] width 1092 height 1120
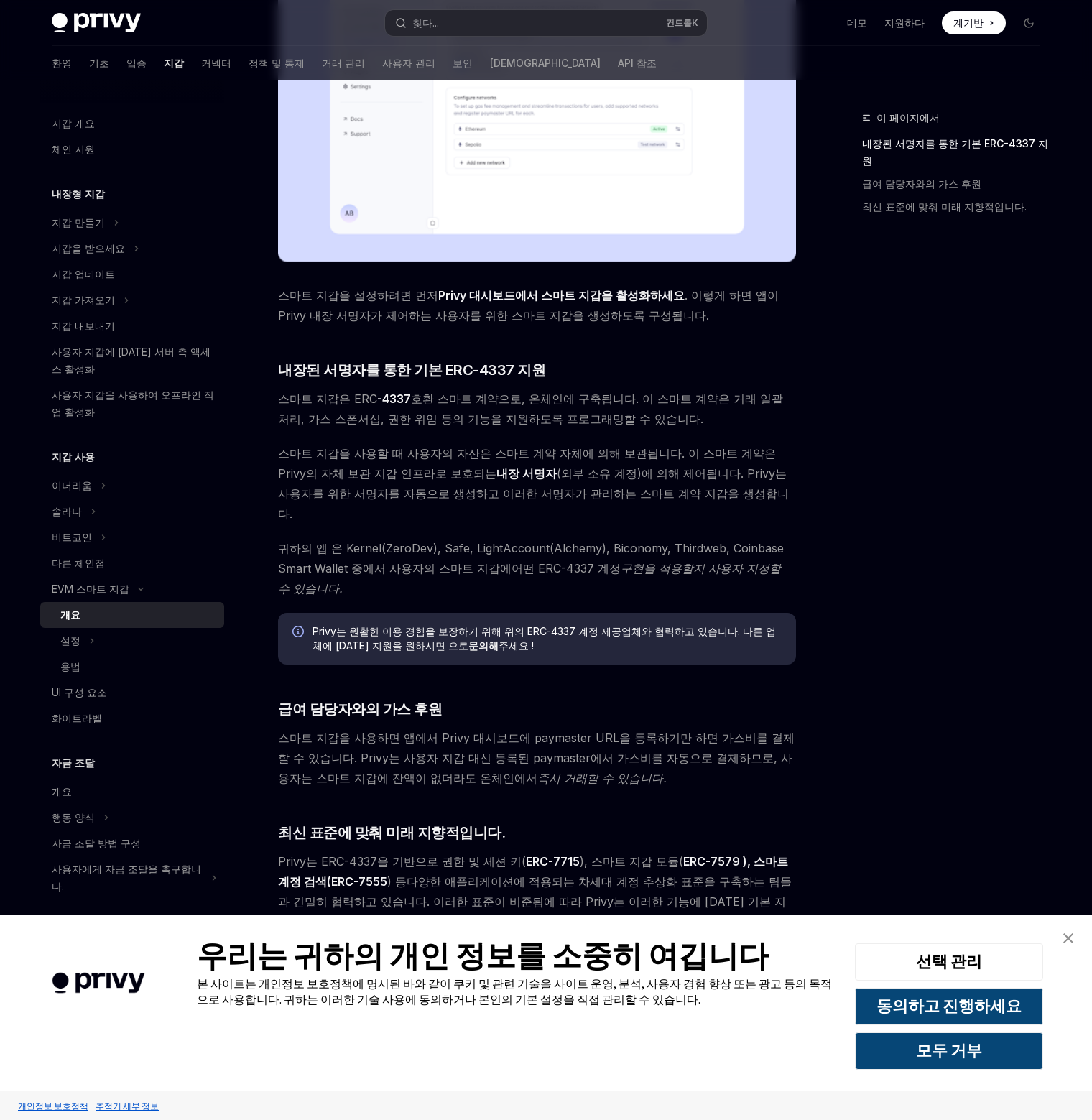
scroll to position [500, 0]
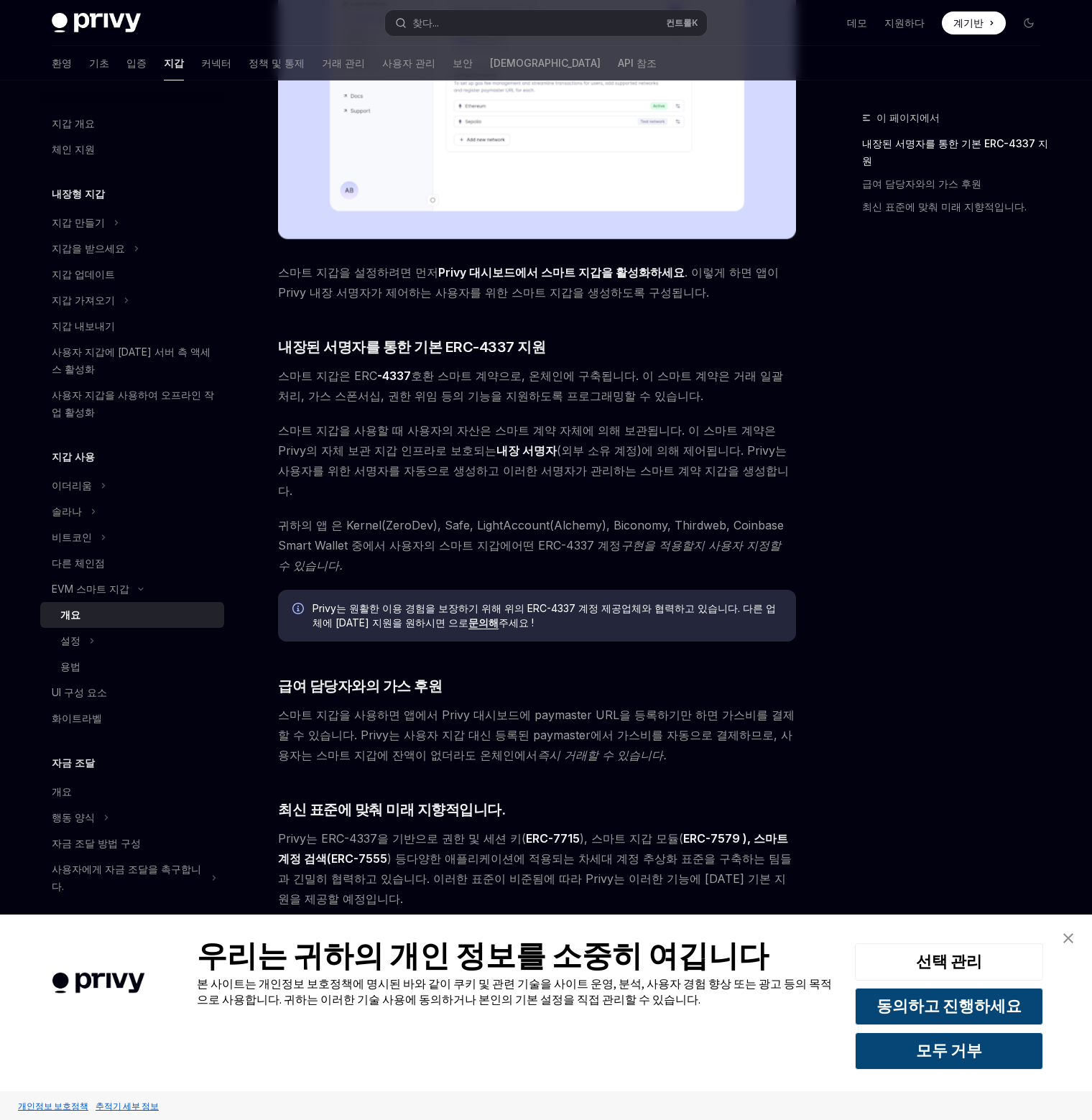
click at [1070, 935] on img "배너 닫기" at bounding box center [1069, 938] width 10 height 10
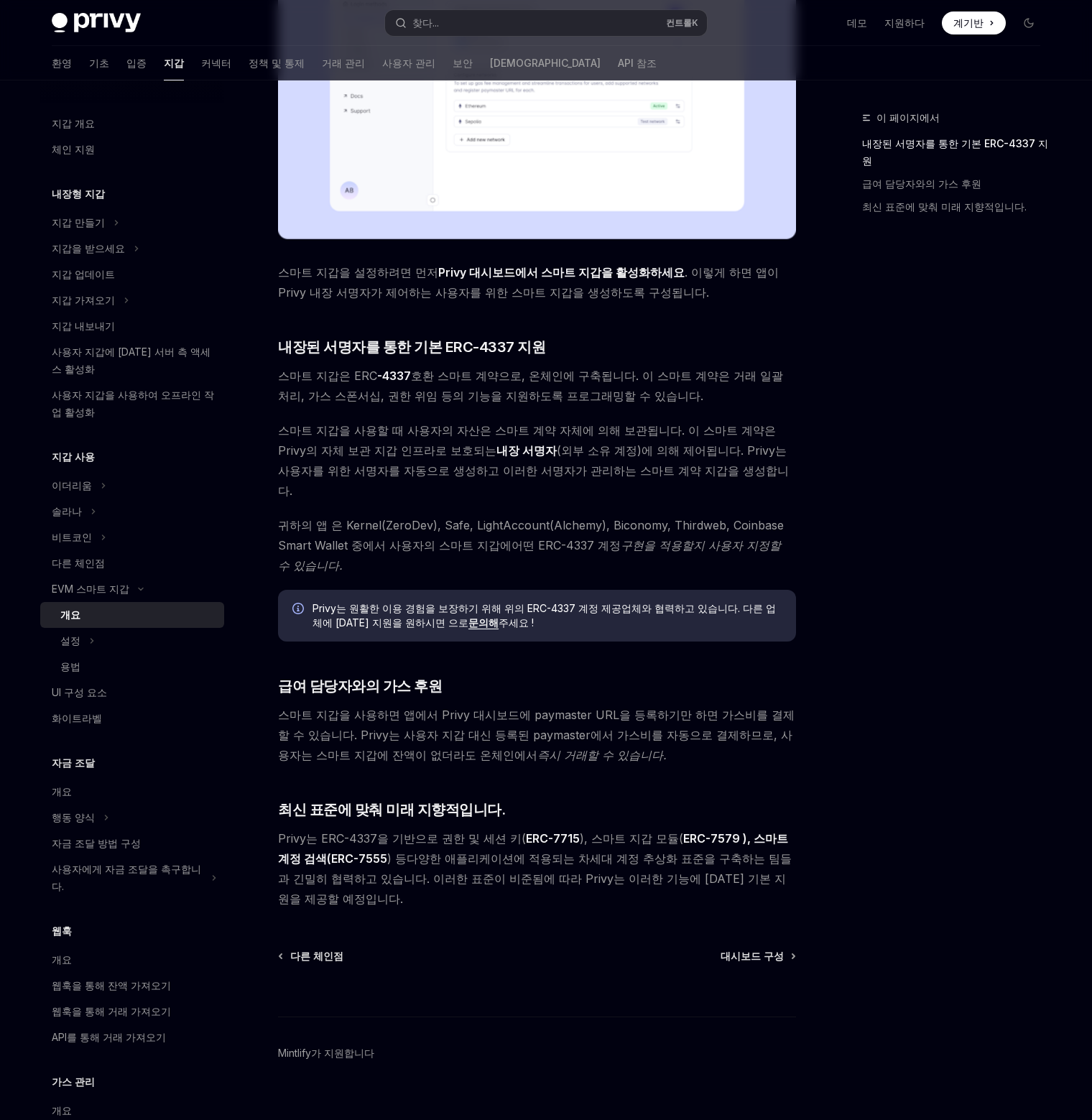
drag, startPoint x: 615, startPoint y: 496, endPoint x: 768, endPoint y: 509, distance: 153.6
click at [768, 515] on span "귀하의 앱 은 Kernel(ZeroDev), Safe, LightAccount(Alchemy), Biconomy, Thirdweb, Coinb…" at bounding box center [536, 545] width 518 height 61
drag, startPoint x: 284, startPoint y: 528, endPoint x: 593, endPoint y: 536, distance: 309.1
click at [593, 536] on span "귀하의 앱 은 Kernel(ZeroDev), Safe, LightAccount(Alchemy), Biconomy, Thirdweb, Coinb…" at bounding box center [536, 545] width 518 height 61
click at [580, 515] on span "귀하의 앱 은 Kernel(ZeroDev), Safe, LightAccount(Alchemy), Biconomy, Thirdweb, Coinb…" at bounding box center [536, 545] width 518 height 61
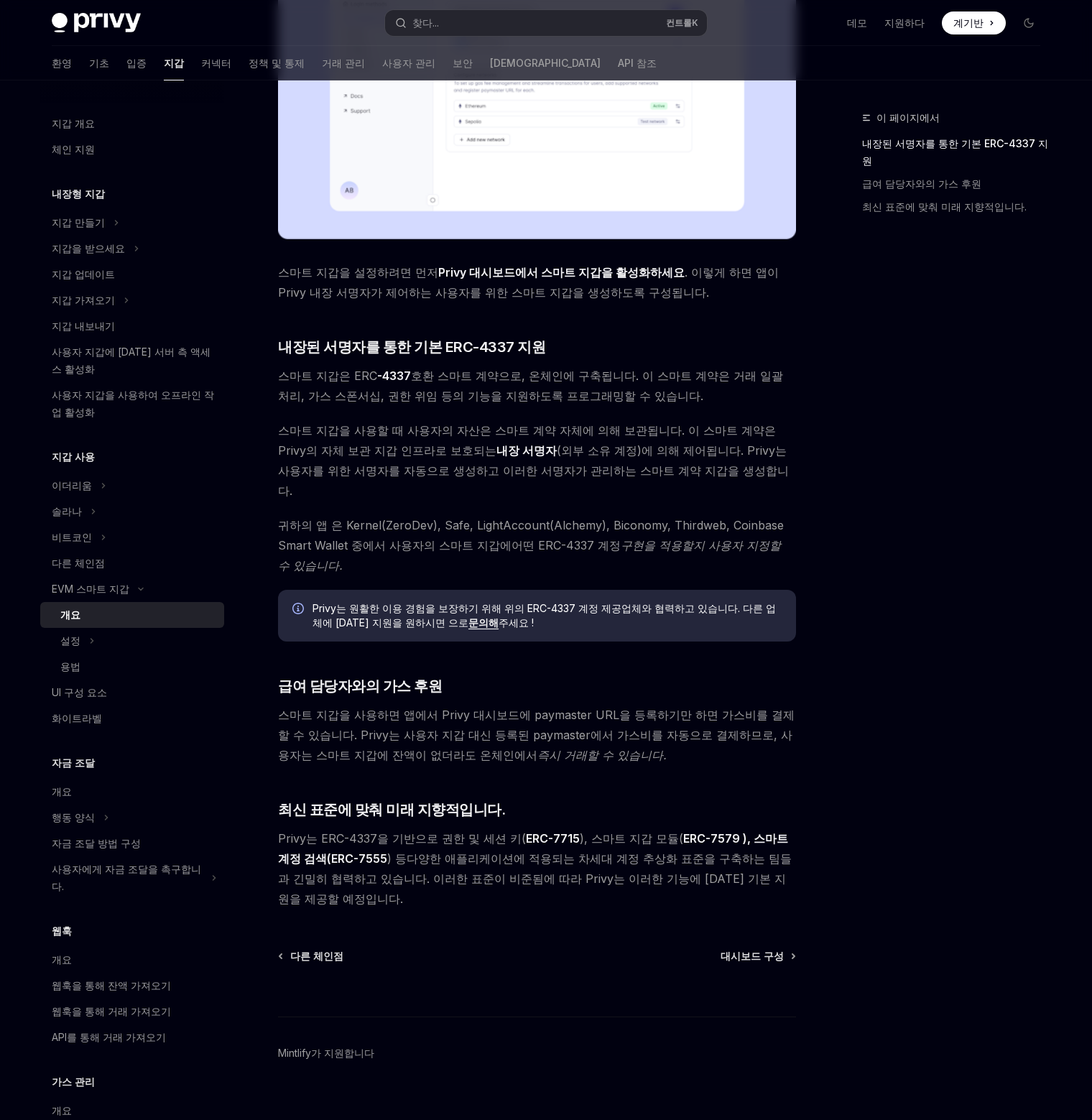
drag, startPoint x: 507, startPoint y: 502, endPoint x: 713, endPoint y: 500, distance: 206.0
click at [713, 518] on font "귀하의 앱 은 Kernel(ZeroDev), Safe, LightAccount(Alchemy), Biconomy, Thirdweb, Coinb…" at bounding box center [531, 536] width 506 height 35
click at [690, 538] on font "구현을 적용할지 사용자 지정할 수 있습니다." at bounding box center [529, 555] width 503 height 35
drag, startPoint x: 566, startPoint y: 555, endPoint x: 245, endPoint y: 506, distance: 324.7
click at [266, 508] on div "EVM 스마트 지갑 스마트 지갑 OpenAI ChatGPT에서 열기 OpenAI ChatGPT에서 열기 Privy를 사용하면 사용자를 위한 스…" at bounding box center [402, 376] width 794 height 1532
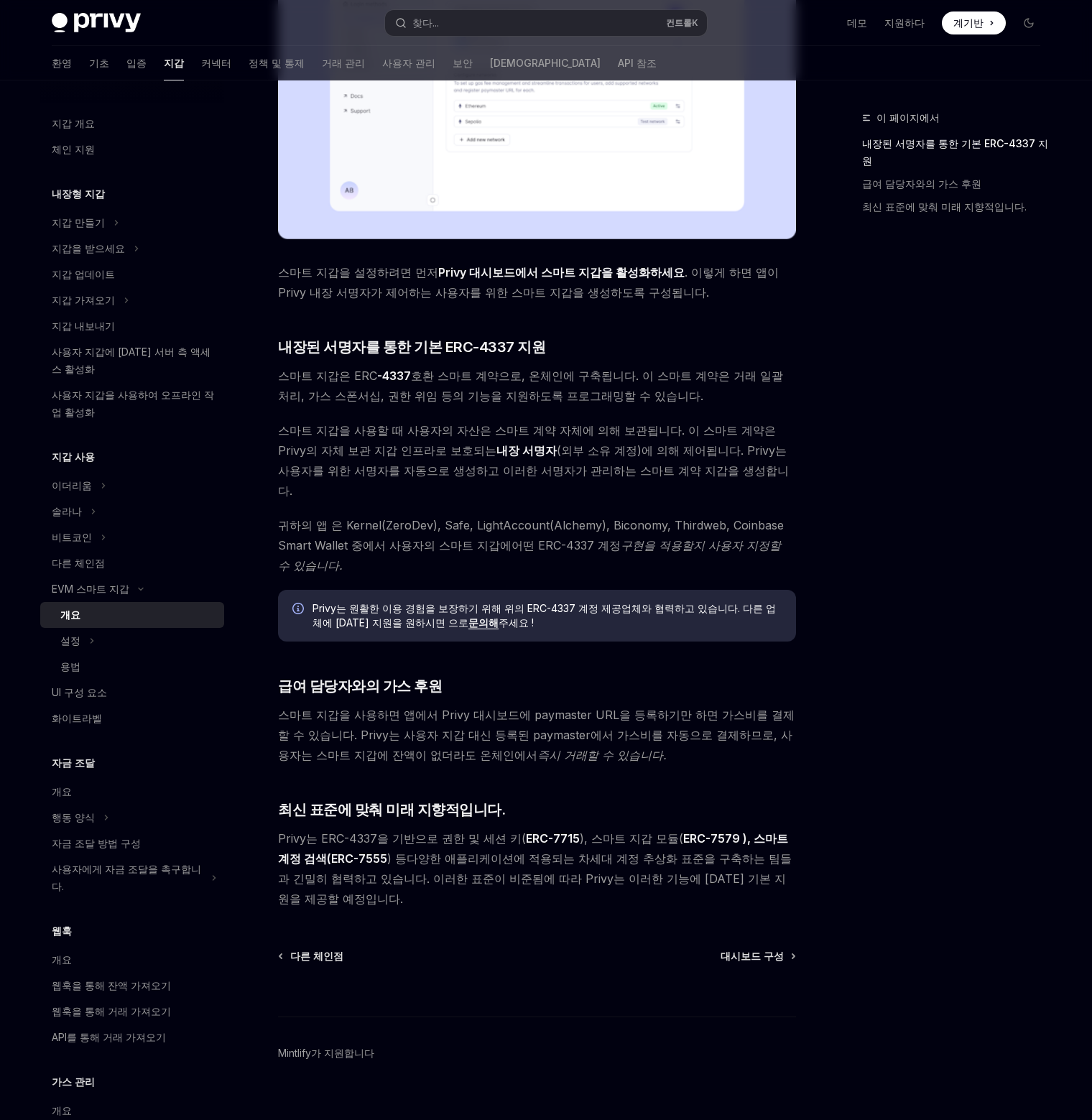
click at [521, 538] on font "어떤 ERC-4337 계정" at bounding box center [566, 545] width 109 height 14
drag, startPoint x: 382, startPoint y: 586, endPoint x: 765, endPoint y: 597, distance: 383.2
click at [765, 601] on span "Privy는 원활한 이용 경험을 보장하기 위해 위의 ERC-4337 계정 제공업체와 협력하고 있습니다. 다른 업체에 [DATE] 지원을 원하시…" at bounding box center [547, 615] width 469 height 29
click at [343, 677] on font "급여 담당자와의 가스 후원" at bounding box center [360, 686] width 164 height 17
click at [509, 705] on span "스마트 지갑을 사용하면 앱에서 Privy 대시보드에 paymaster URL을 등록하기만 하면 가스비를 결제할 수 있습니다. Privy는 사용…" at bounding box center [536, 735] width 518 height 61
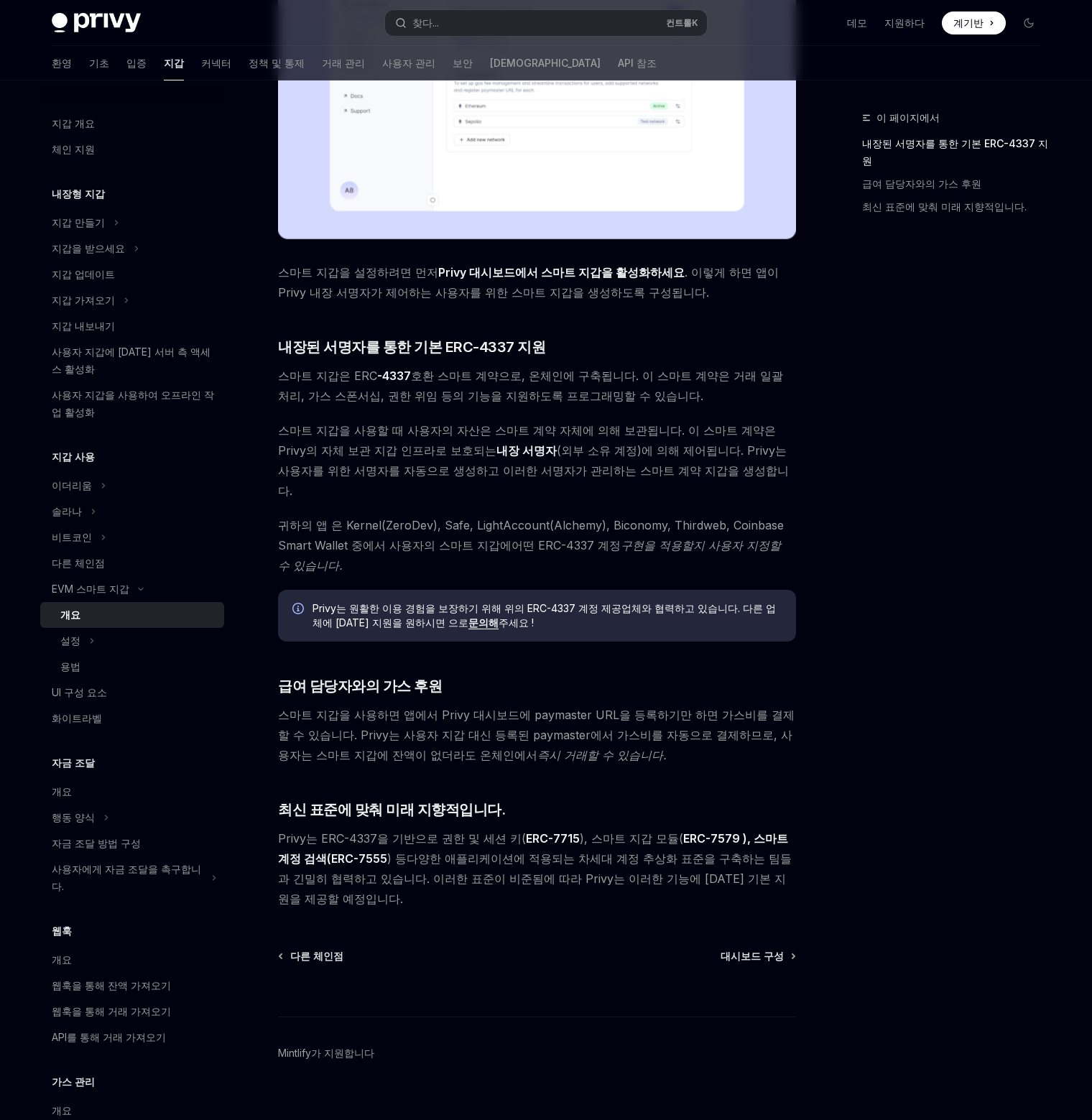
drag, startPoint x: 302, startPoint y: 697, endPoint x: 537, endPoint y: 720, distance: 236.1
click at [537, 717] on font "스마트 지갑을 사용하면 앱에서 Privy 대시보드에 paymaster URL을 등록하기만 하면 가스비를 결제할 수 있습니다. Privy는 사용…" at bounding box center [536, 735] width 517 height 55
click at [407, 851] on font "다양한 애플리케이션에 적용되는 차세대 계정 추상화 표준을 구축하는 팀들과 긴밀히 협력하고 있습니다. 이러한 표준이 비준됨에 따라 Privy는 …" at bounding box center [535, 879] width 514 height 55
drag, startPoint x: 318, startPoint y: 813, endPoint x: 805, endPoint y: 864, distance: 489.7
click at [805, 864] on div "이 페이지에서 내장된 서명자를 통한 기본 ERC-4337 지원 급여 담당자와의 가스 후원 최신 표준에 맞춰 미래 지향적입니다. EVM 스마트 …" at bounding box center [546, 361] width 1012 height 1560
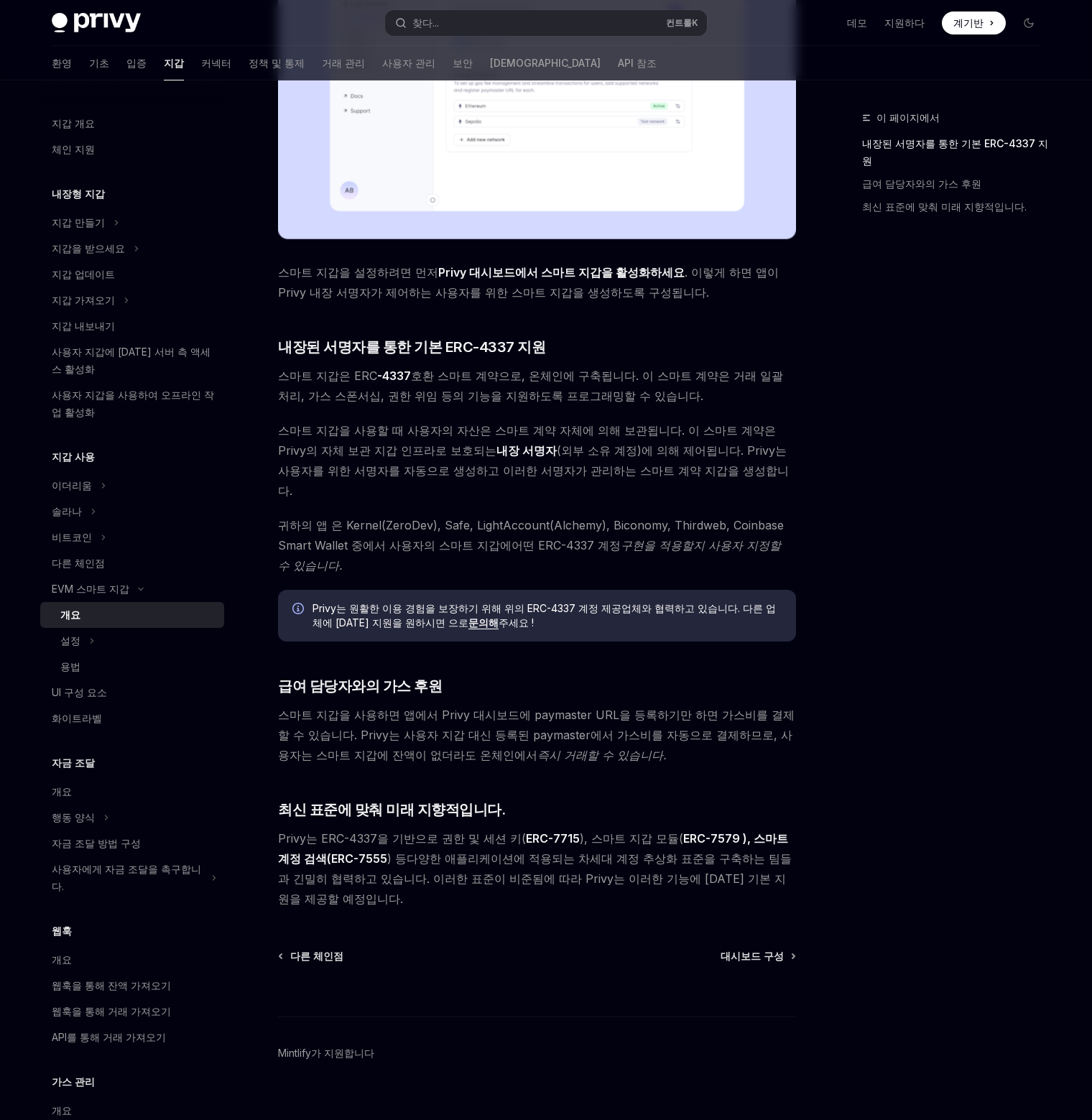
click at [909, 824] on div "이 페이지에서 내장된 서명자를 통한 기본 ERC-4337 지원 급여 담당자와의 가스 후원 최신 표준에 맞춰 미래 지향적입니다." at bounding box center [942, 614] width 218 height 1011
